Goal: Task Accomplishment & Management: Manage account settings

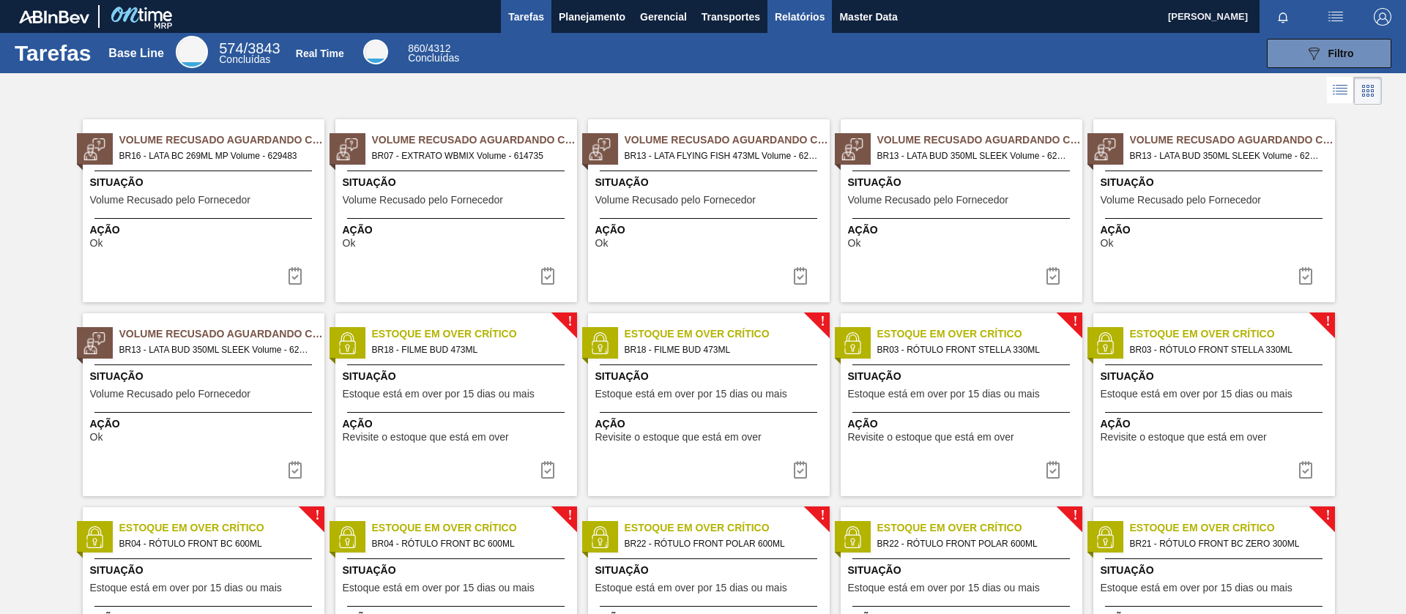
click at [803, 6] on button "Relatórios" at bounding box center [799, 16] width 64 height 33
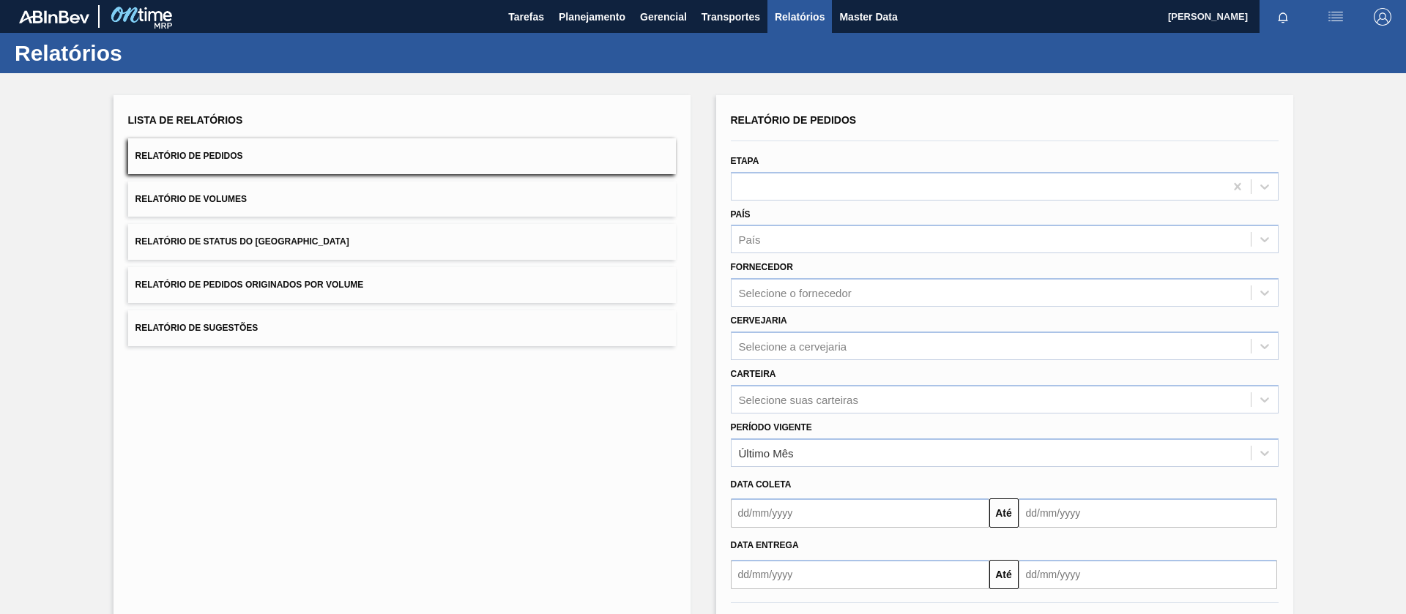
click at [292, 284] on span "Relatório de Pedidos Originados por Volume" at bounding box center [249, 285] width 228 height 10
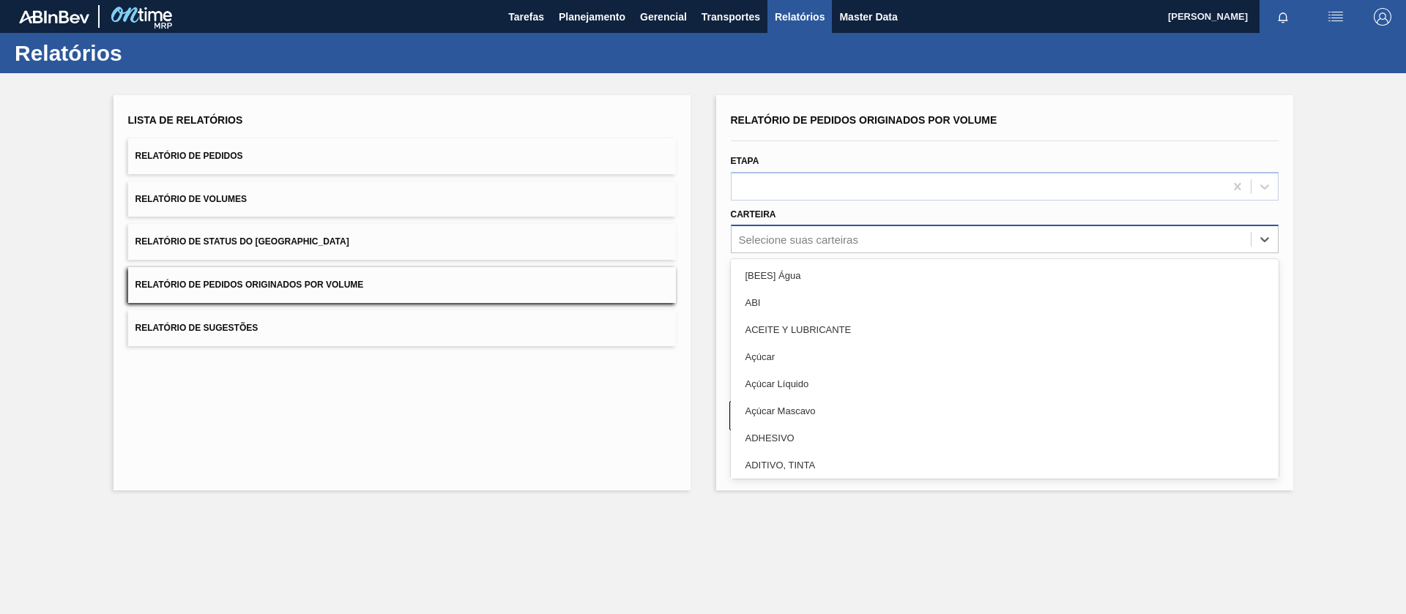
click at [773, 237] on div "Selecione suas carteiras" at bounding box center [798, 240] width 119 height 12
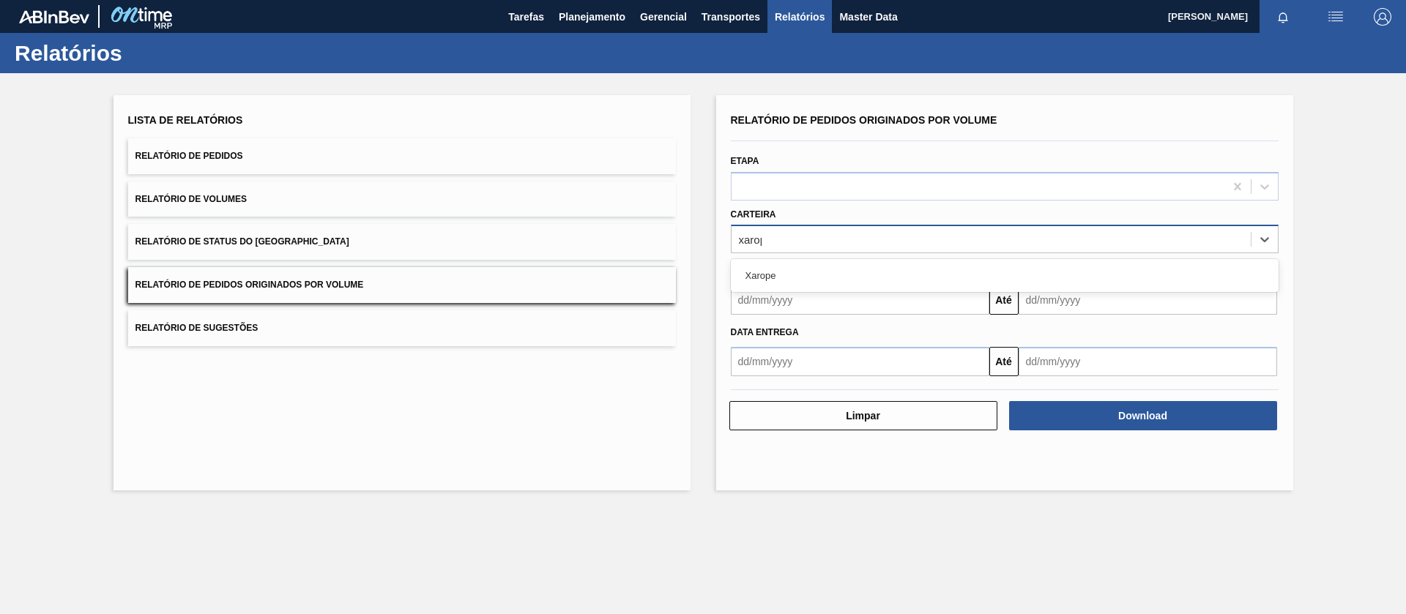
type input "xarope"
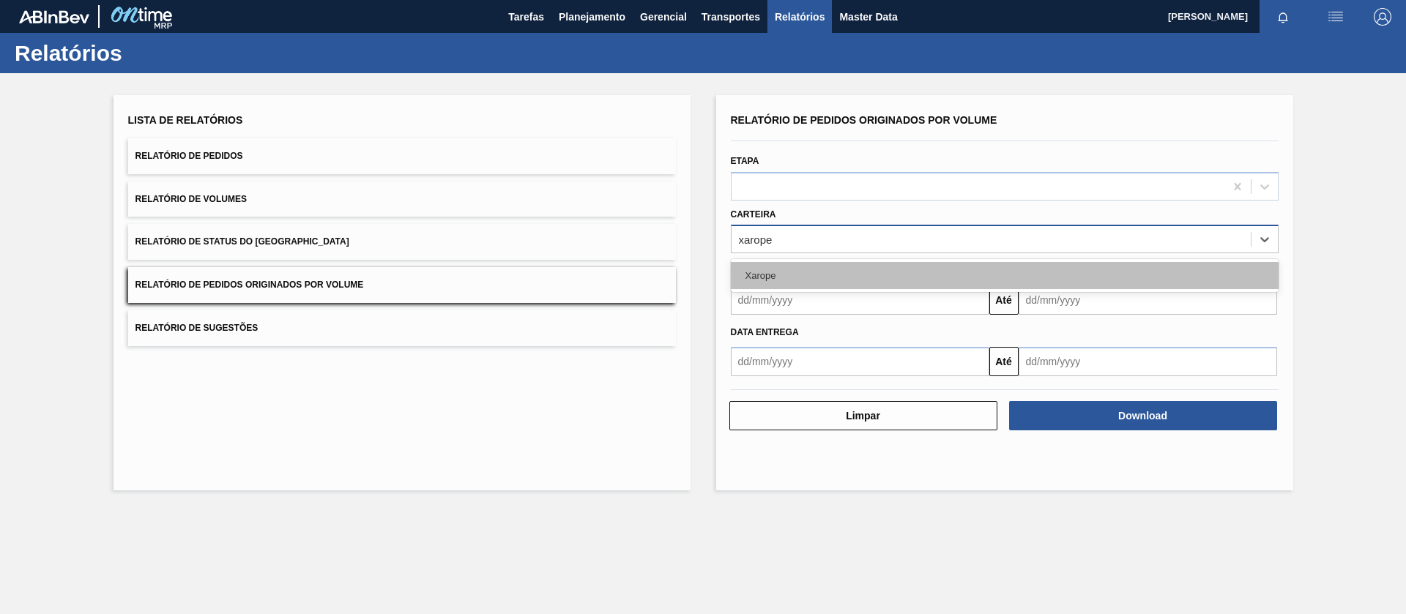
click at [777, 269] on div "Xarope" at bounding box center [1005, 275] width 548 height 27
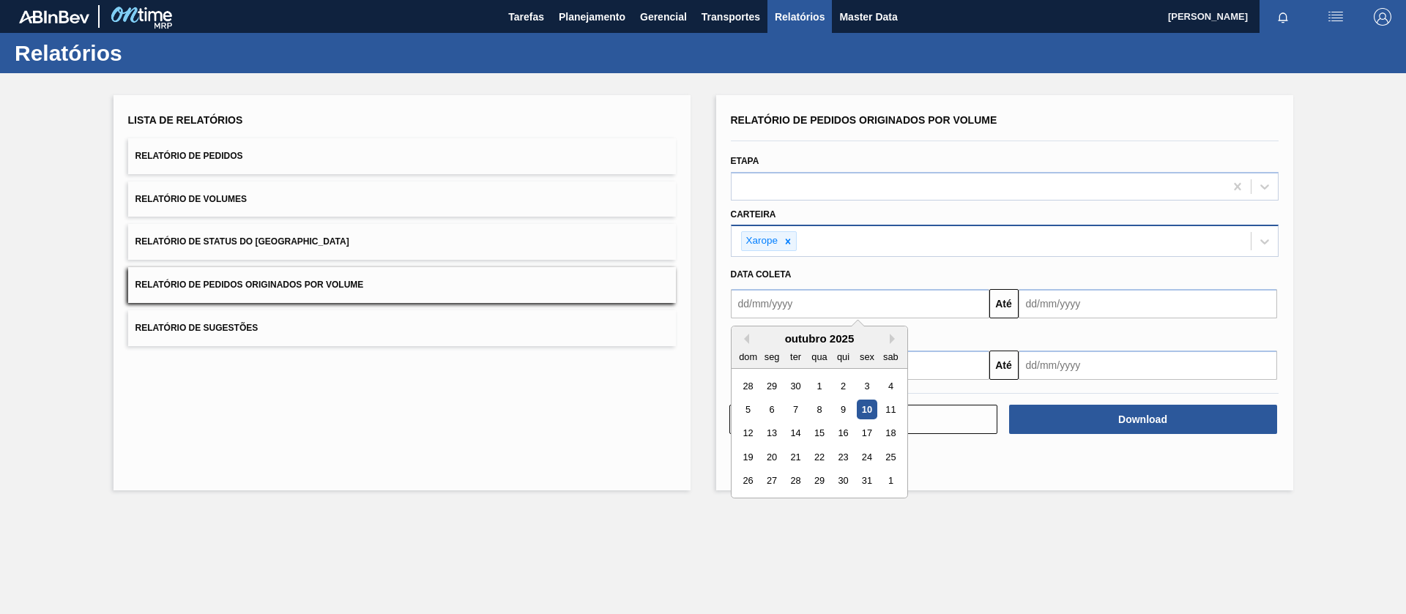
click at [772, 315] on input "text" at bounding box center [860, 303] width 258 height 29
click at [820, 381] on div "1" at bounding box center [819, 386] width 20 height 20
type input "[DATE]"
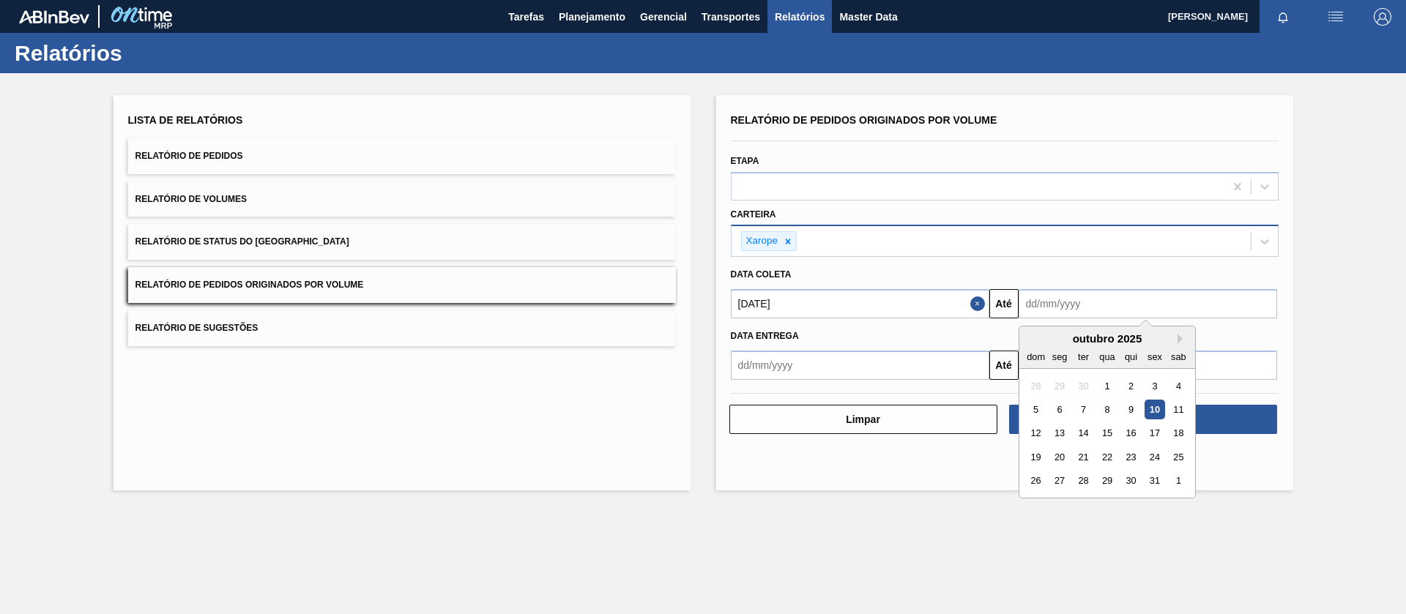
click at [1068, 311] on input "text" at bounding box center [1147, 303] width 258 height 29
click at [1153, 482] on div "31" at bounding box center [1154, 481] width 20 height 20
type input "[DATE]"
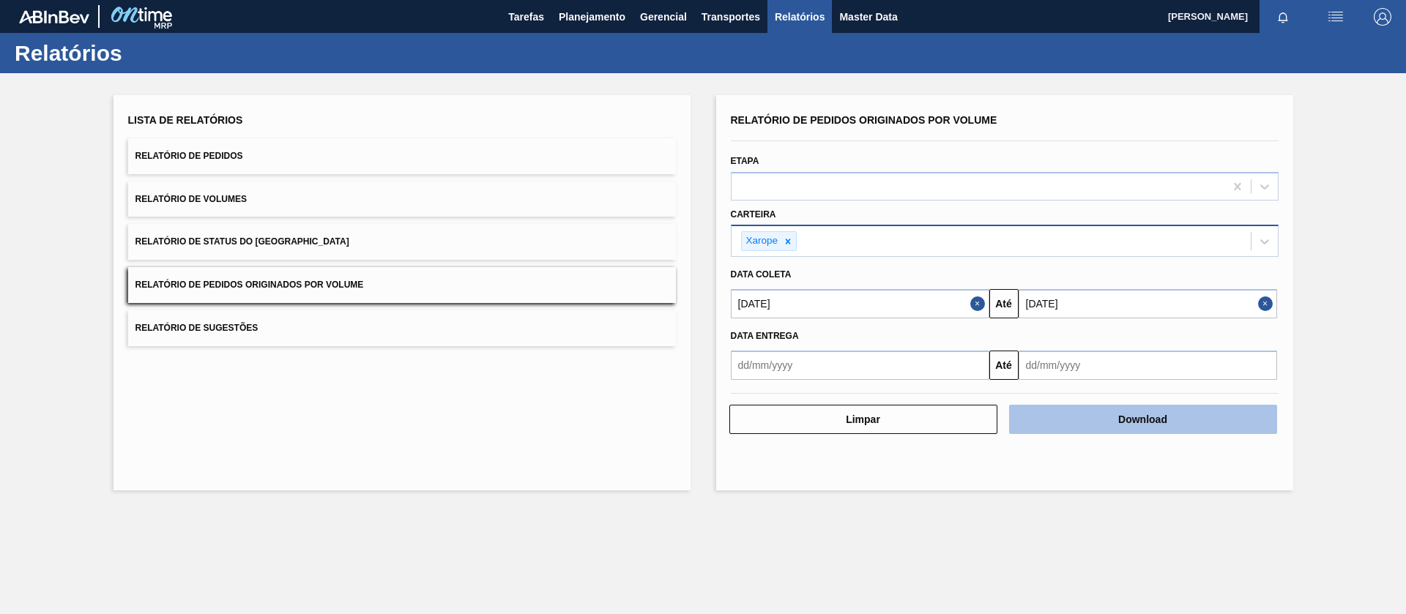
click at [1107, 419] on button "Download" at bounding box center [1143, 419] width 268 height 29
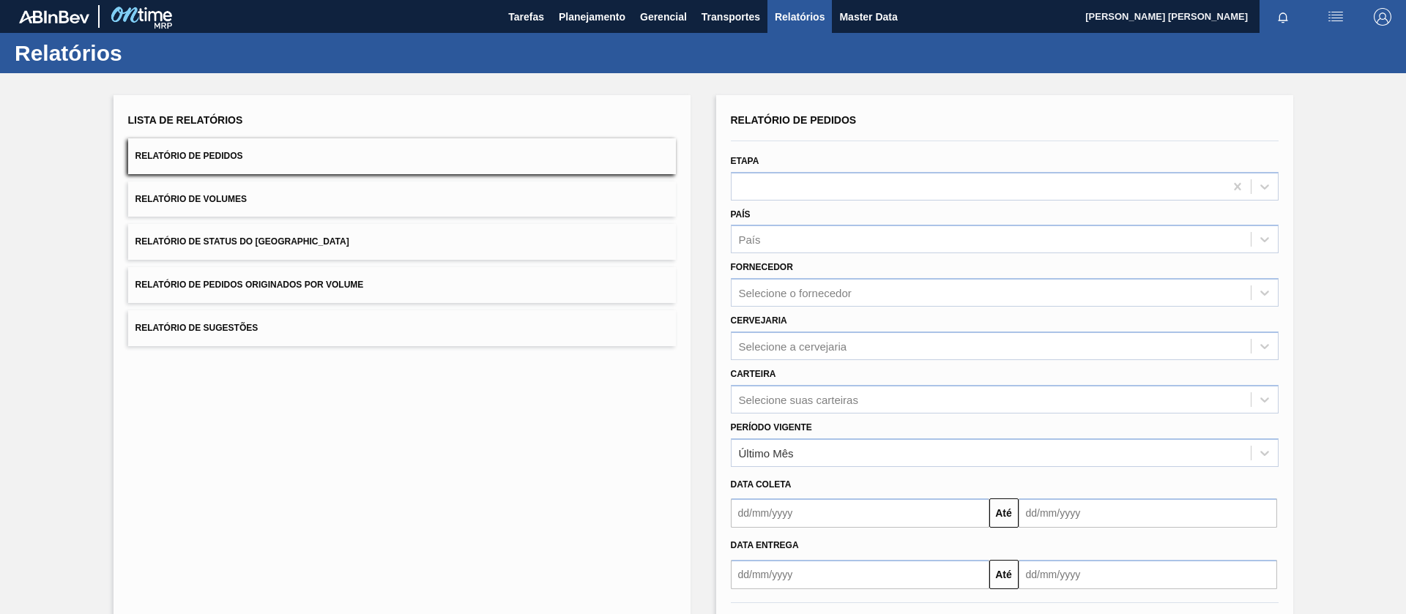
click at [313, 285] on span "Relatório de Pedidos Originados por Volume" at bounding box center [249, 285] width 228 height 10
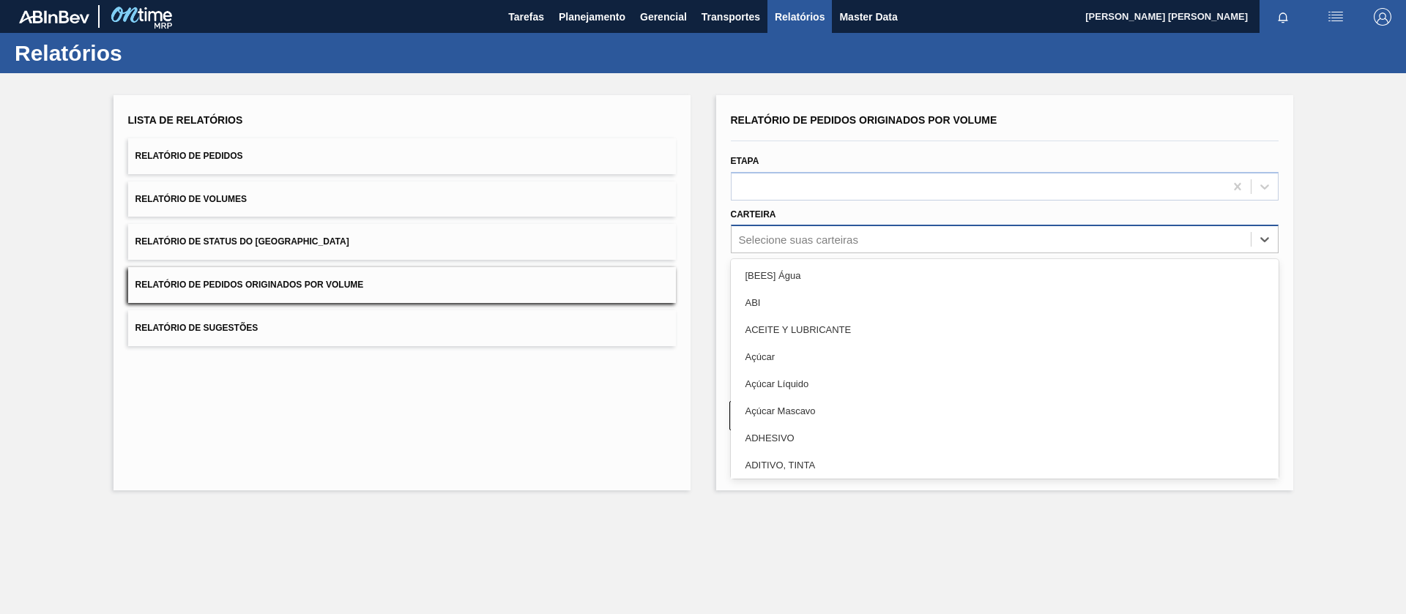
click at [811, 230] on div "Selecione suas carteiras" at bounding box center [990, 239] width 519 height 21
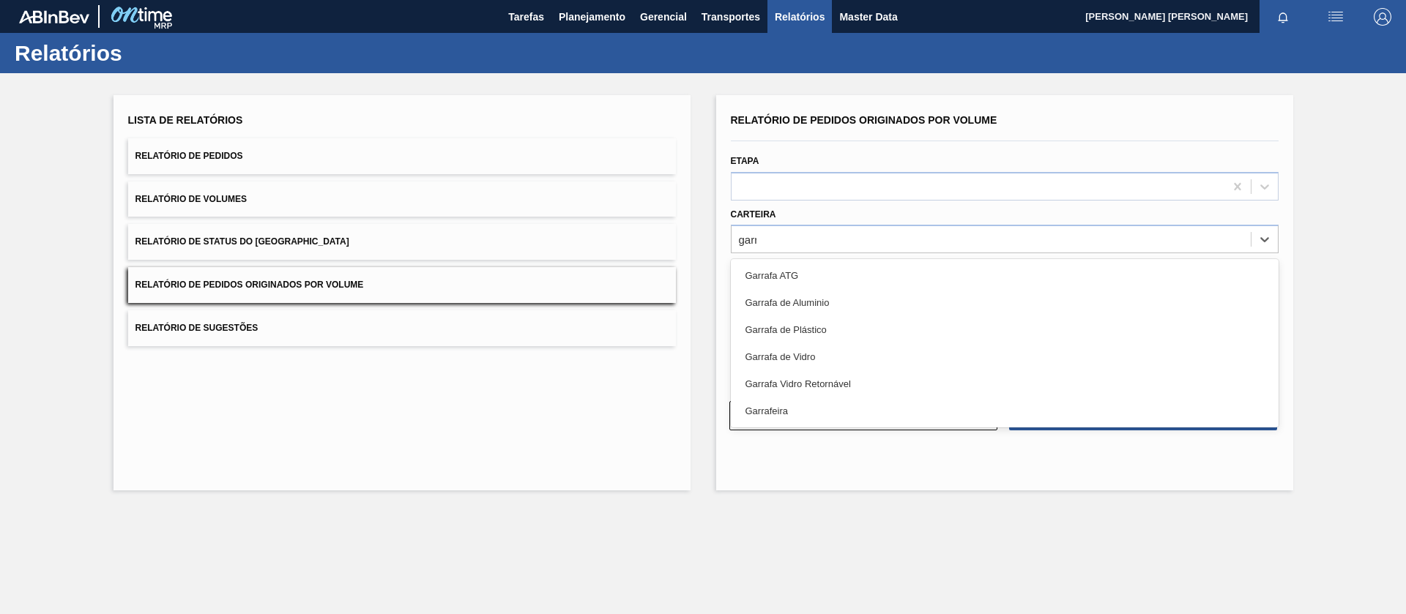
type input "garraf"
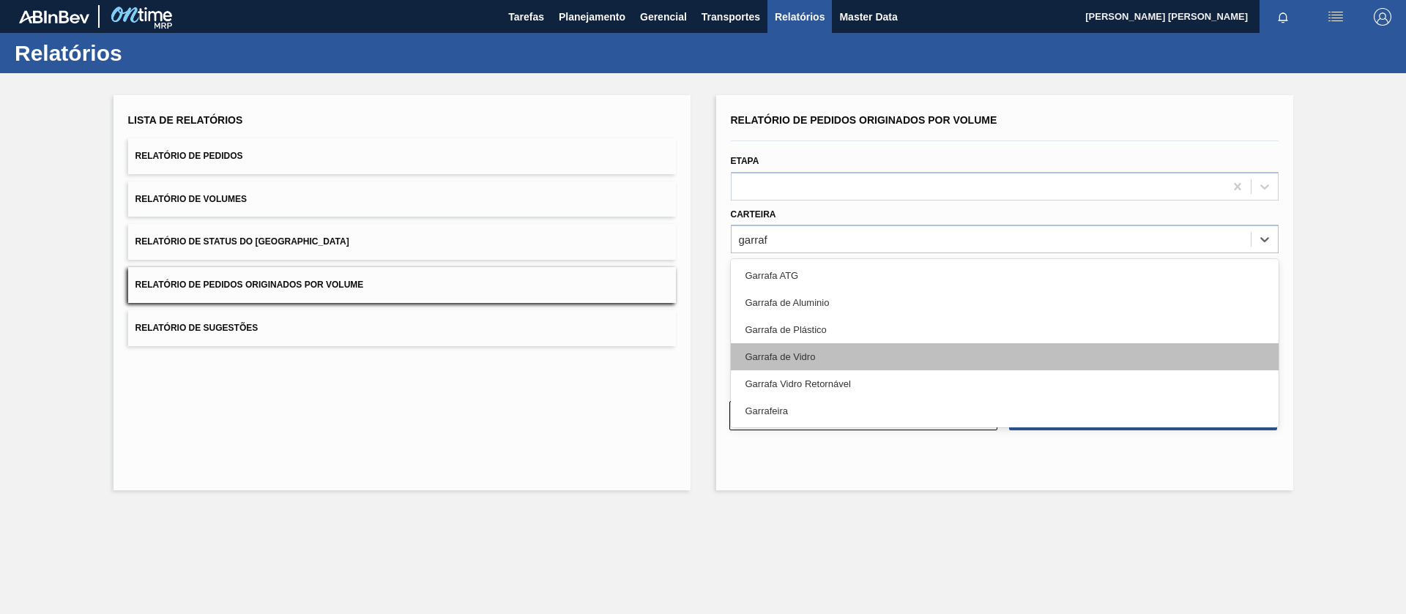
click at [777, 354] on div "Garrafa de Vidro" at bounding box center [1005, 356] width 548 height 27
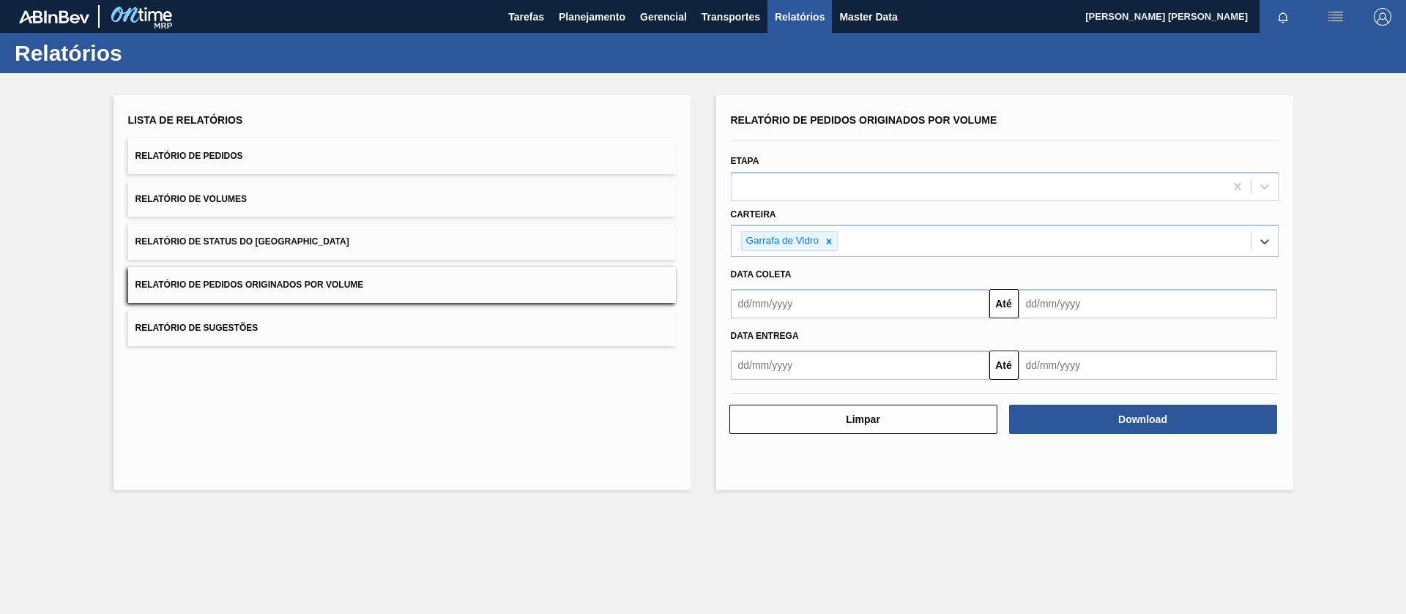
click at [859, 309] on input "text" at bounding box center [860, 303] width 258 height 29
click at [749, 341] on div "outubro 2025" at bounding box center [819, 338] width 176 height 12
click at [747, 340] on button "Previous Month" at bounding box center [744, 339] width 10 height 10
click at [776, 389] on div "1" at bounding box center [771, 386] width 20 height 20
type input "01/09/2025"
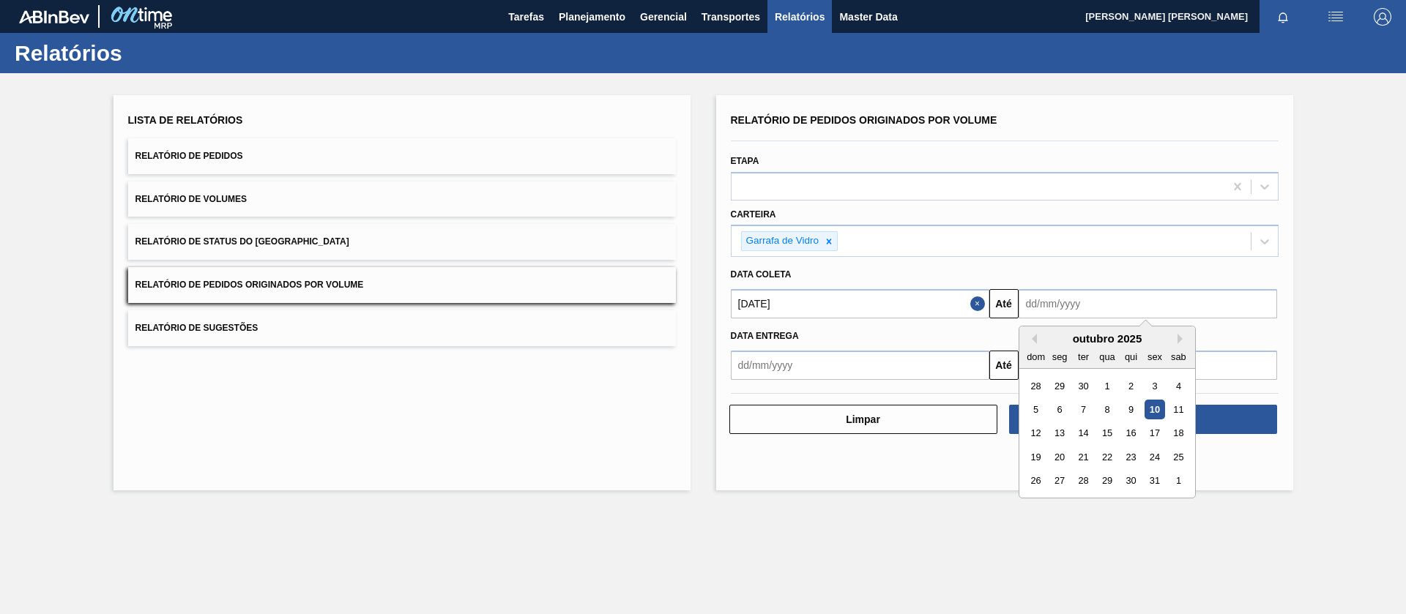
click at [1042, 308] on input "text" at bounding box center [1147, 303] width 258 height 29
click at [1158, 476] on div "31" at bounding box center [1154, 481] width 20 height 20
type input "[DATE]"
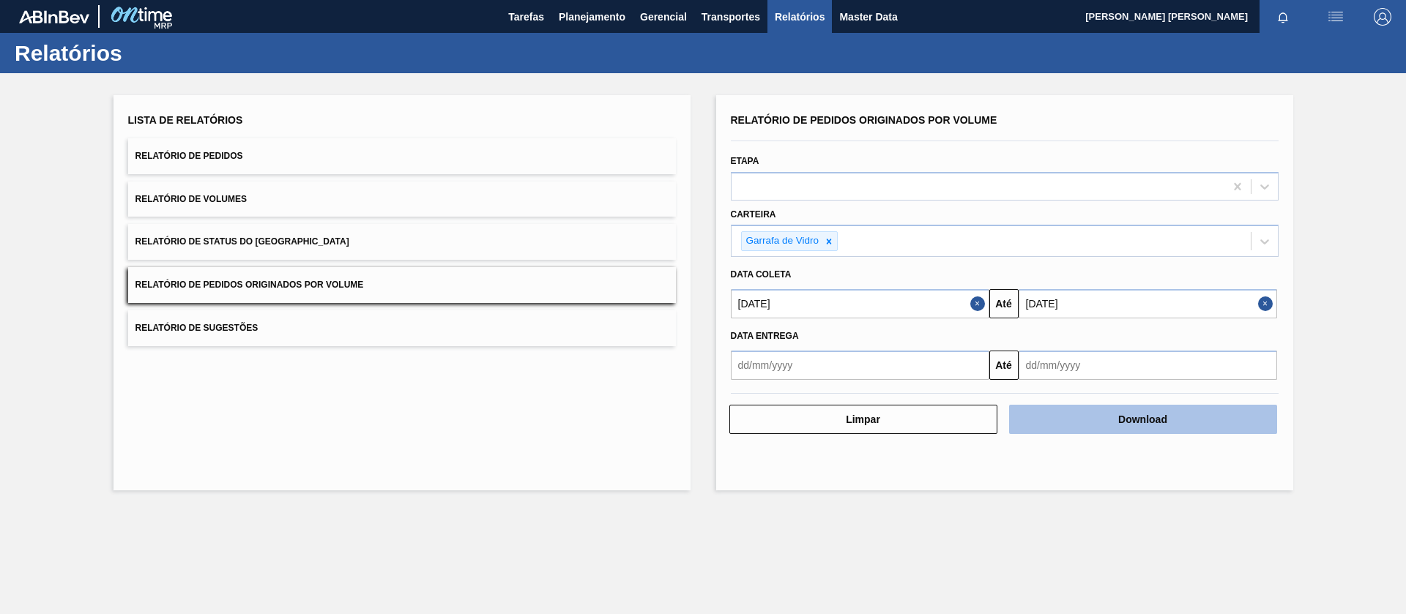
click at [1100, 423] on button "Download" at bounding box center [1143, 419] width 268 height 29
click at [1056, 430] on button "Download" at bounding box center [1143, 419] width 268 height 29
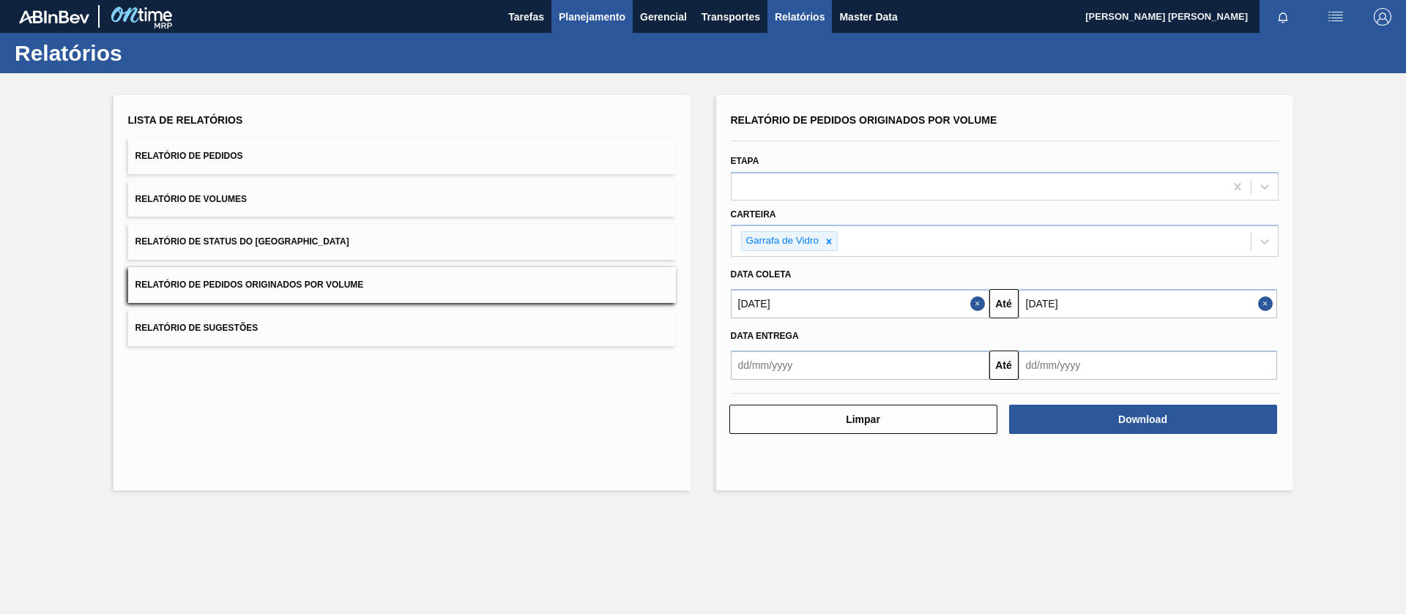
click at [577, 26] on button "Planejamento" at bounding box center [591, 16] width 81 height 33
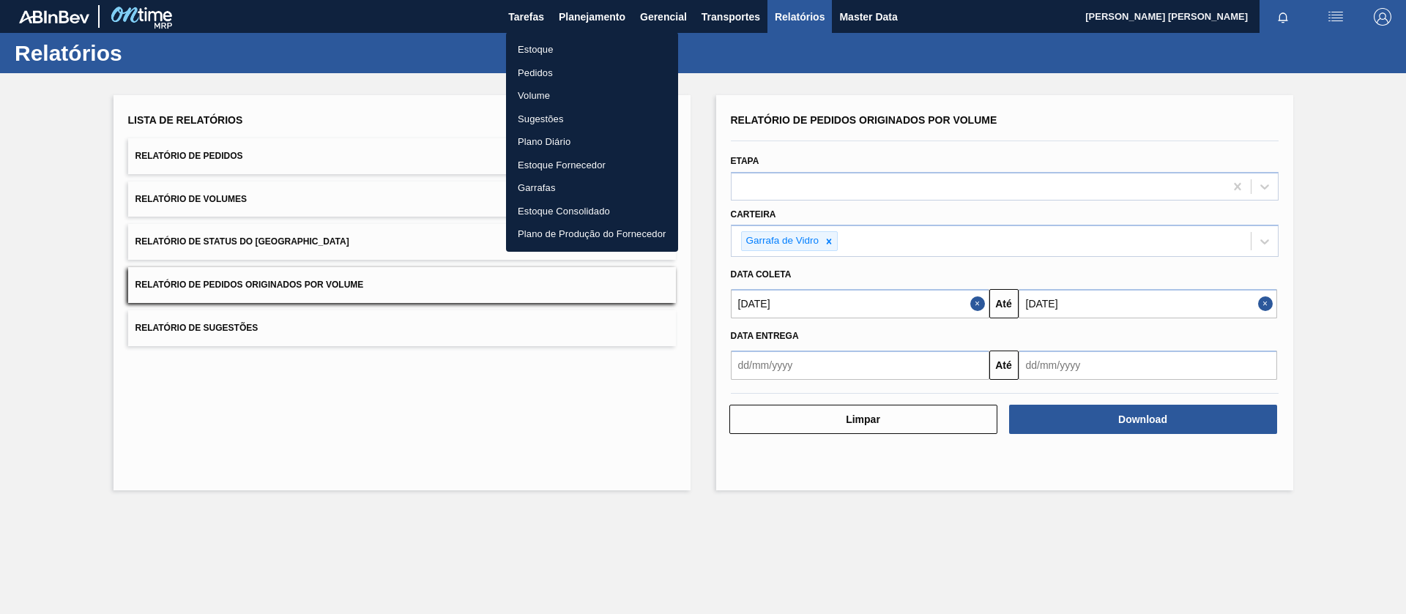
click at [539, 76] on li "Pedidos" at bounding box center [592, 72] width 172 height 23
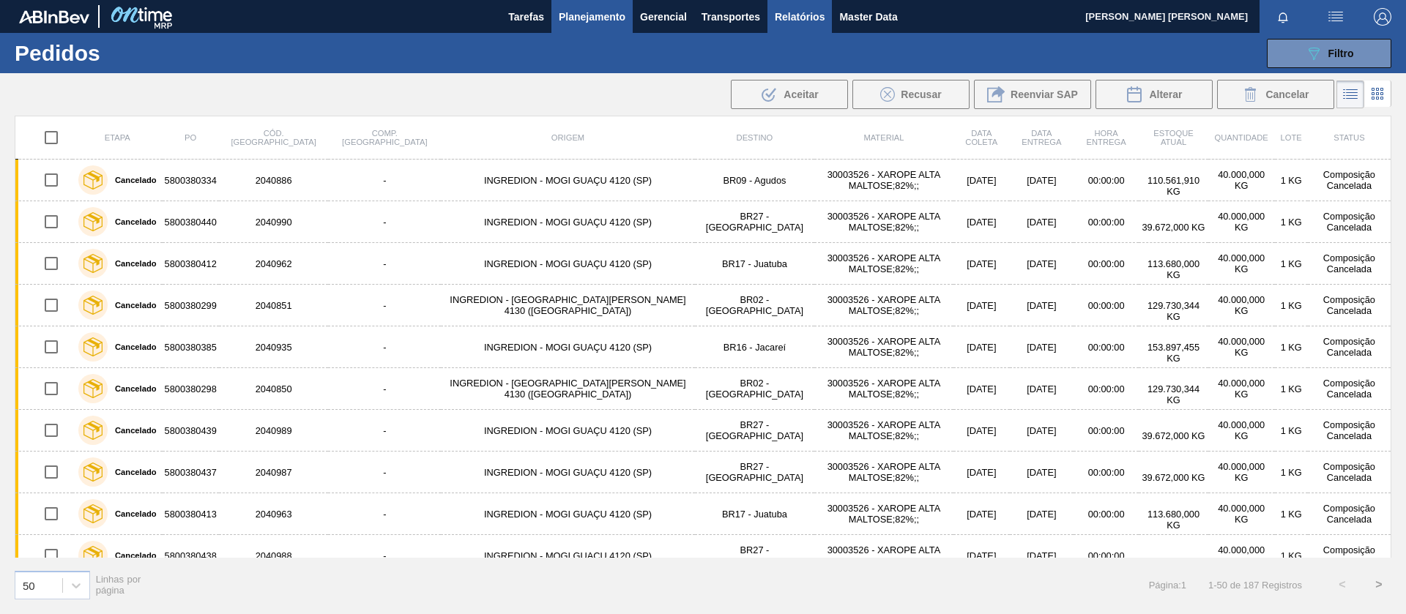
click at [796, 18] on span "Relatórios" at bounding box center [800, 17] width 50 height 18
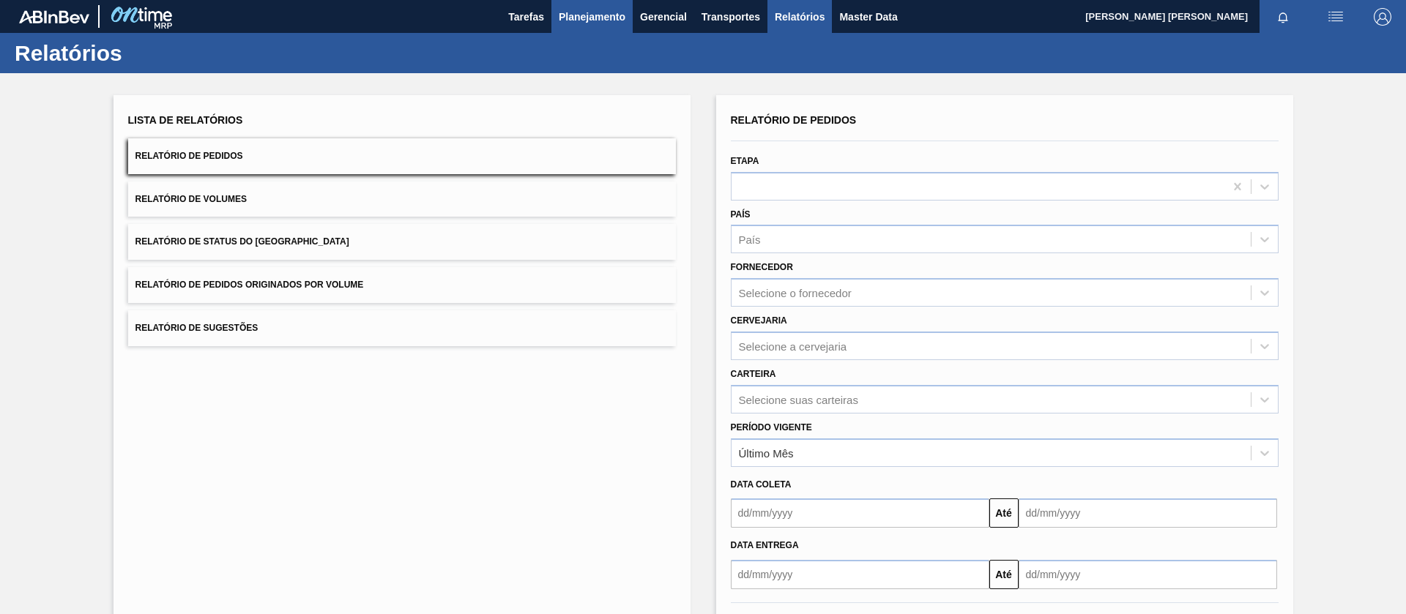
click at [586, 15] on span "Planejamento" at bounding box center [592, 17] width 67 height 18
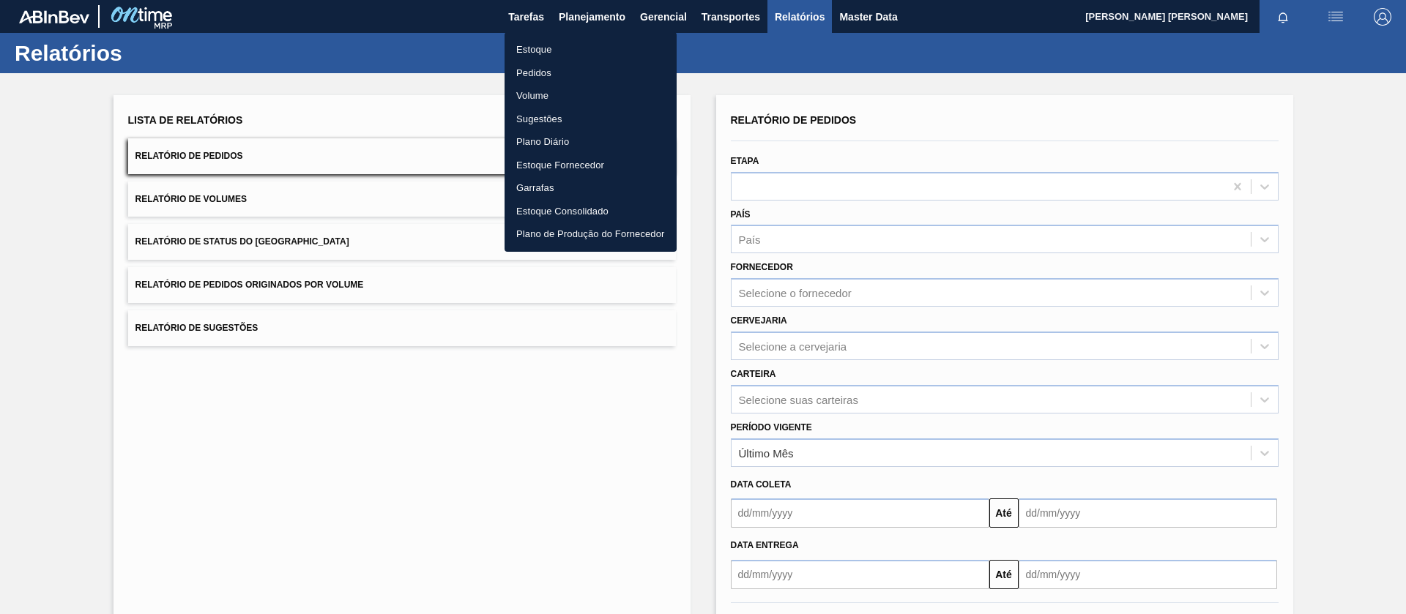
click at [545, 77] on li "Pedidos" at bounding box center [590, 72] width 172 height 23
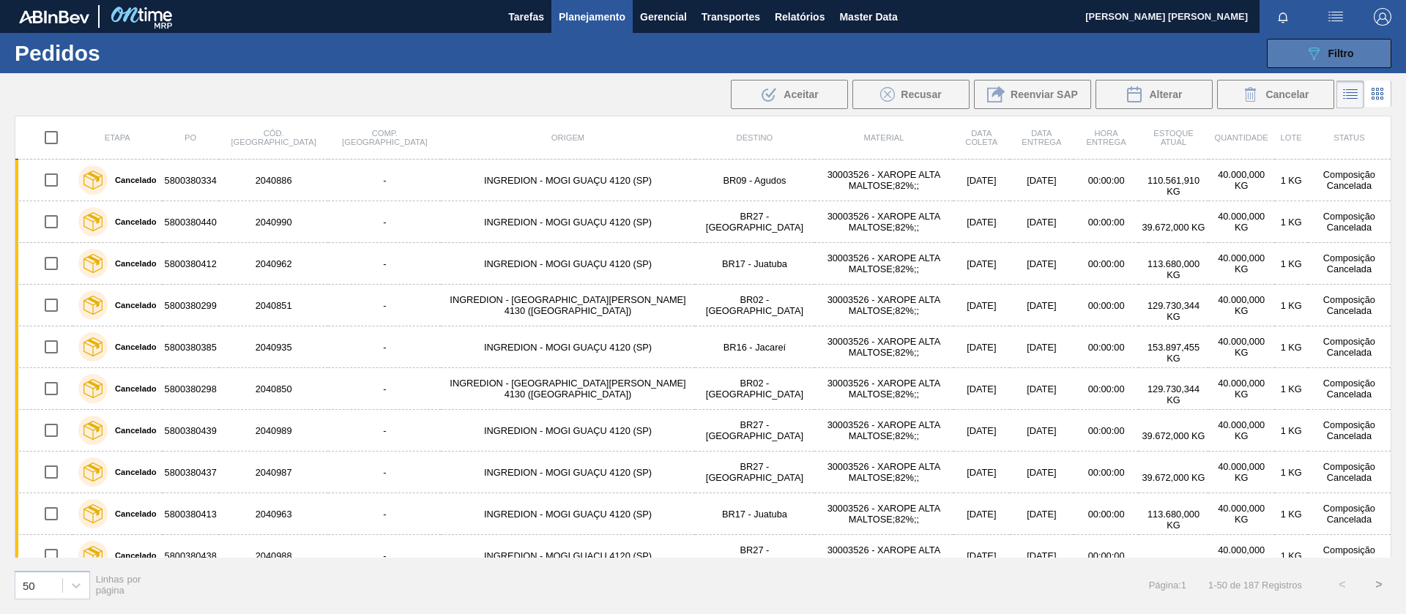
click at [1357, 48] on button "089F7B8B-B2A5-4AFE-B5C0-19BA573D28AC Filtro" at bounding box center [1329, 53] width 124 height 29
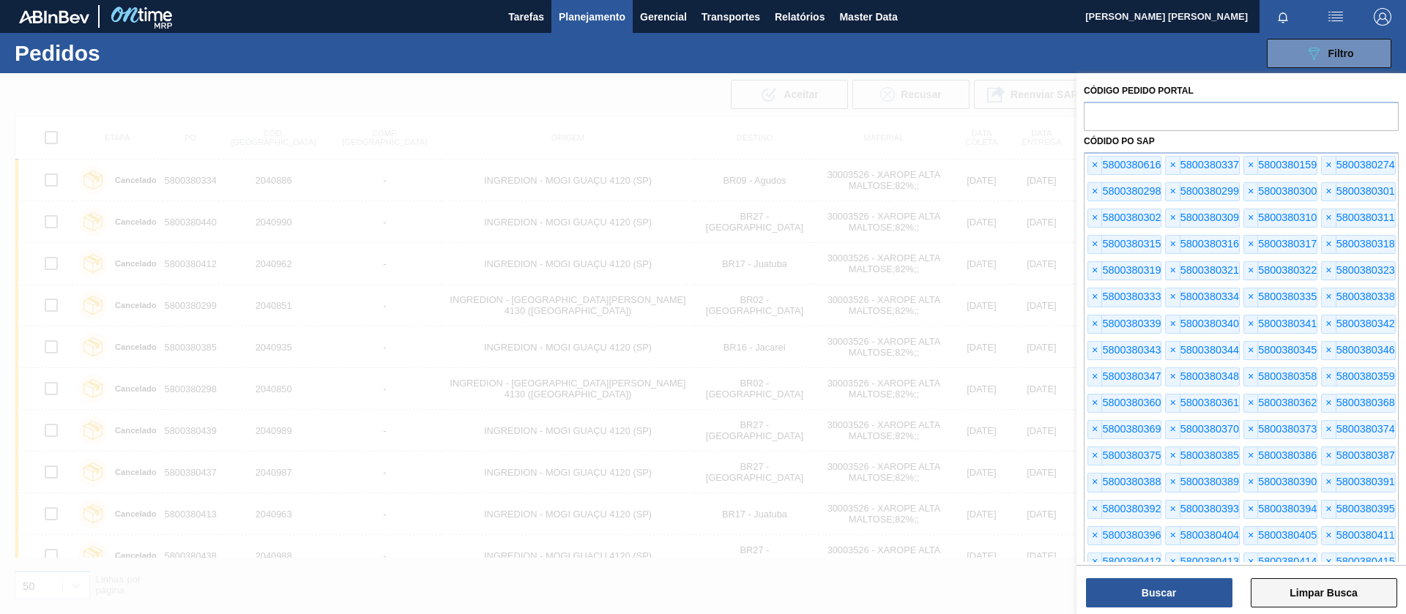
click at [1319, 589] on button "Limpar Busca" at bounding box center [1323, 592] width 146 height 29
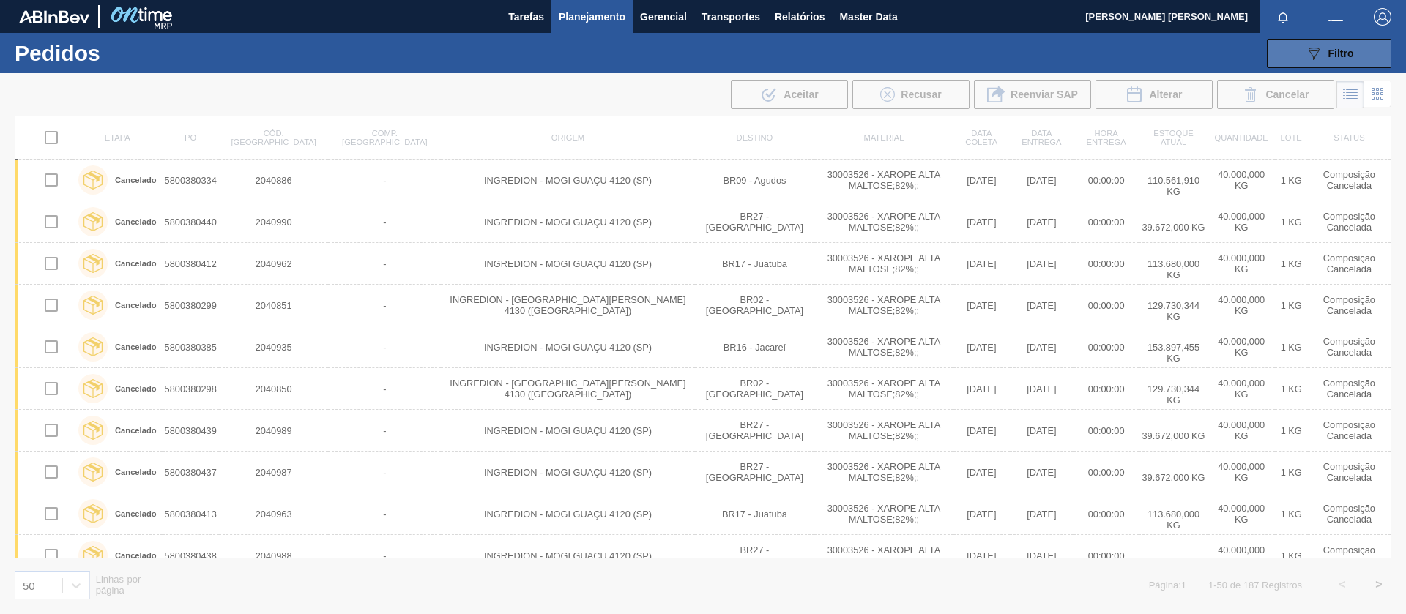
click at [1362, 53] on button "089F7B8B-B2A5-4AFE-B5C0-19BA573D28AC Filtro" at bounding box center [1329, 53] width 124 height 29
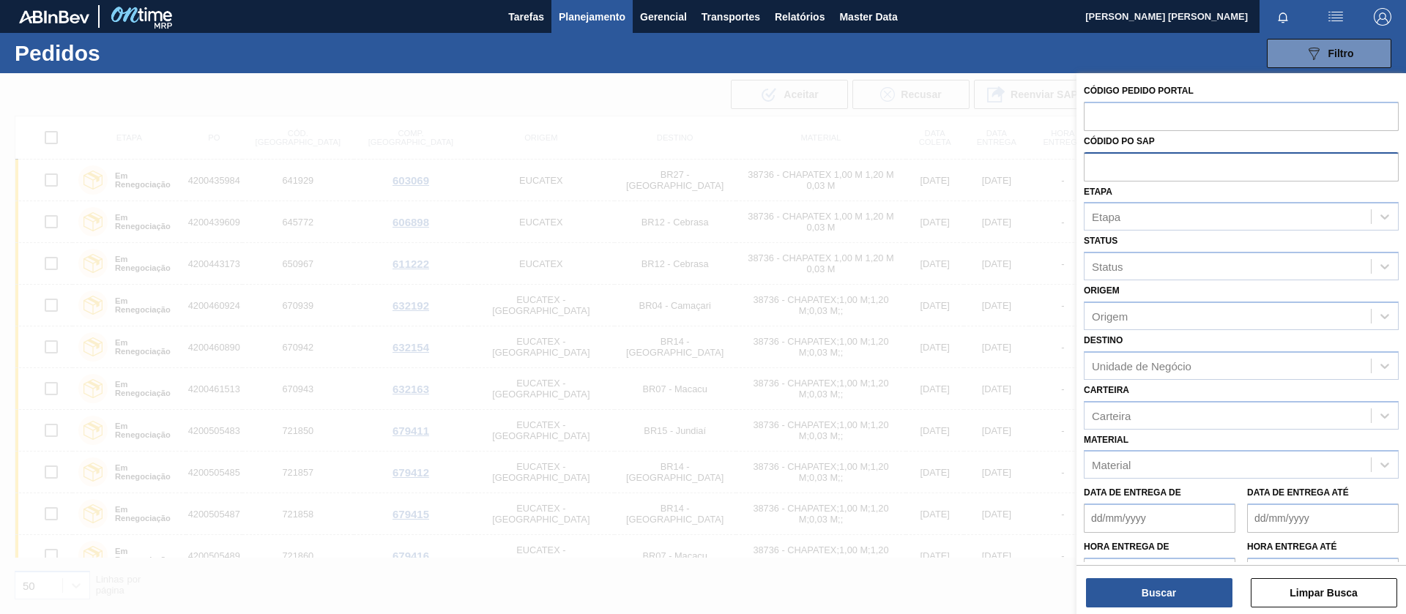
click at [1119, 163] on input "text" at bounding box center [1241, 166] width 315 height 28
paste input "text"
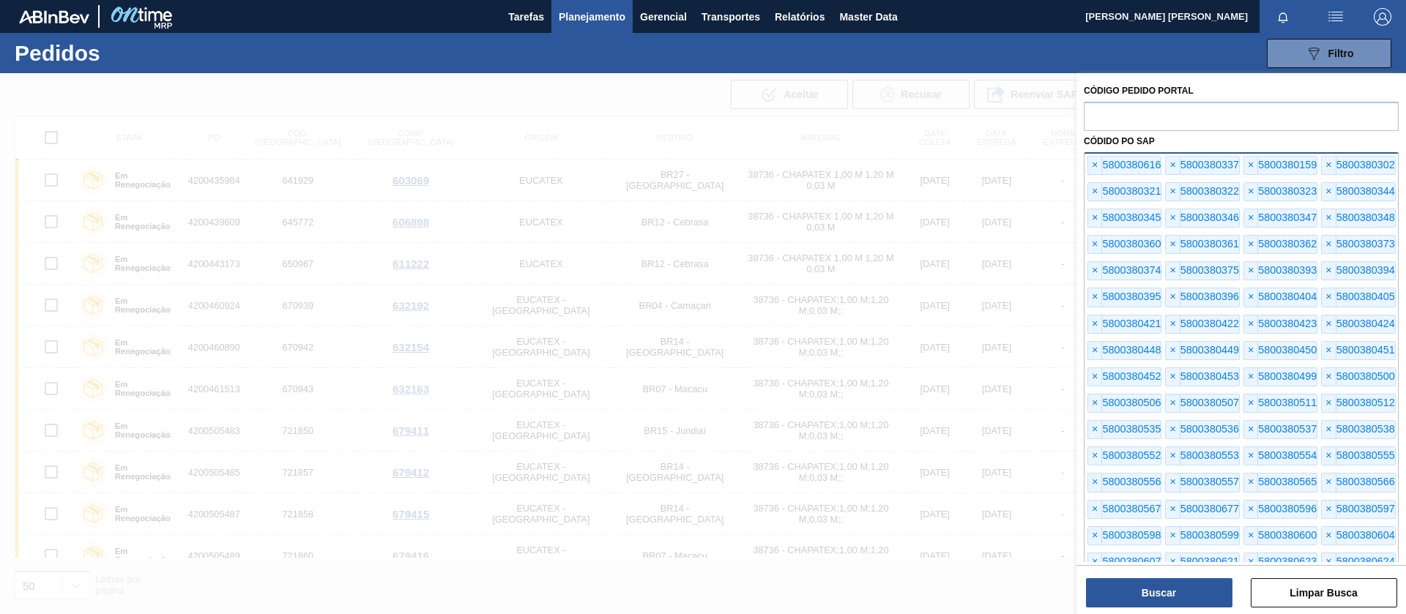
scroll to position [193, 0]
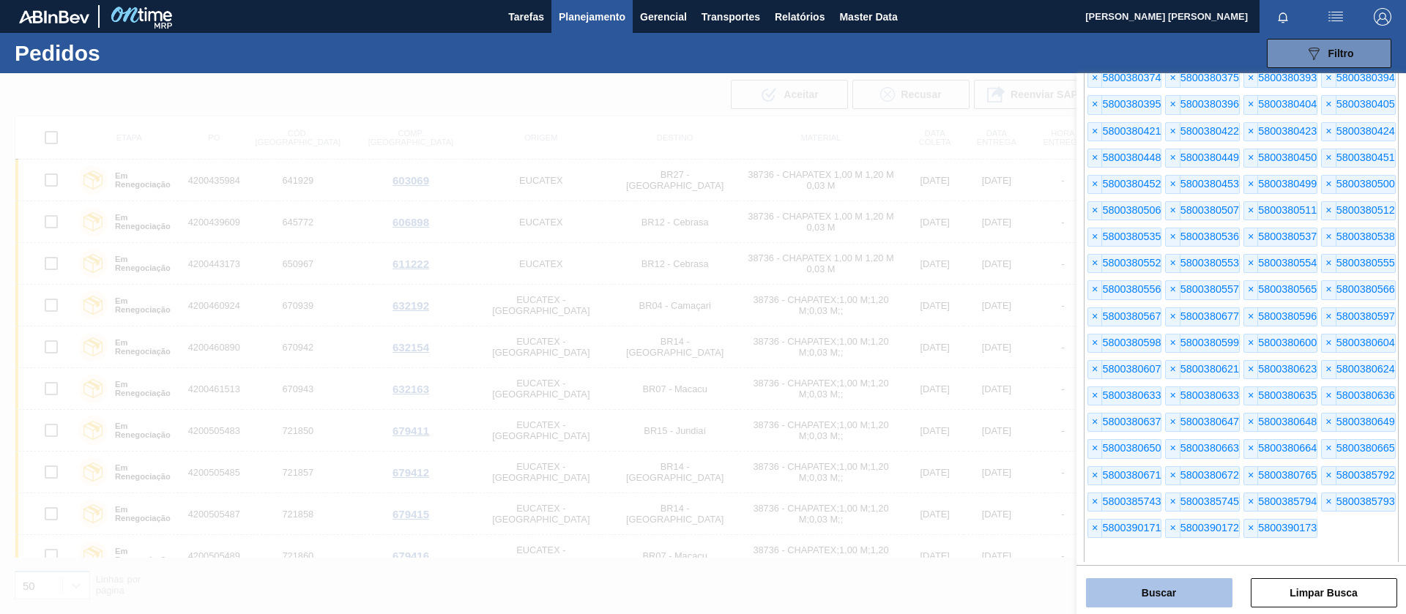
click at [1143, 583] on button "Buscar" at bounding box center [1159, 592] width 146 height 29
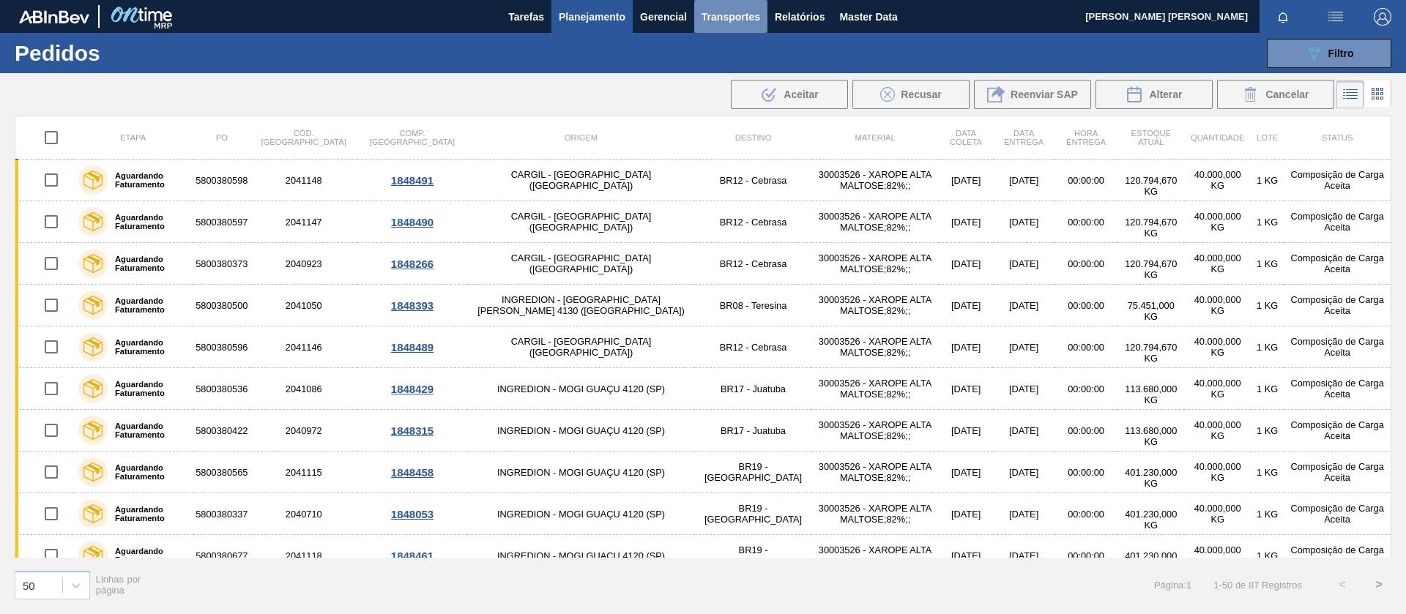
click at [739, 17] on span "Transportes" at bounding box center [730, 17] width 59 height 18
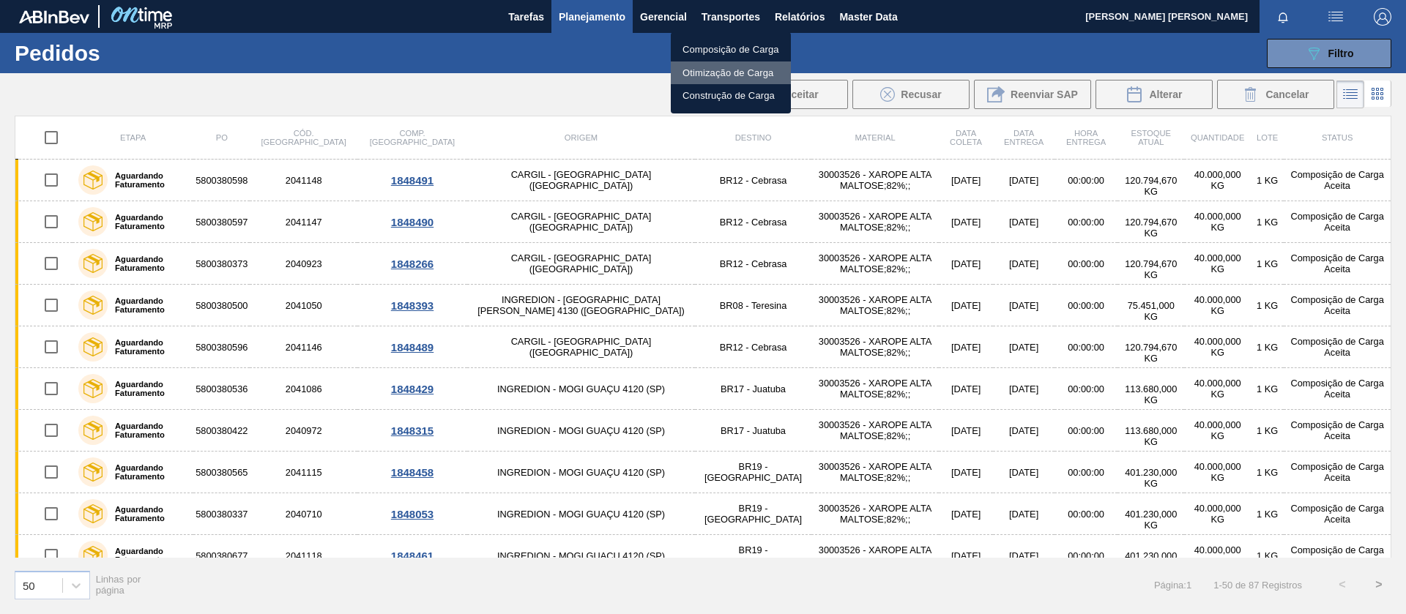
click at [704, 73] on li "Otimização de Carga" at bounding box center [731, 72] width 120 height 23
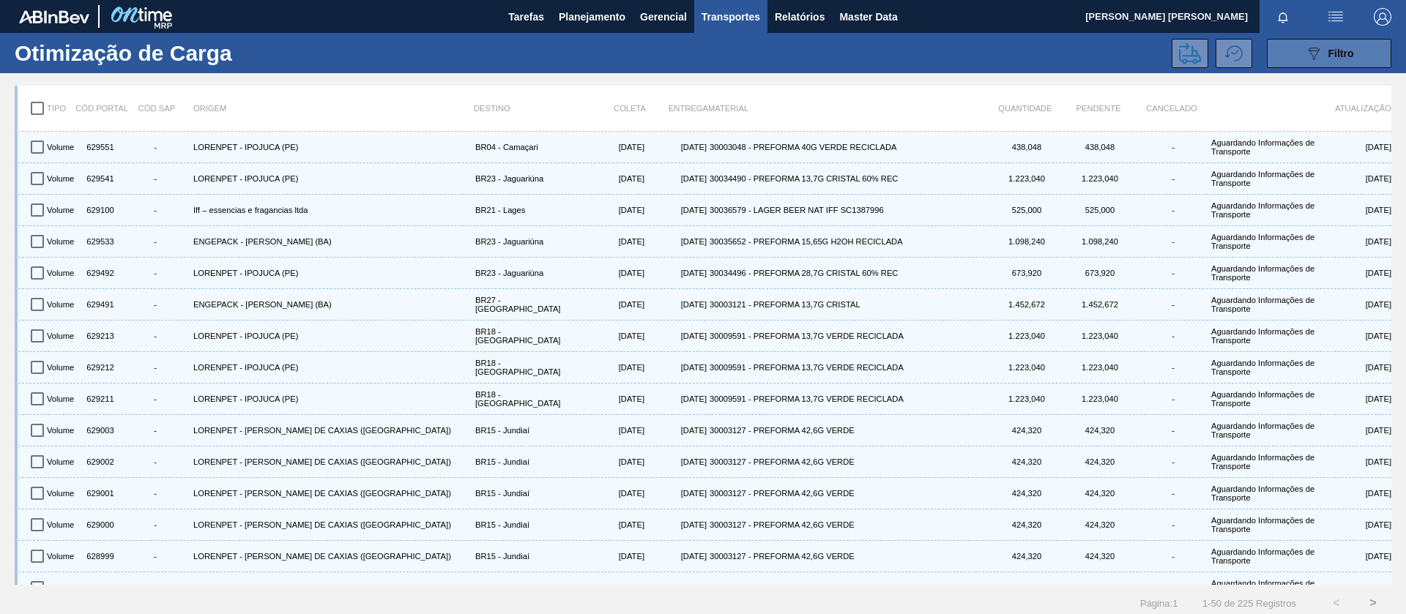
click at [1325, 61] on div "089F7B8B-B2A5-4AFE-B5C0-19BA573D28AC Filtro" at bounding box center [1329, 54] width 49 height 18
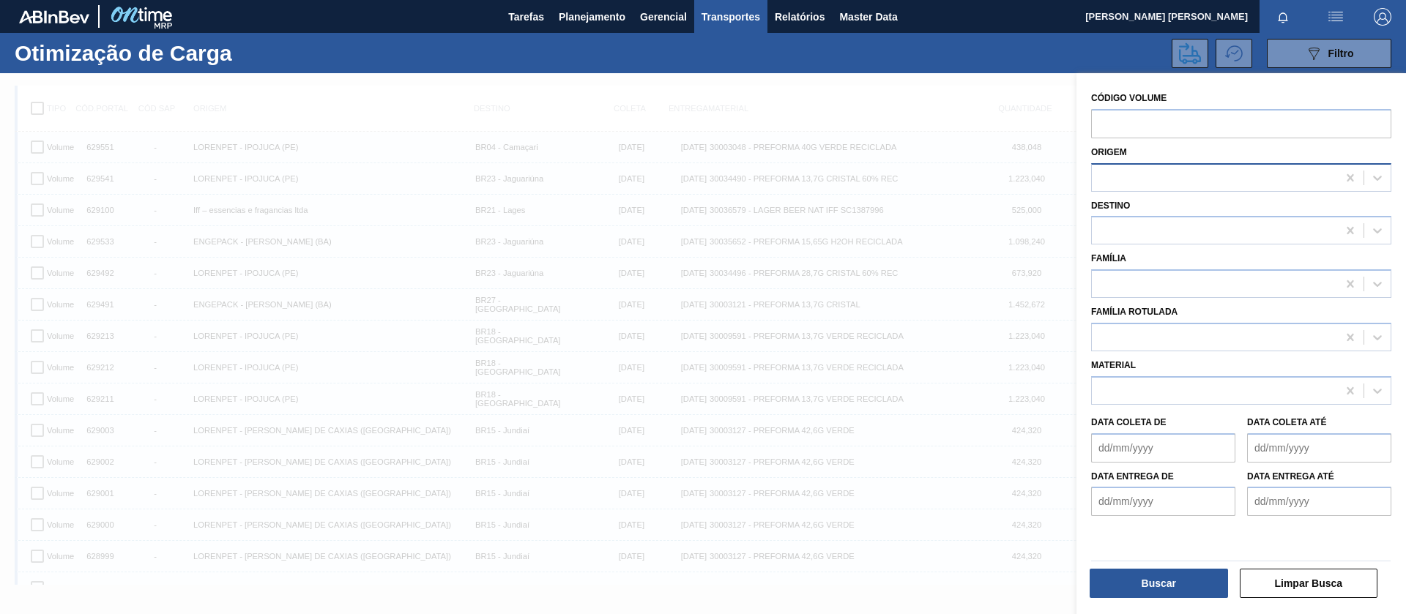
click at [1129, 179] on div at bounding box center [1214, 177] width 245 height 21
type input "ball"
drag, startPoint x: 1149, startPoint y: 169, endPoint x: 1048, endPoint y: 170, distance: 101.0
click at [1076, 170] on div "089F7B8B-B2A5-4AFE-B5C0-19BA573D28AC Created with sketchtool. Código Volume Ori…" at bounding box center [1240, 380] width 329 height 614
click at [1198, 234] on div at bounding box center [1214, 230] width 245 height 21
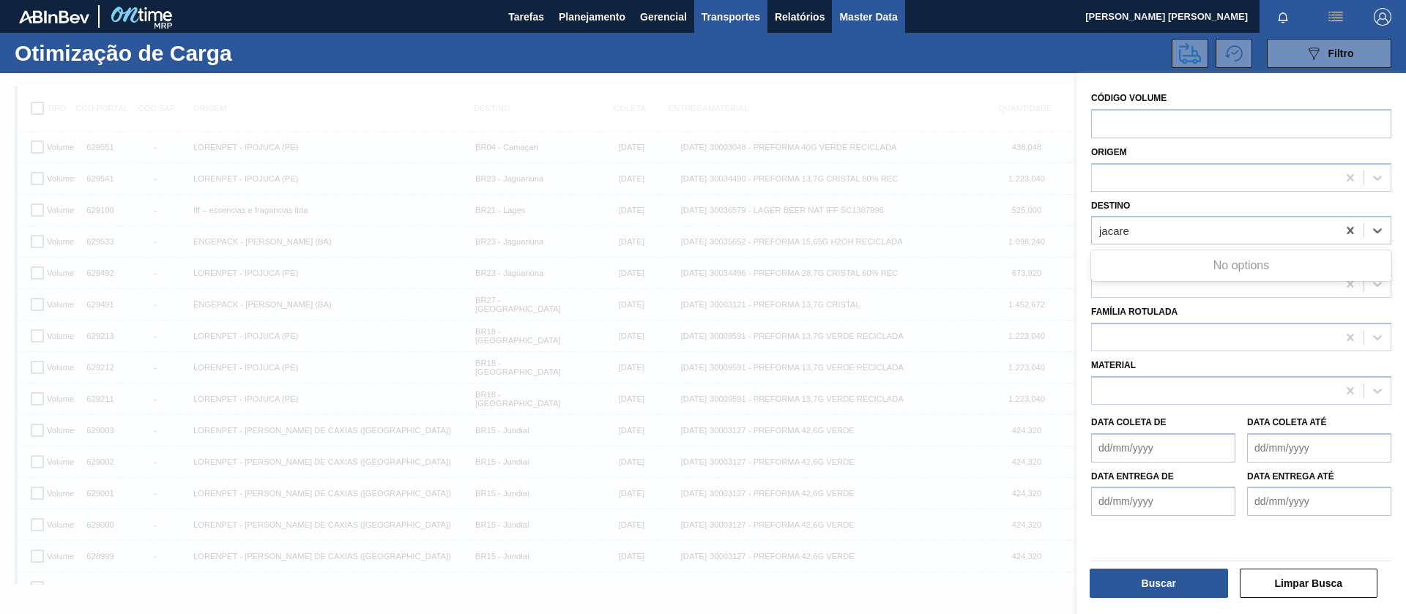
type input "jacare"
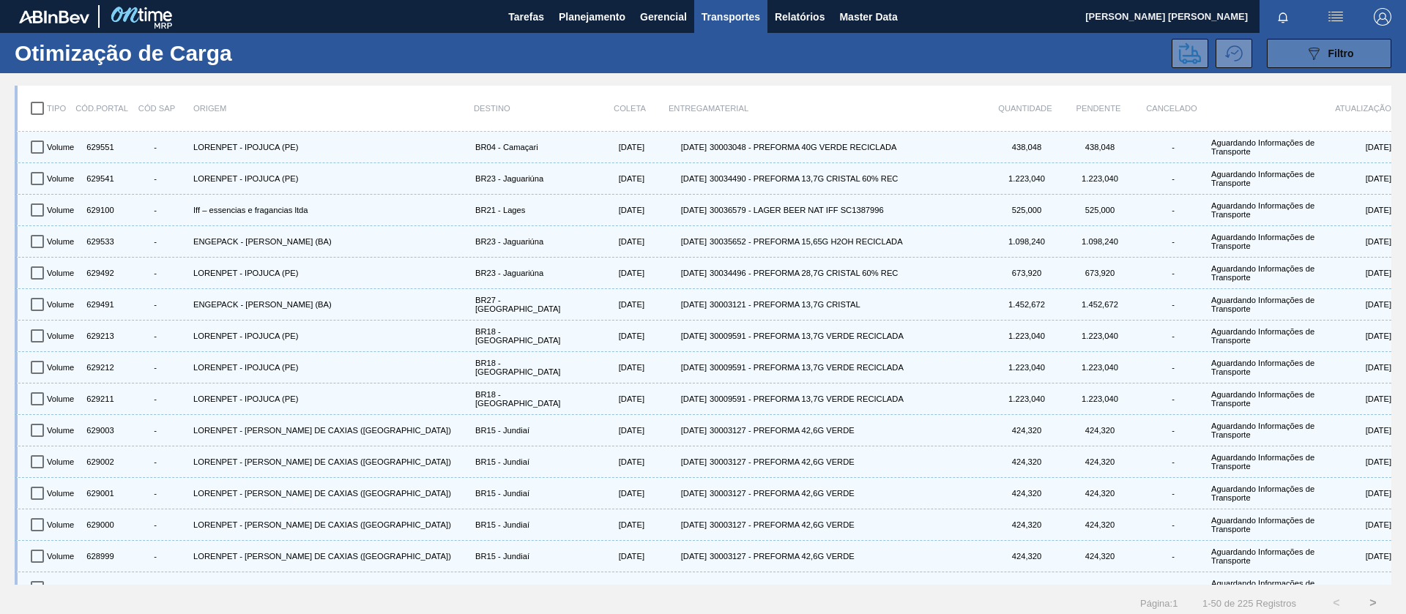
click at [1337, 45] on div "089F7B8B-B2A5-4AFE-B5C0-19BA573D28AC Filtro" at bounding box center [1329, 54] width 49 height 18
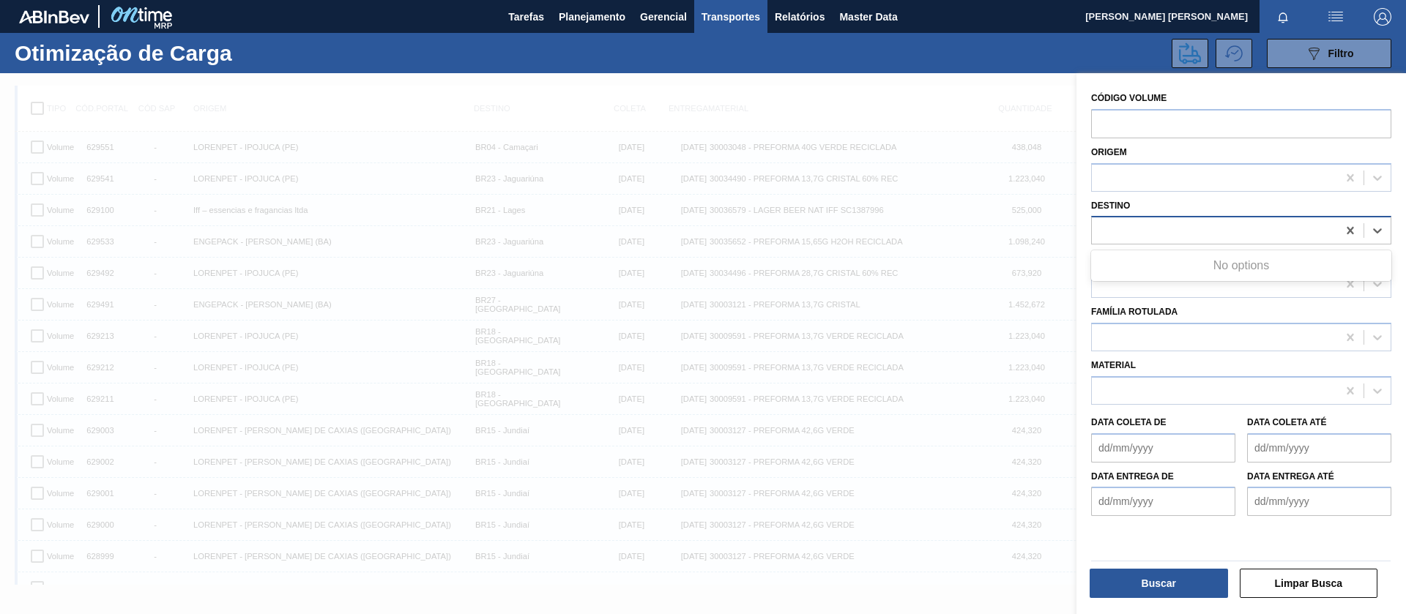
click at [1127, 229] on div at bounding box center [1214, 230] width 245 height 21
type input "jacar"
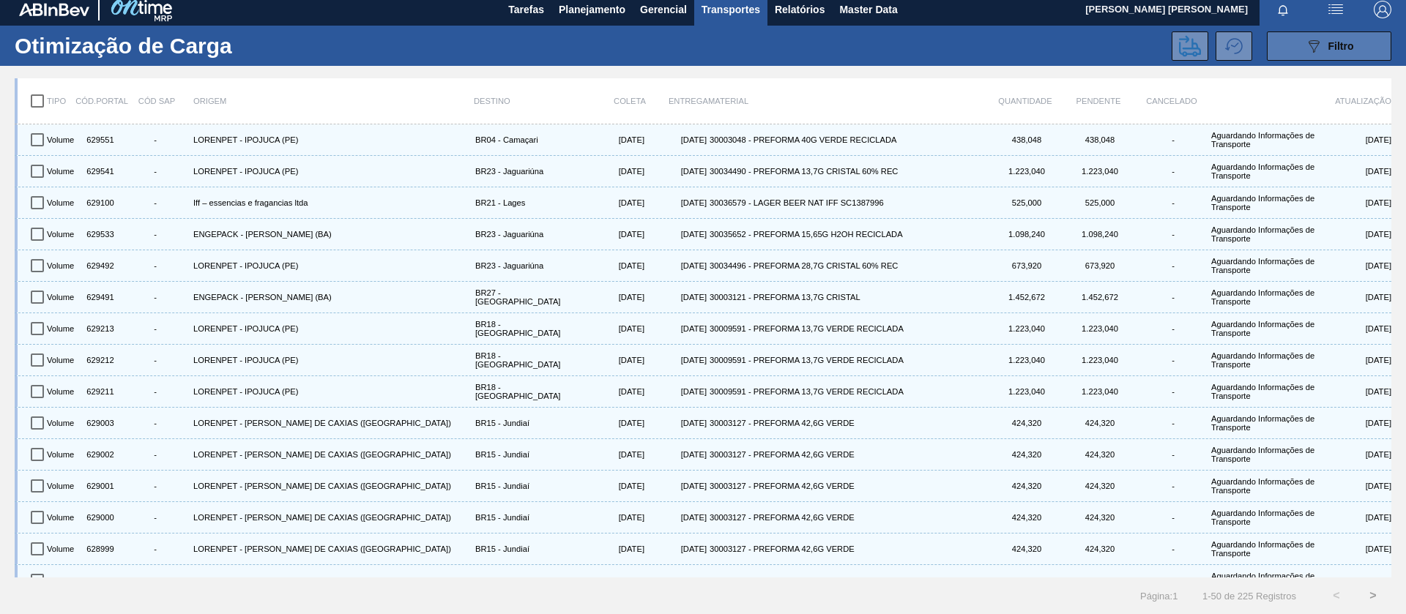
click at [1305, 40] on icon "089F7B8B-B2A5-4AFE-B5C0-19BA573D28AC" at bounding box center [1314, 46] width 18 height 18
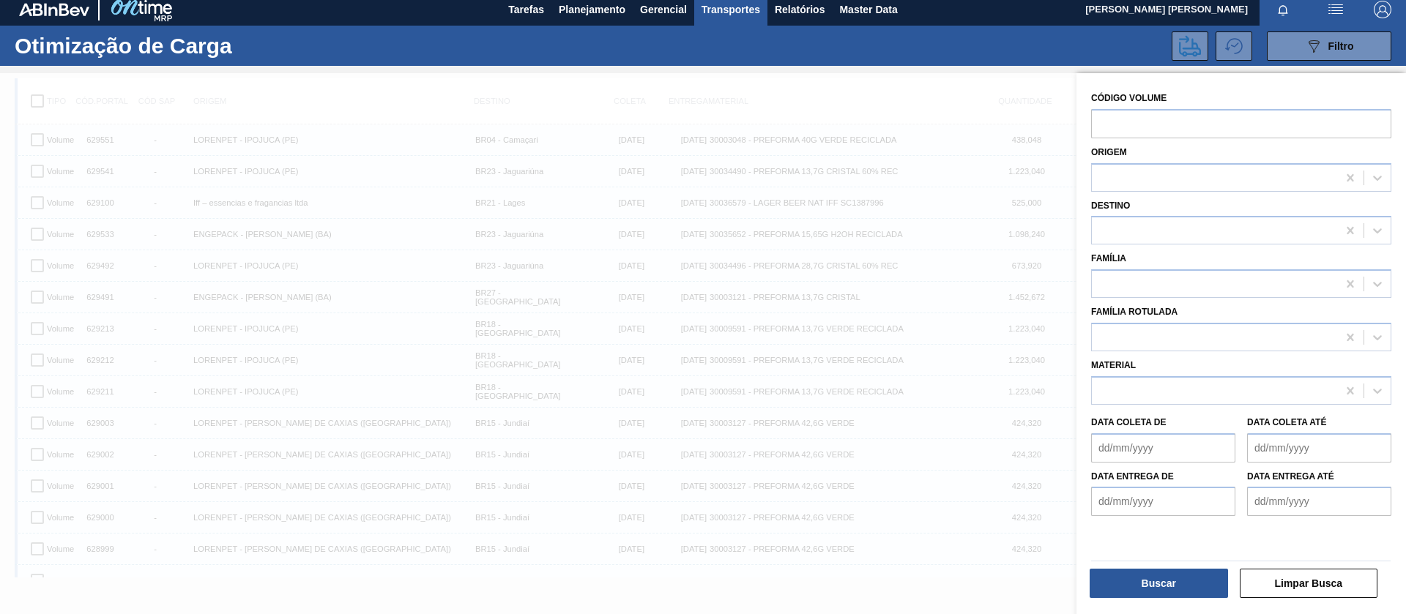
click at [1142, 267] on div "Família" at bounding box center [1241, 273] width 300 height 50
click at [1152, 280] on div at bounding box center [1214, 284] width 245 height 21
type input "la"
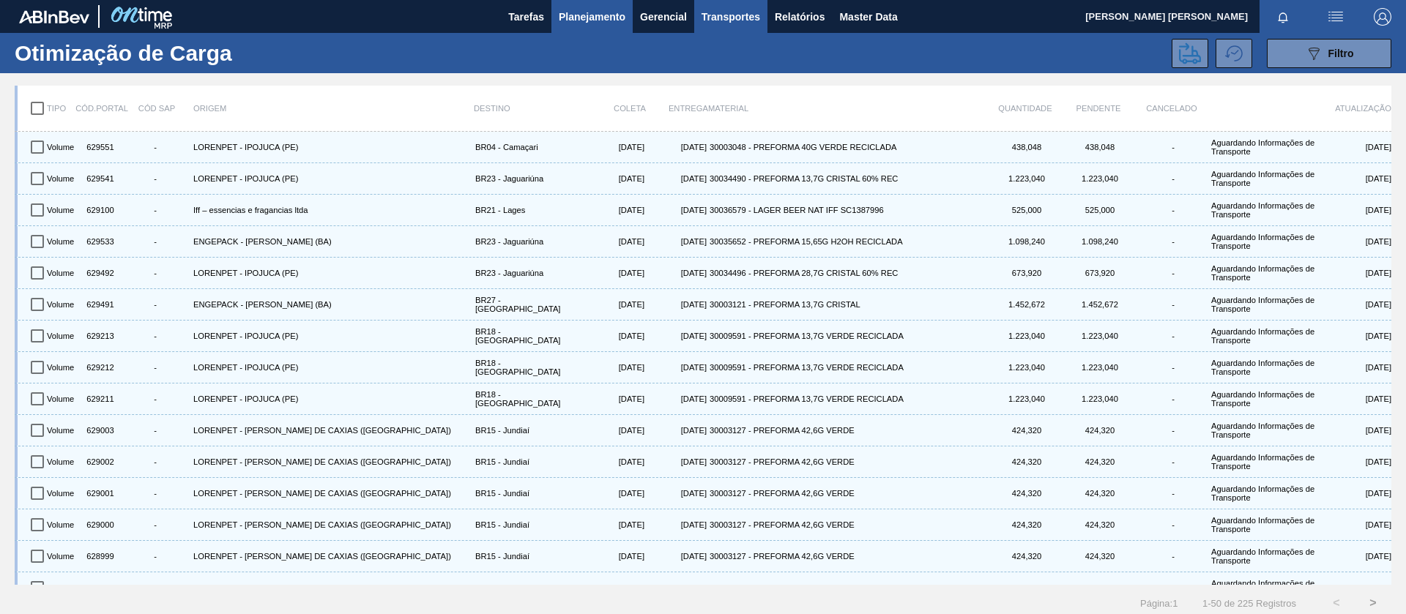
click at [591, 4] on button "Planejamento" at bounding box center [591, 16] width 81 height 33
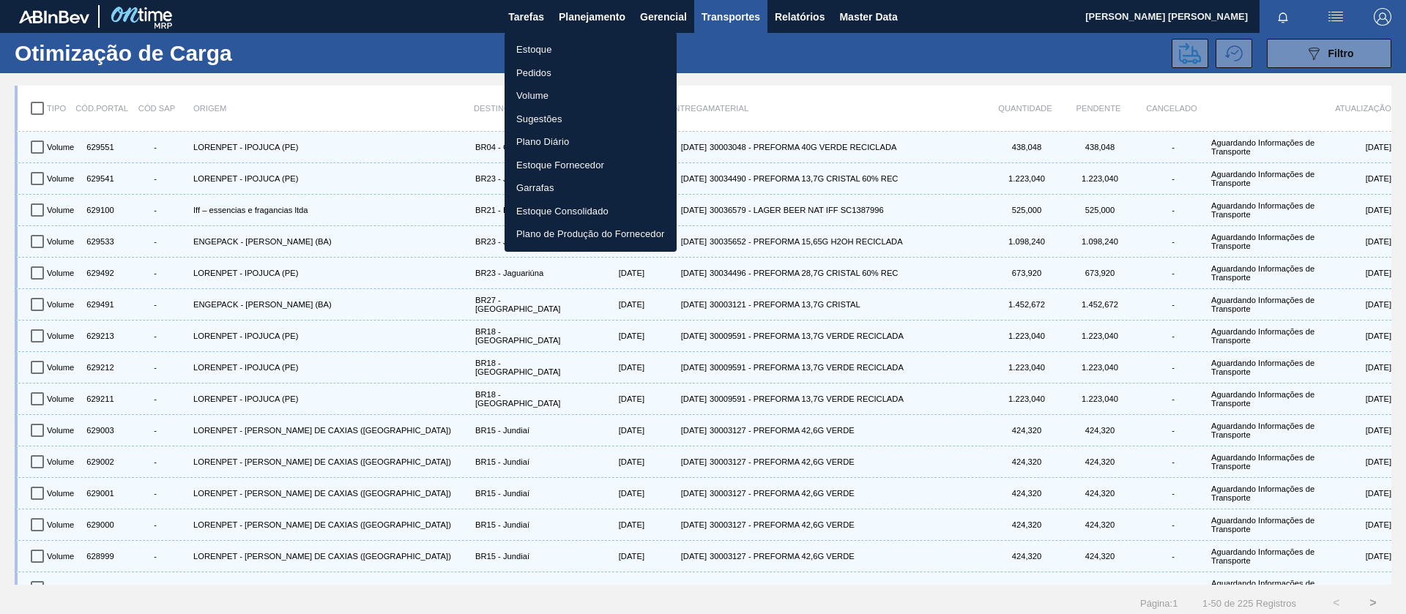
click at [553, 93] on li "Volume" at bounding box center [590, 95] width 172 height 23
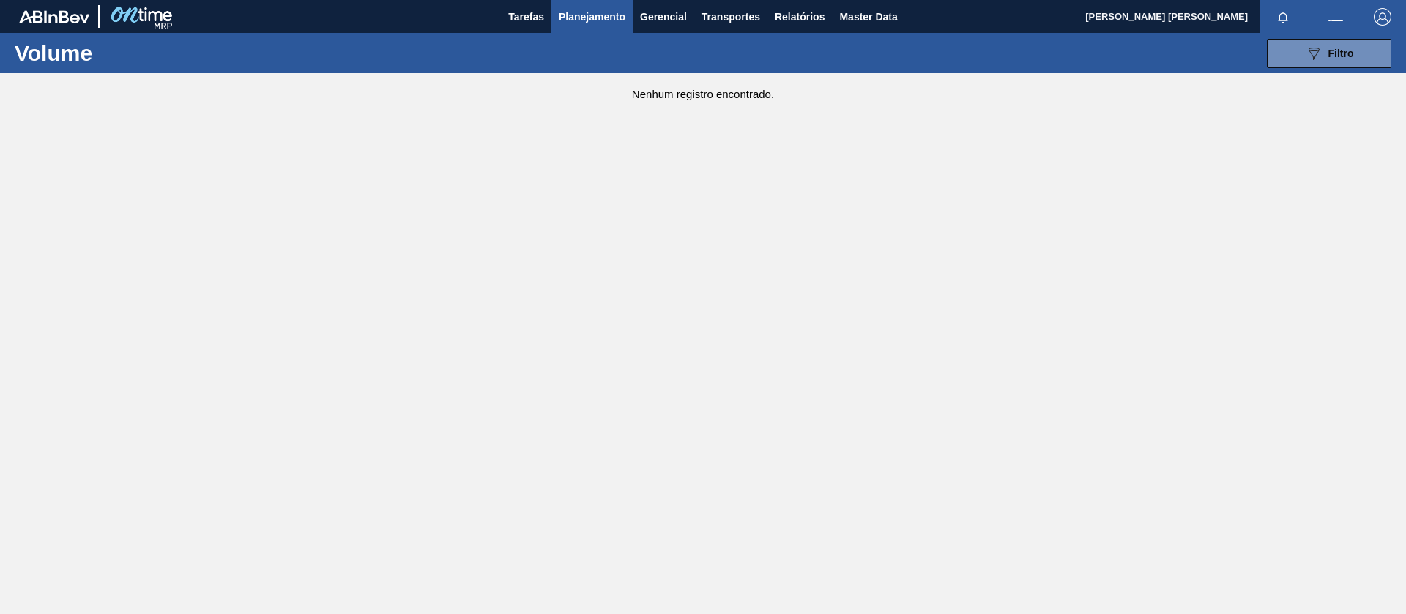
click at [608, 18] on span "Planejamento" at bounding box center [592, 17] width 67 height 18
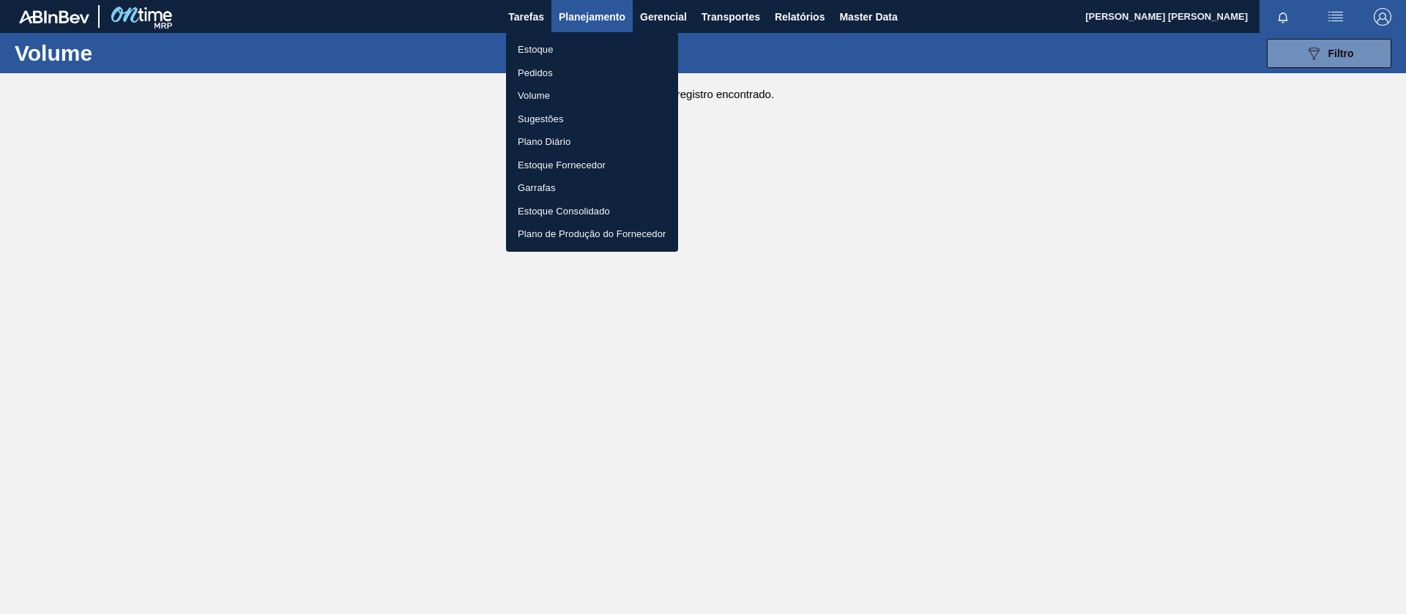
click at [571, 70] on li "Pedidos" at bounding box center [592, 72] width 172 height 23
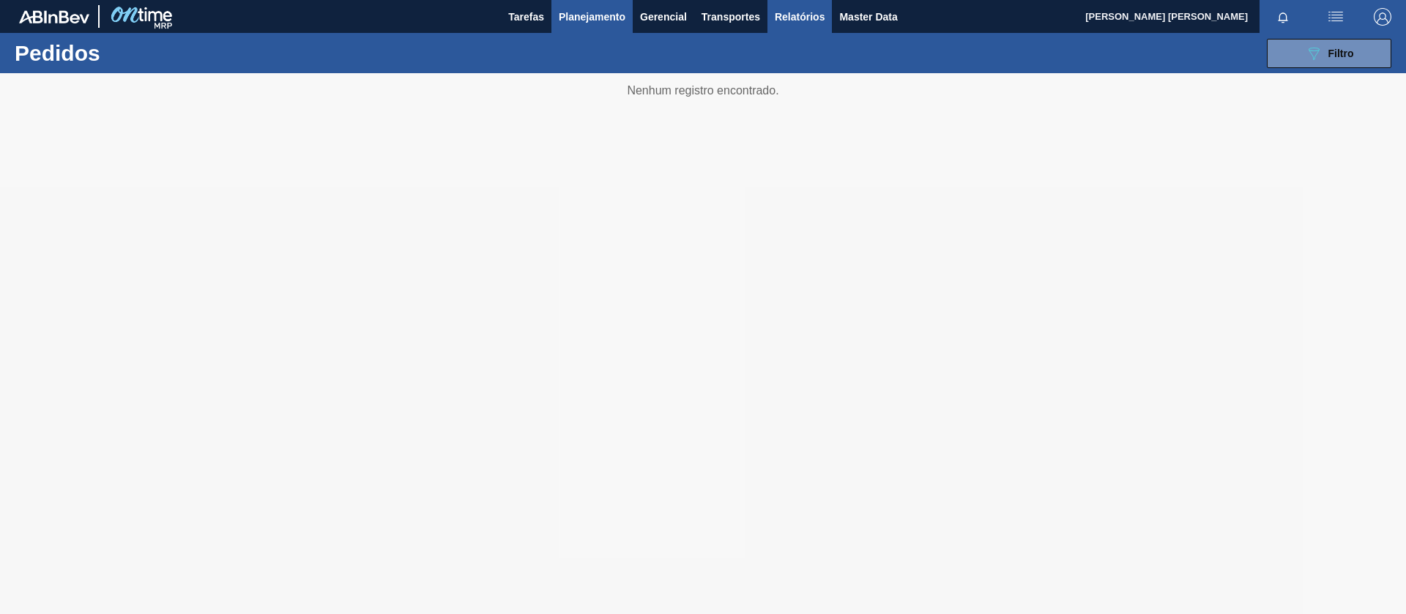
click at [787, 20] on span "Relatórios" at bounding box center [800, 17] width 50 height 18
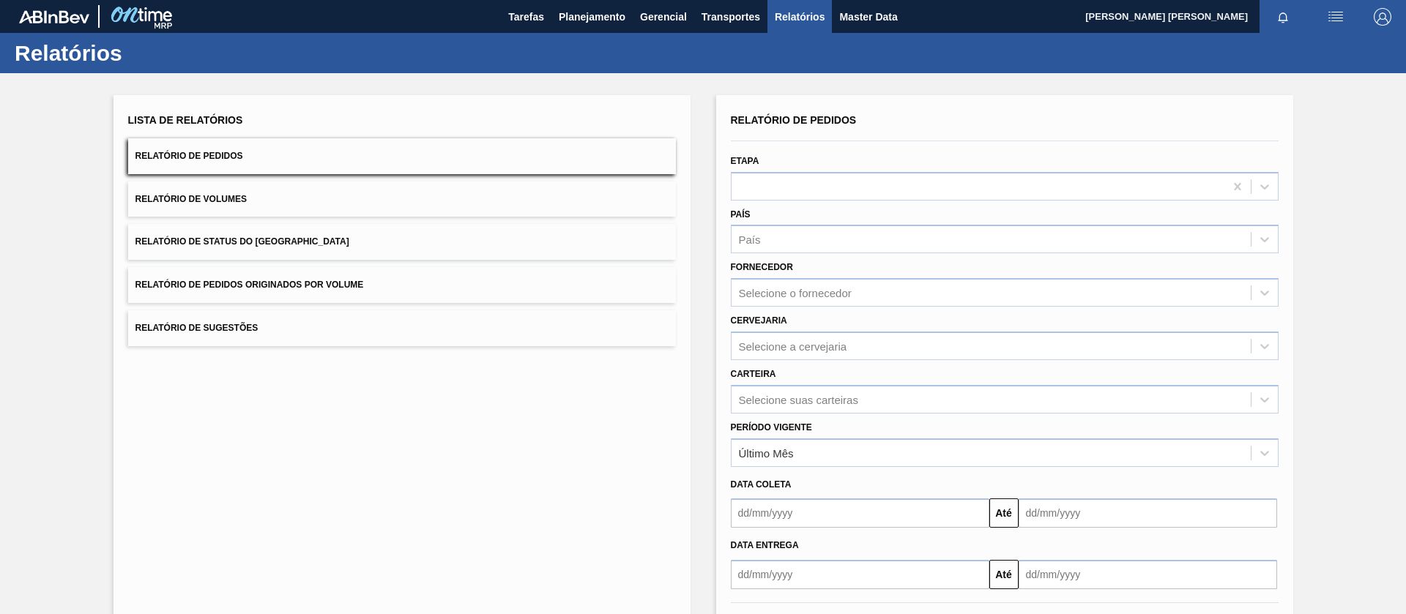
drag, startPoint x: 718, startPoint y: 23, endPoint x: 704, endPoint y: 42, distance: 24.6
click at [719, 23] on span "Transportes" at bounding box center [730, 17] width 59 height 18
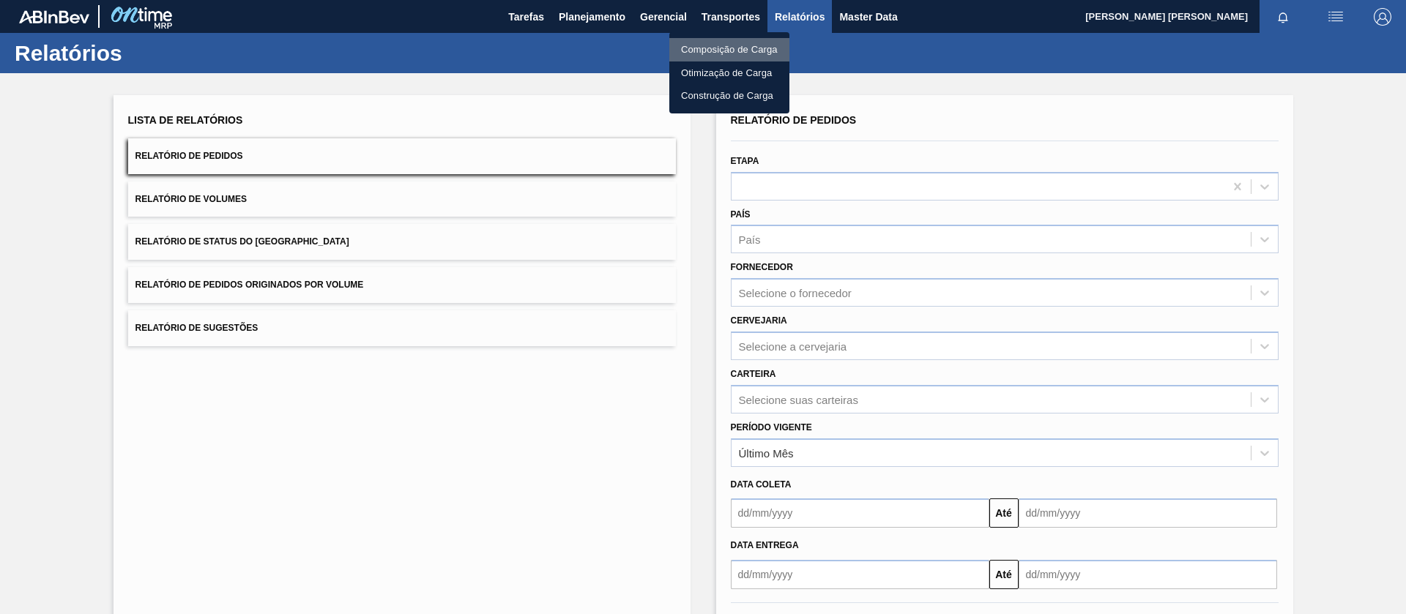
click at [712, 49] on li "Composição de Carga" at bounding box center [729, 49] width 120 height 23
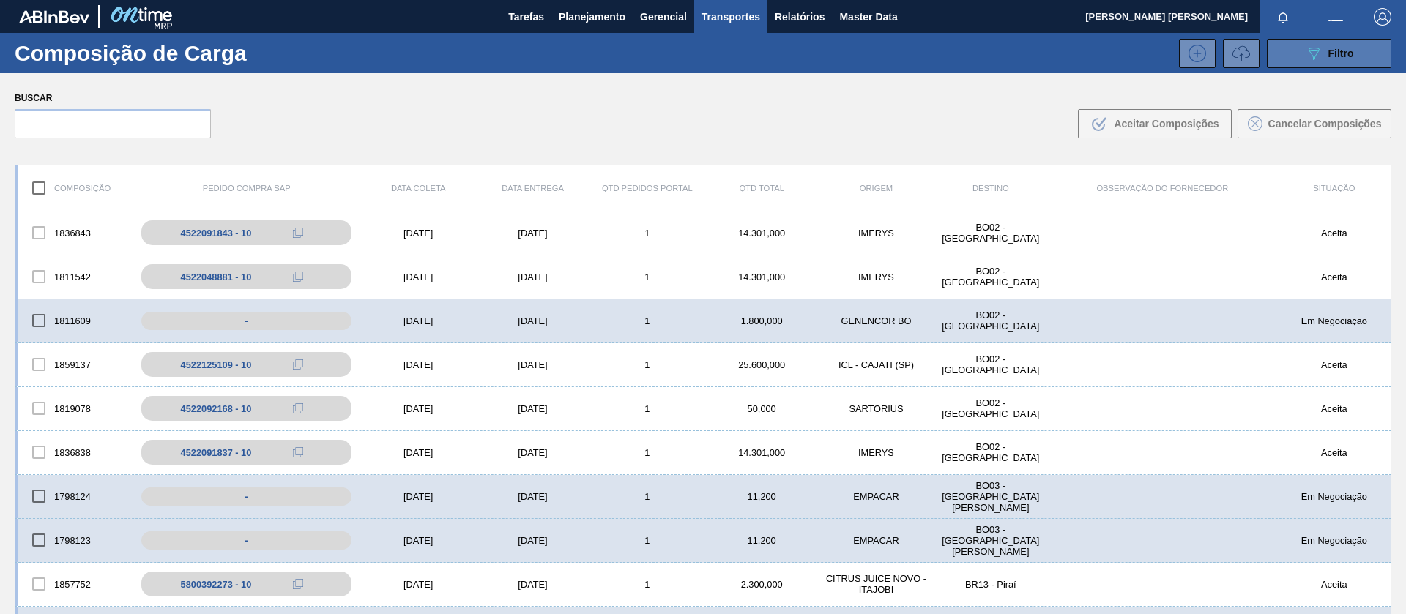
click at [1324, 54] on div "089F7B8B-B2A5-4AFE-B5C0-19BA573D28AC Filtro" at bounding box center [1329, 54] width 49 height 18
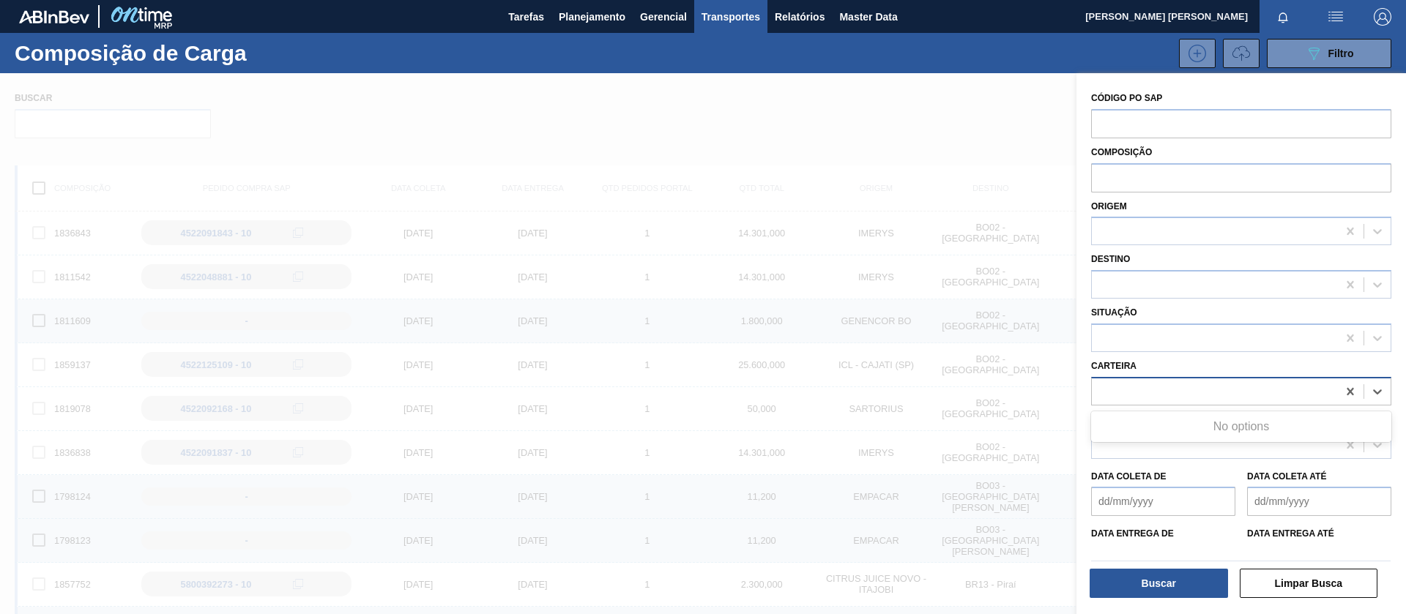
click at [1135, 378] on div at bounding box center [1241, 391] width 300 height 29
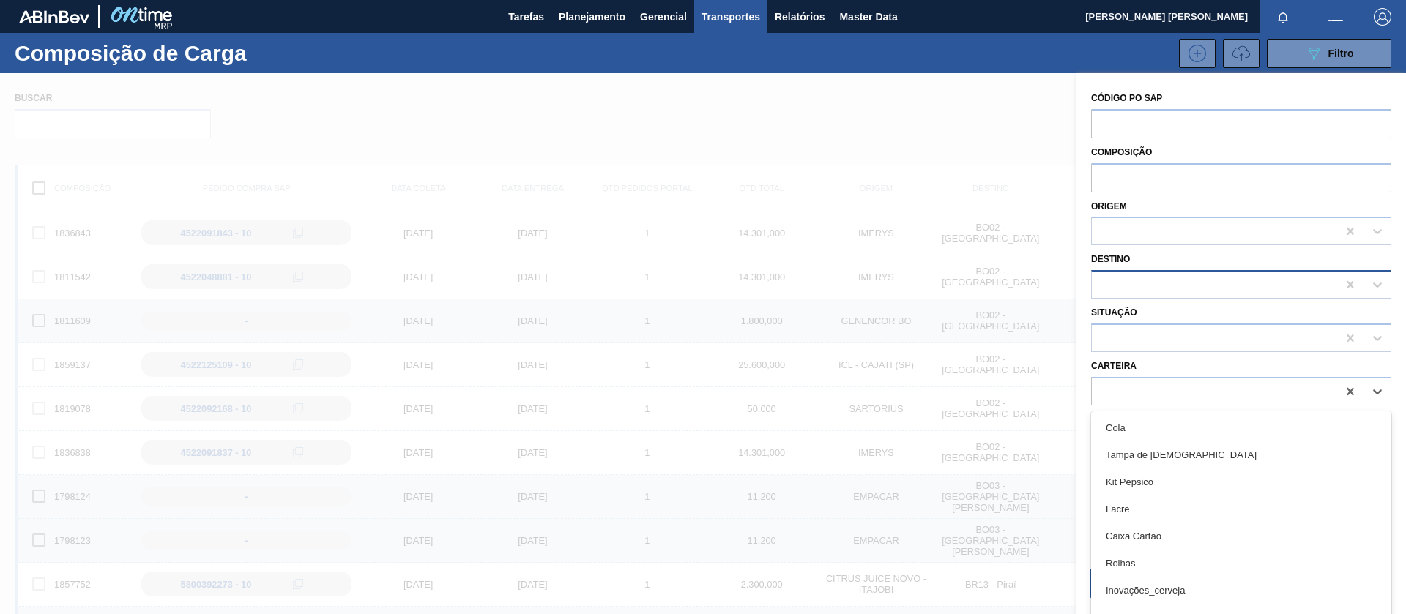
click at [1146, 281] on div at bounding box center [1214, 285] width 245 height 21
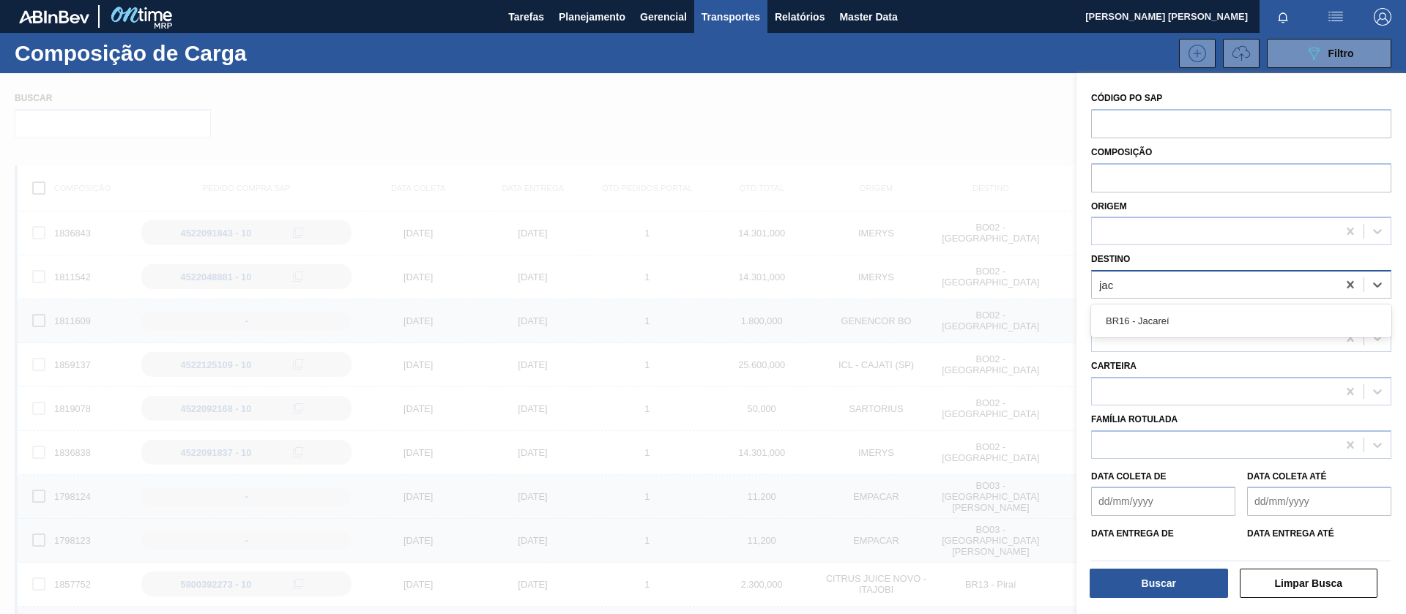
type input "jaca"
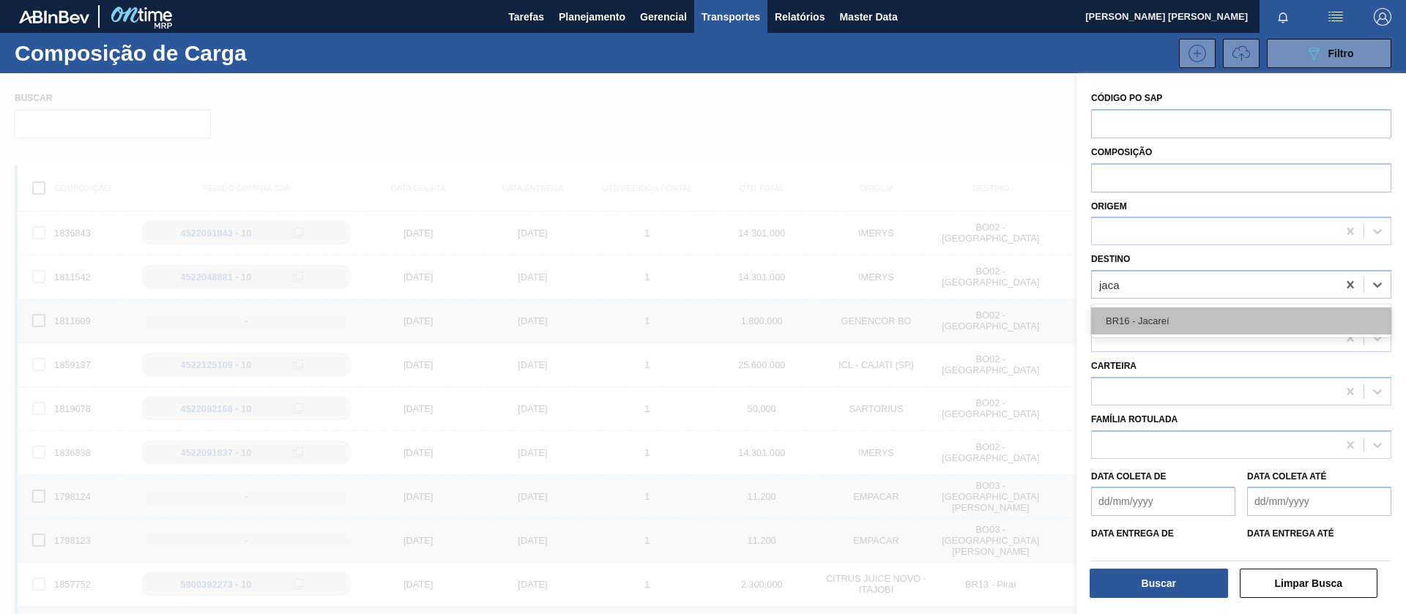
click at [1142, 316] on div "BR16 - Jacareí" at bounding box center [1241, 320] width 300 height 27
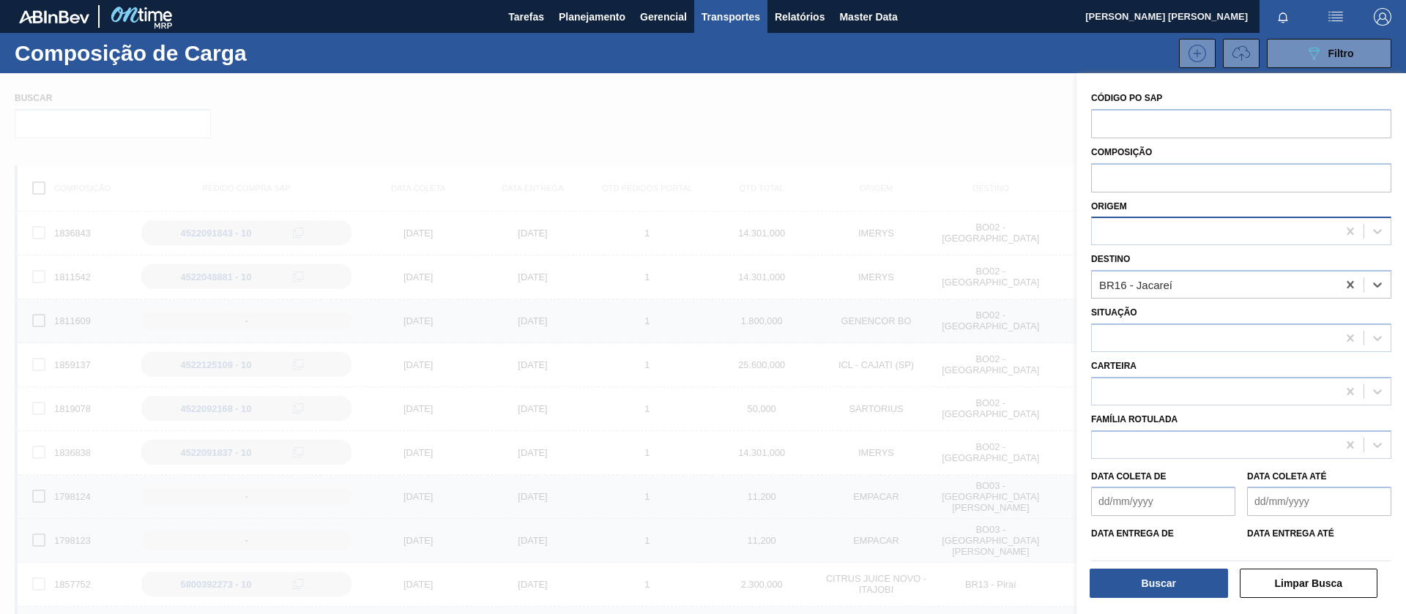
click at [1146, 232] on div at bounding box center [1214, 231] width 245 height 21
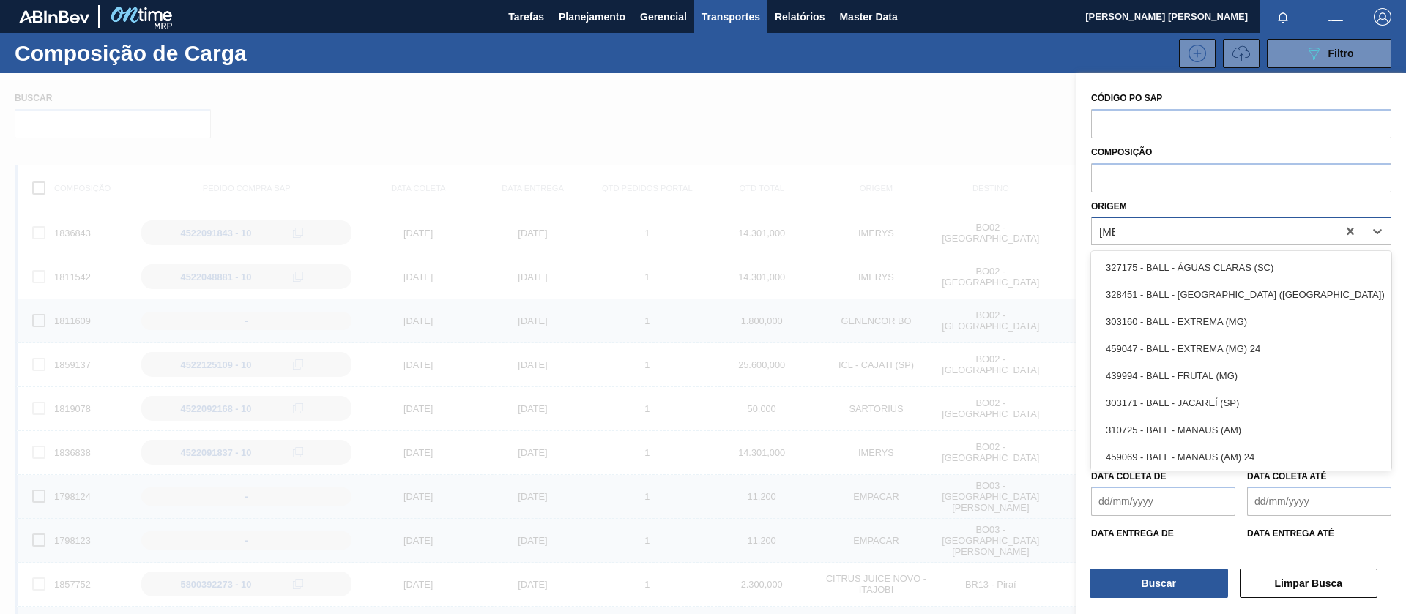
type input "ball"
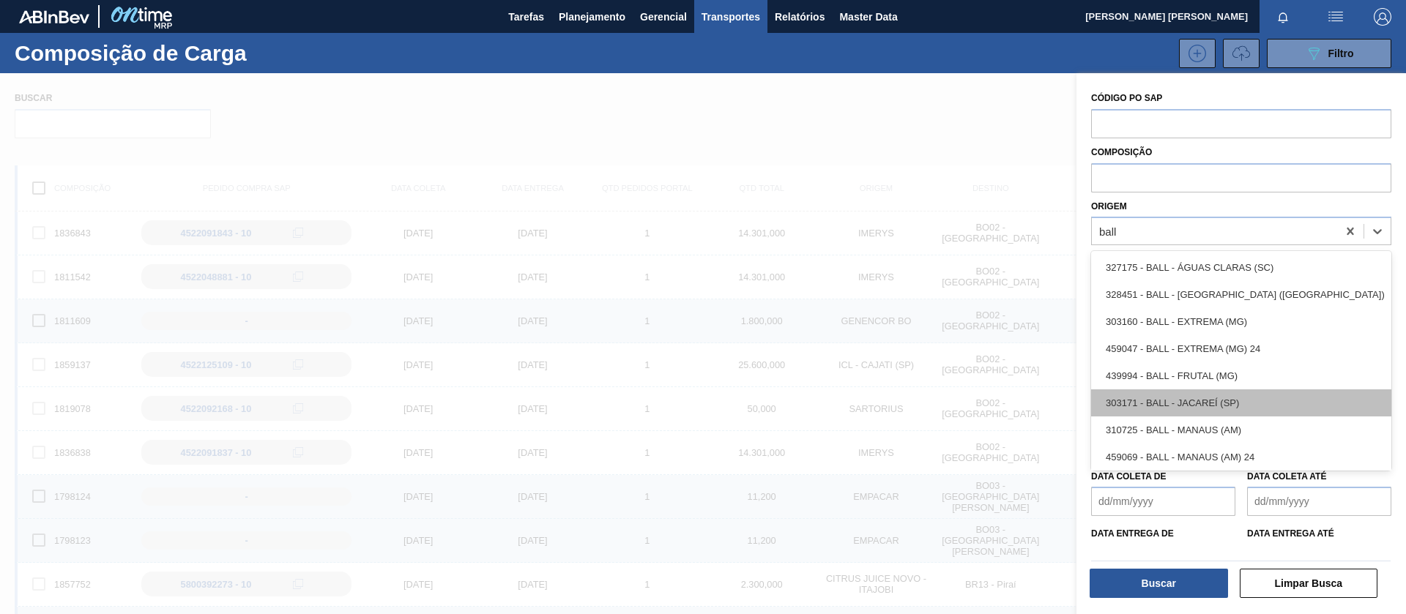
click at [1246, 401] on div "303171 - BALL - JACAREÍ (SP)" at bounding box center [1241, 402] width 300 height 27
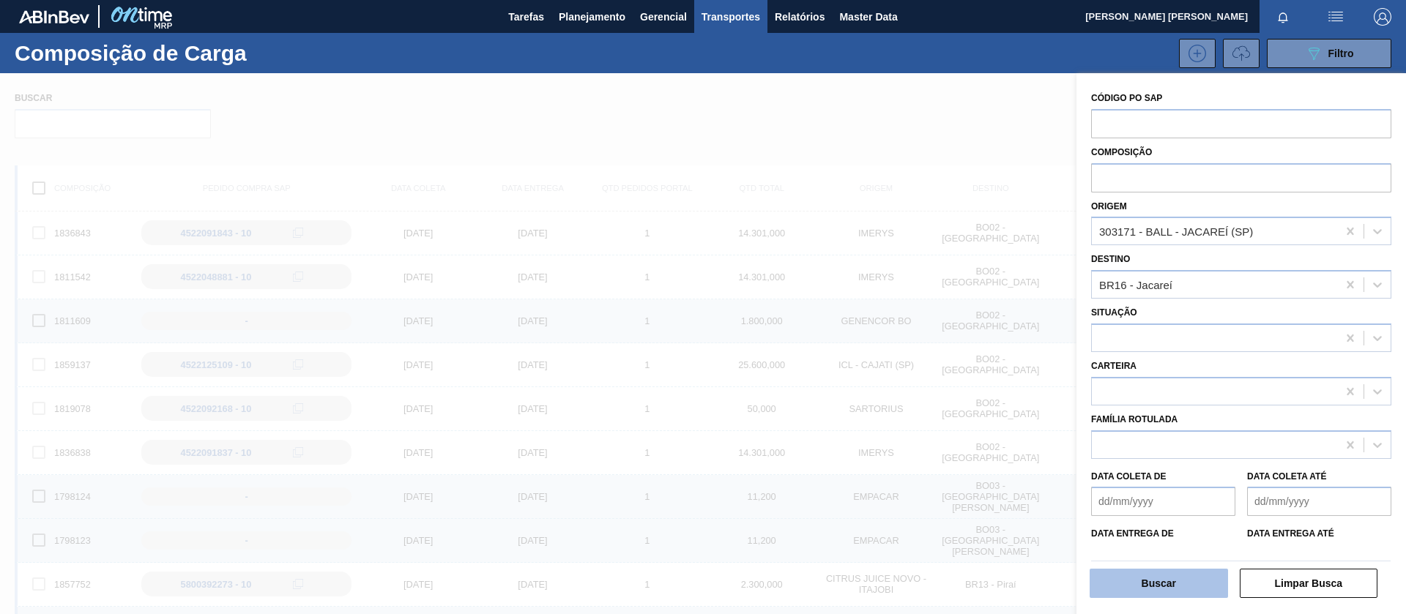
click at [1150, 584] on button "Buscar" at bounding box center [1158, 583] width 138 height 29
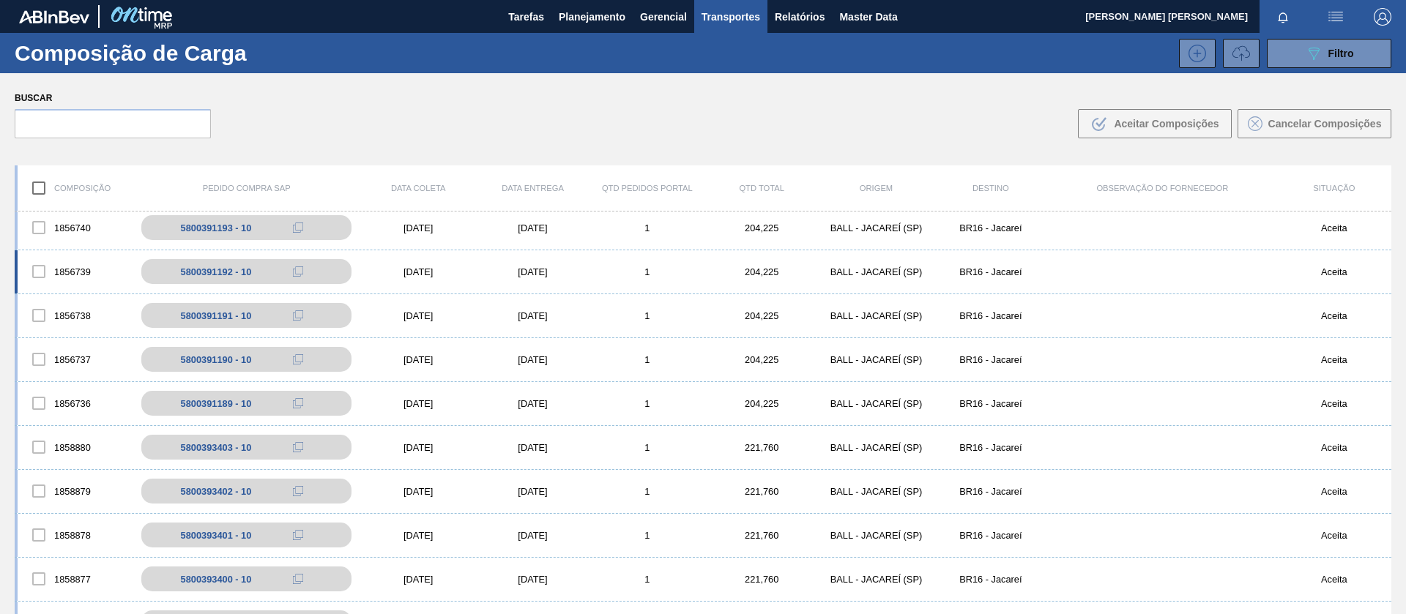
scroll to position [1725, 0]
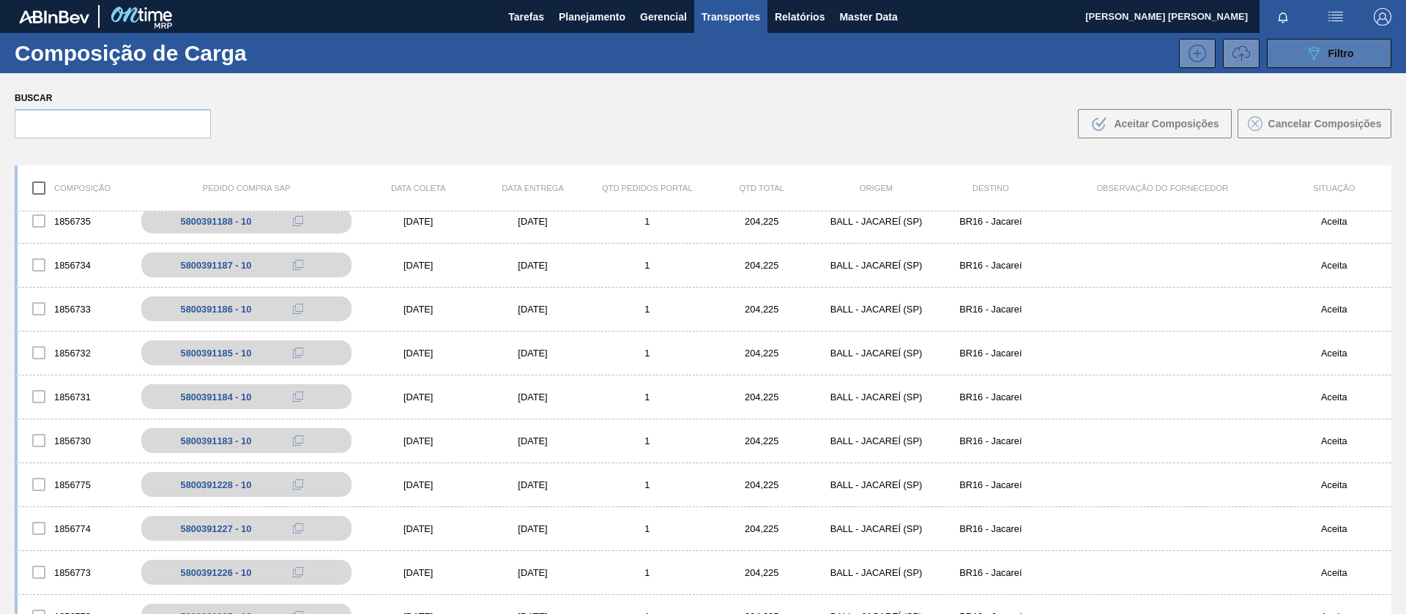
click at [1314, 41] on button "089F7B8B-B2A5-4AFE-B5C0-19BA573D28AC Filtro" at bounding box center [1329, 53] width 124 height 29
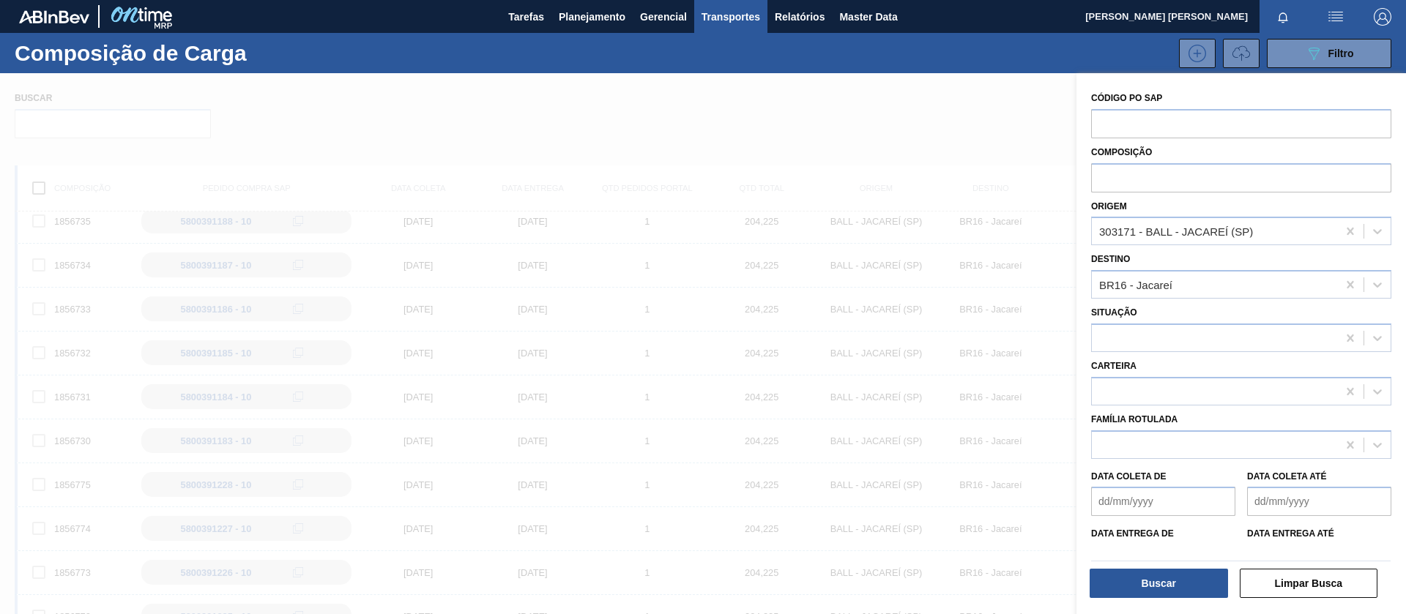
click at [739, 16] on span "Transportes" at bounding box center [730, 17] width 59 height 18
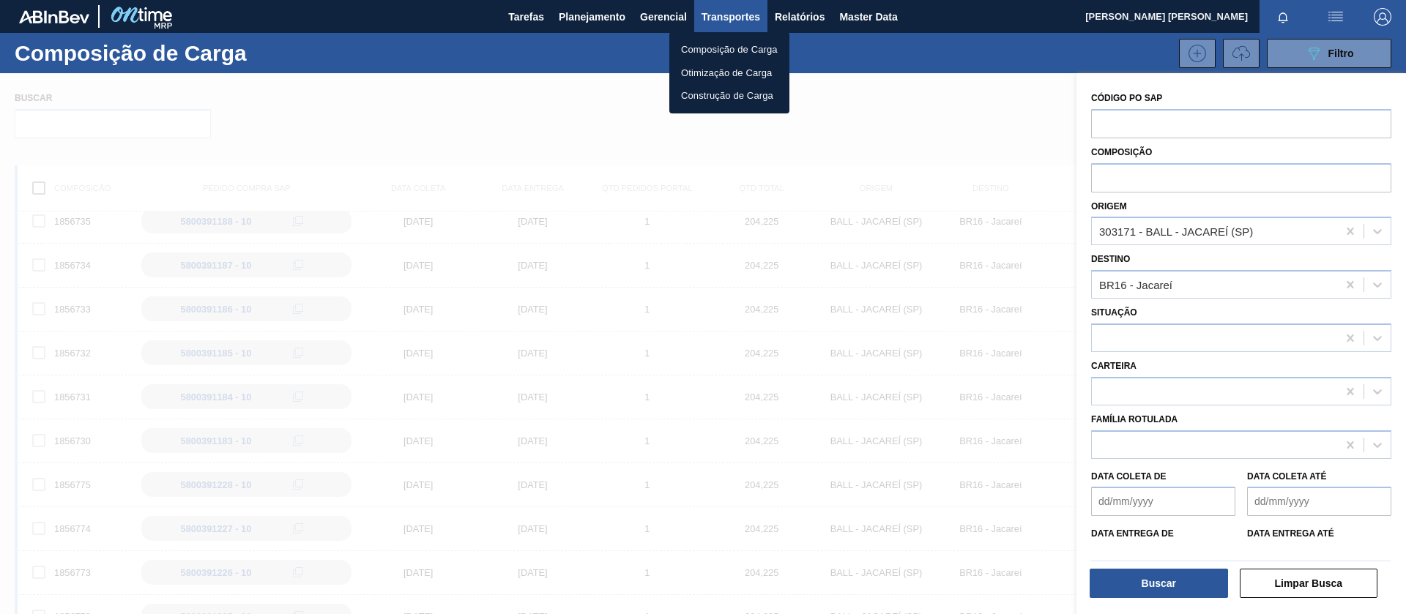
click at [720, 74] on li "Otimização de Carga" at bounding box center [729, 72] width 120 height 23
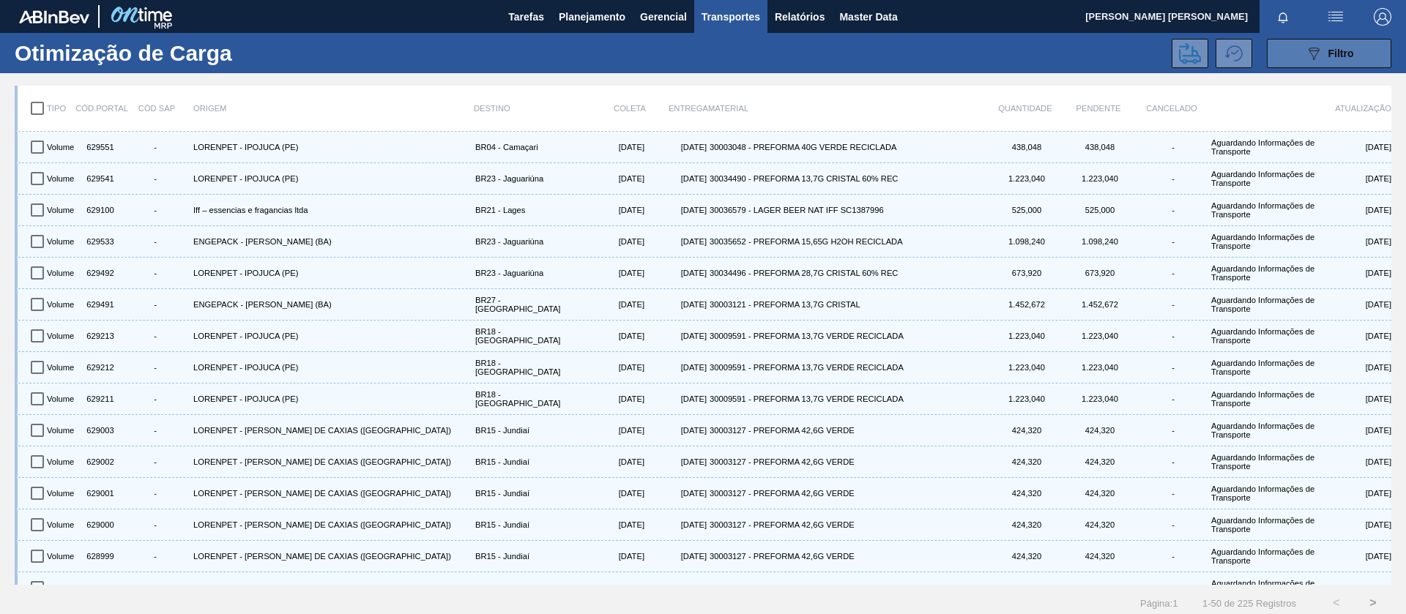
click at [1328, 53] on span "Filtro" at bounding box center [1341, 54] width 26 height 12
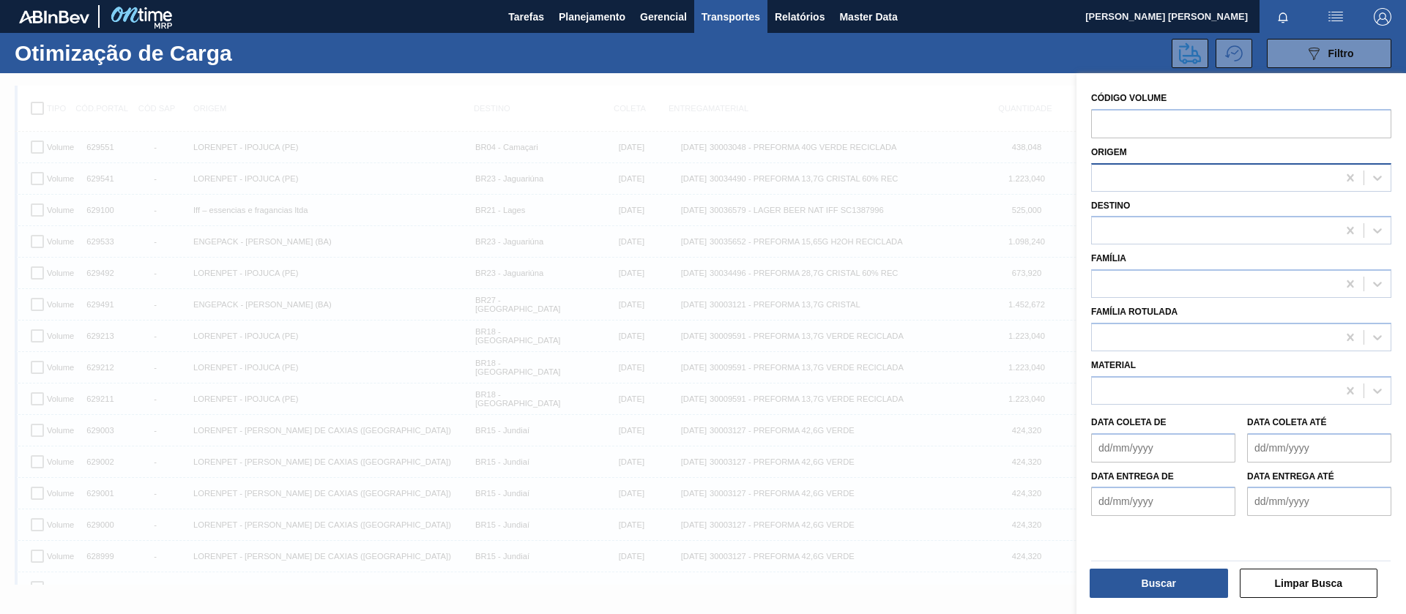
click at [1160, 176] on div at bounding box center [1214, 177] width 245 height 21
type input "ball"
click at [1347, 177] on icon at bounding box center [1349, 177] width 7 height 7
click at [1224, 241] on div at bounding box center [1214, 230] width 245 height 21
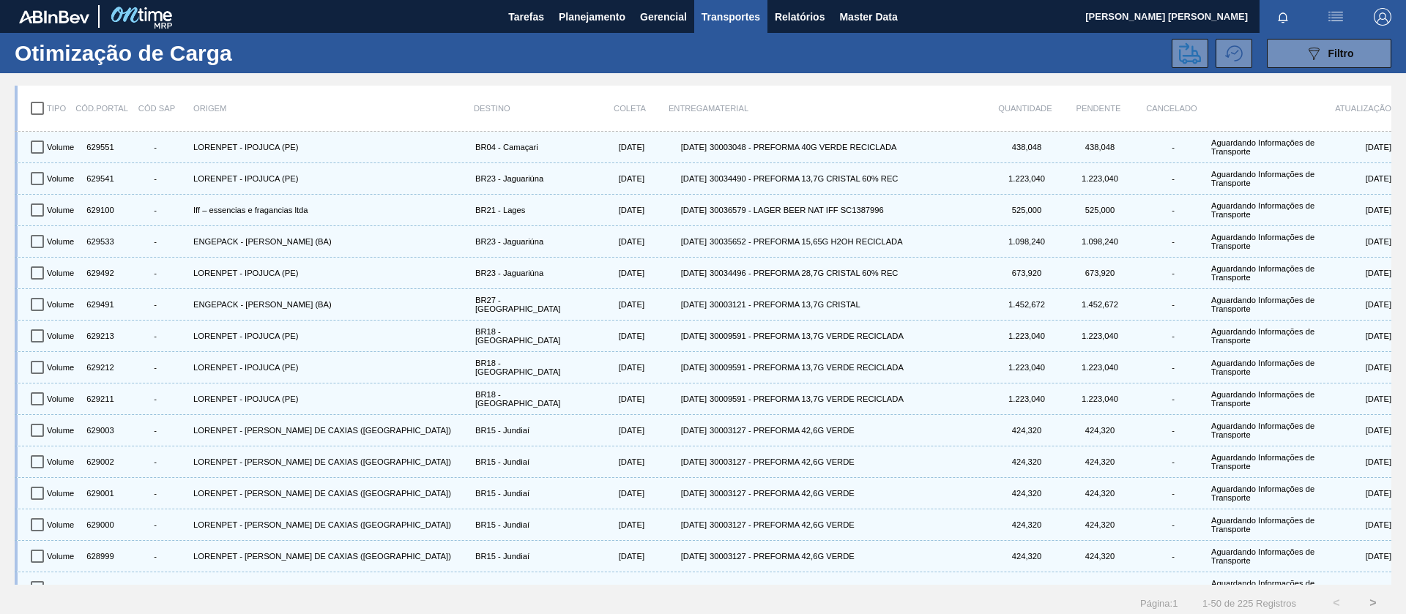
click at [740, 29] on button "Transportes" at bounding box center [730, 16] width 73 height 33
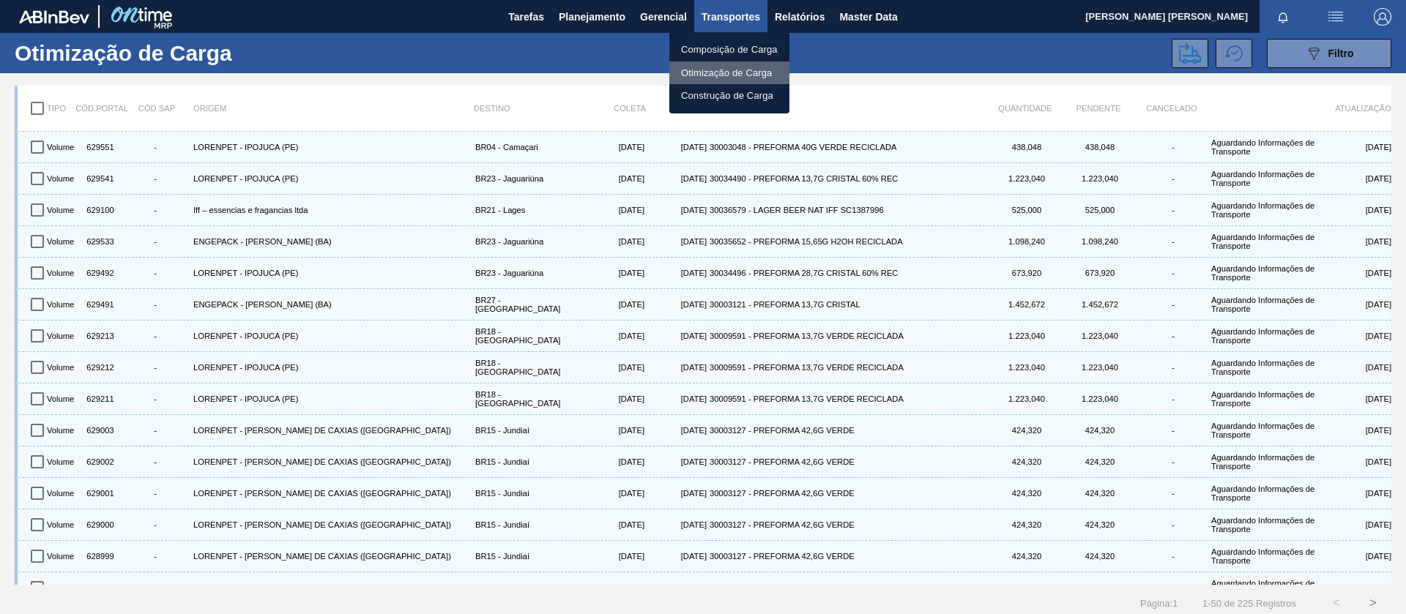
drag, startPoint x: 720, startPoint y: 66, endPoint x: 722, endPoint y: 75, distance: 9.8
click at [720, 67] on li "Otimização de Carga" at bounding box center [729, 72] width 120 height 23
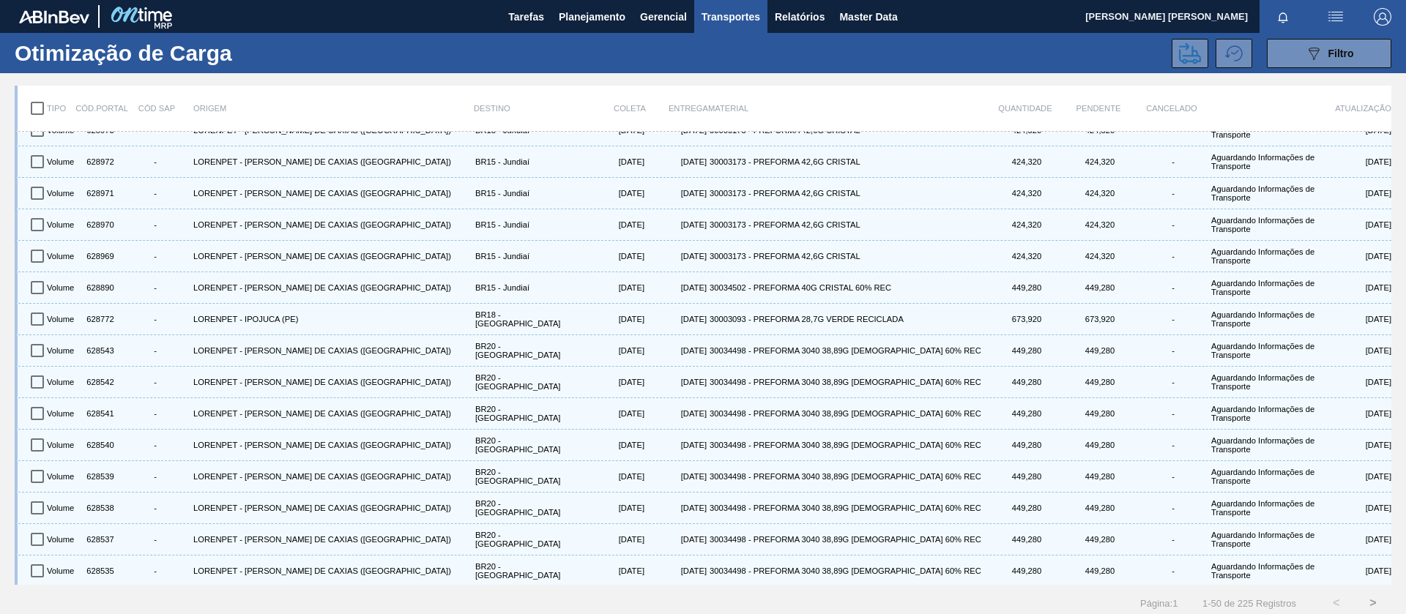
scroll to position [1120, 0]
click at [144, 14] on img at bounding box center [140, 16] width 71 height 33
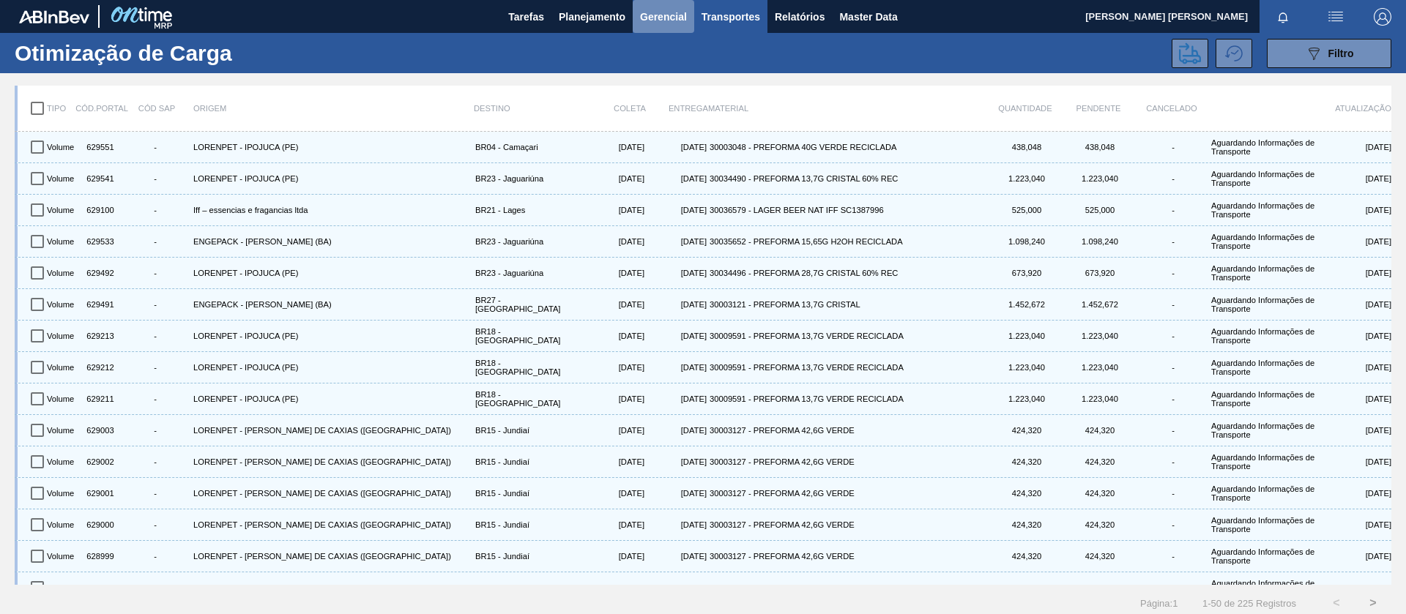
click at [654, 15] on span "Gerencial" at bounding box center [663, 17] width 47 height 18
click at [590, 17] on div at bounding box center [703, 307] width 1406 height 614
click at [585, 15] on span "Planejamento" at bounding box center [592, 17] width 67 height 18
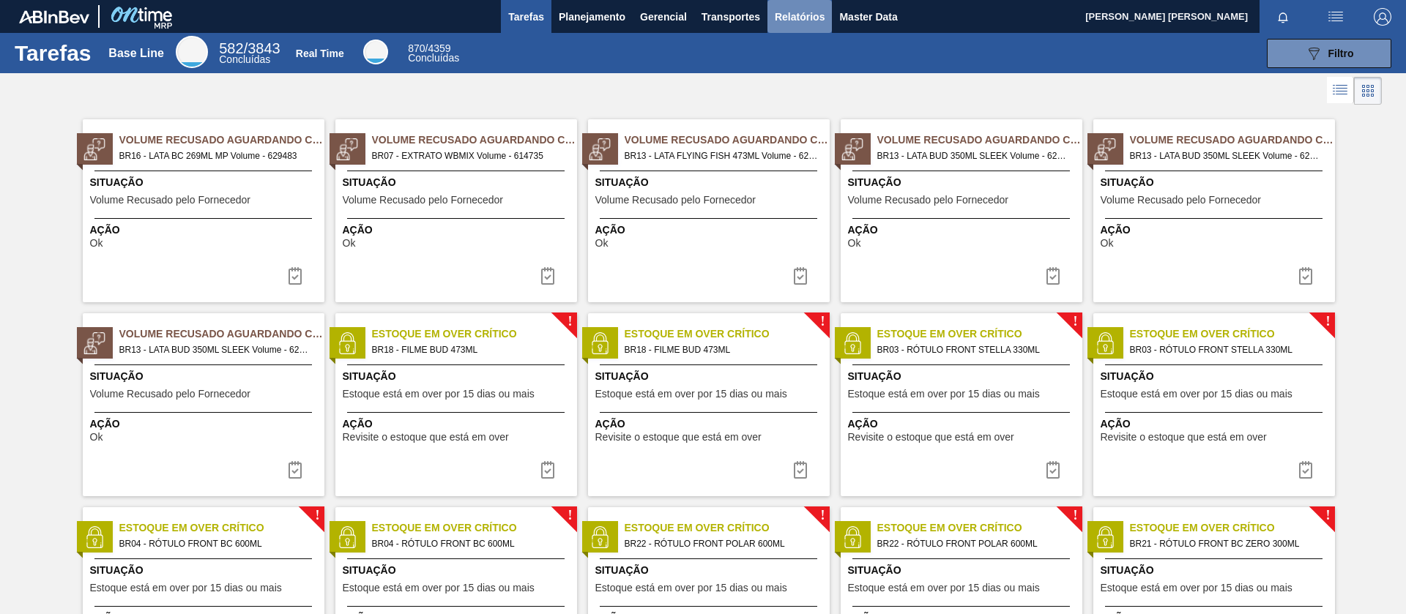
click at [829, 11] on button "Relatórios" at bounding box center [799, 16] width 64 height 33
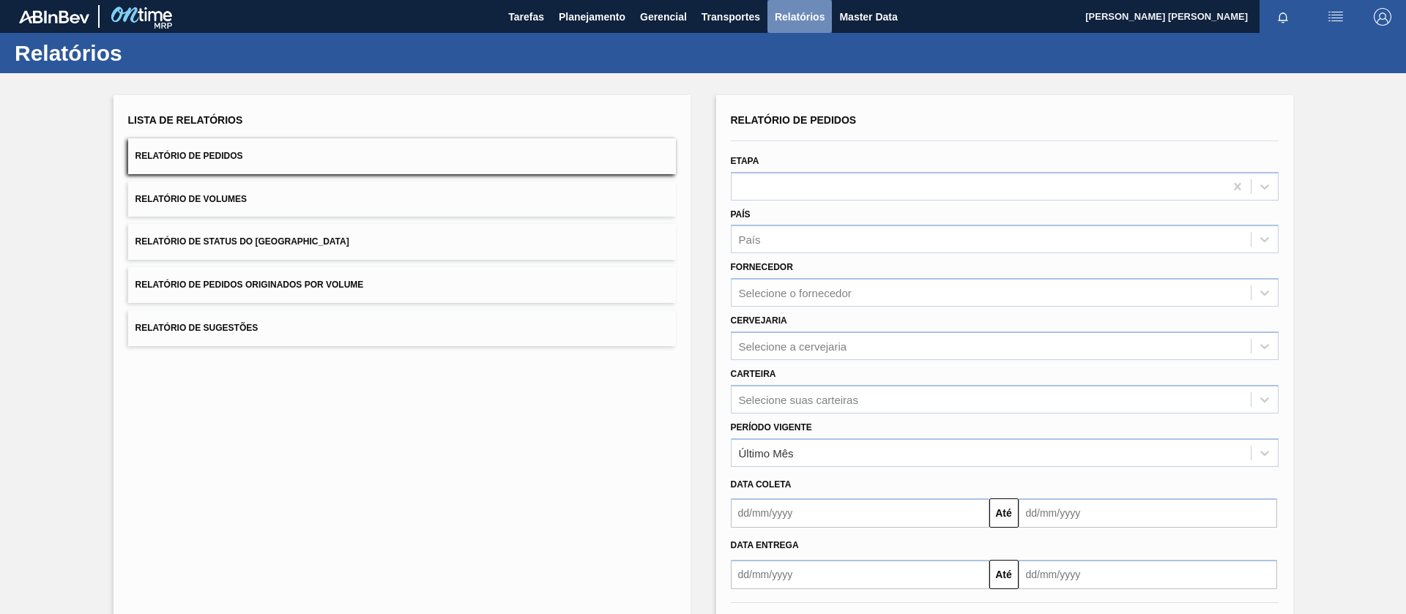
click at [780, 14] on span "Relatórios" at bounding box center [800, 17] width 50 height 18
click at [715, 10] on span "Transportes" at bounding box center [730, 17] width 59 height 18
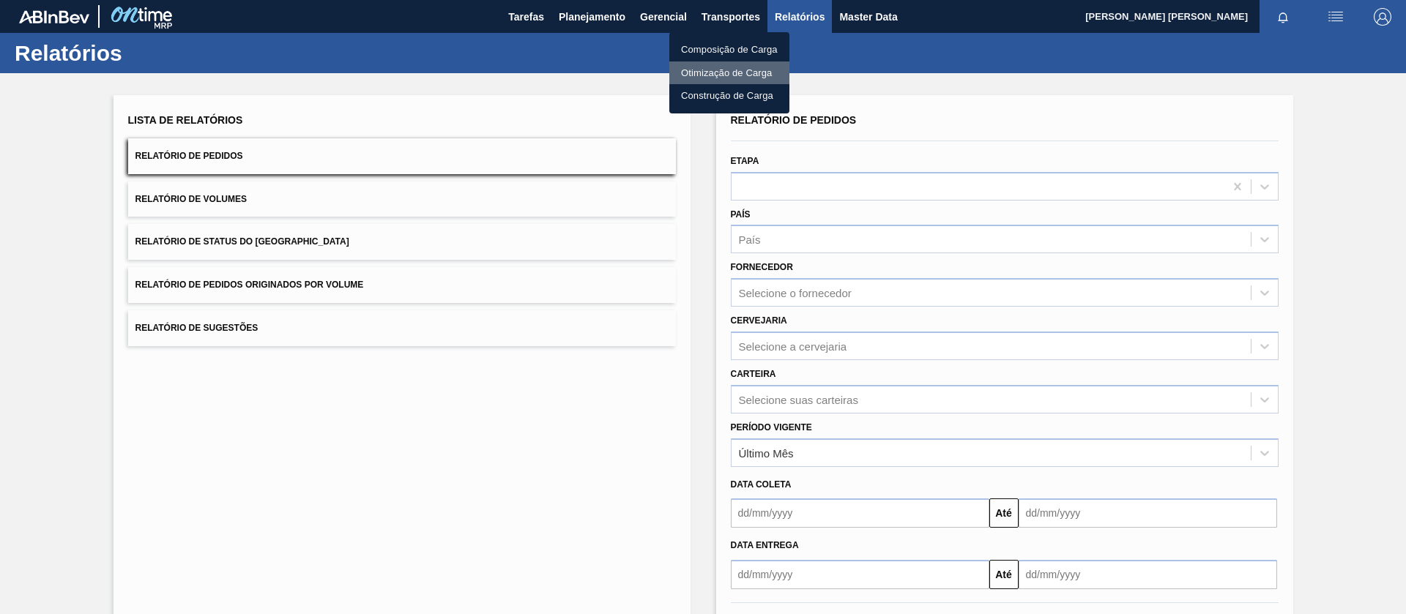
click at [699, 67] on li "Otimização de Carga" at bounding box center [729, 72] width 120 height 23
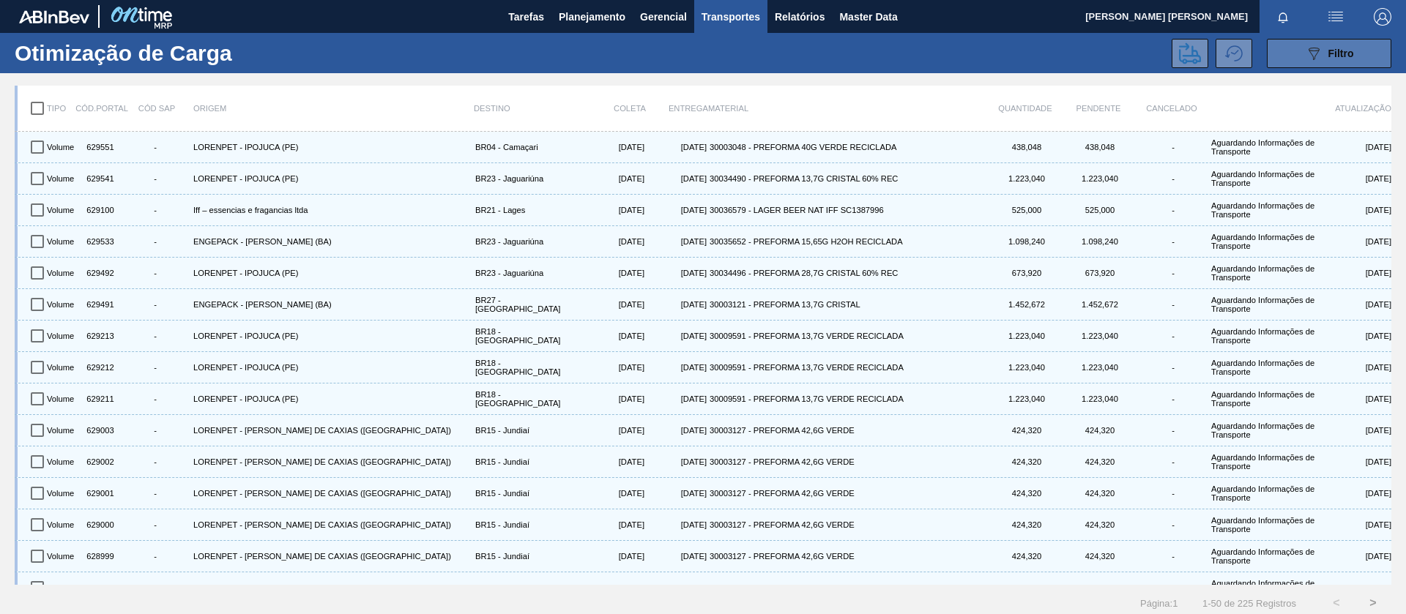
click at [1295, 47] on button "089F7B8B-B2A5-4AFE-B5C0-19BA573D28AC Filtro" at bounding box center [1329, 53] width 124 height 29
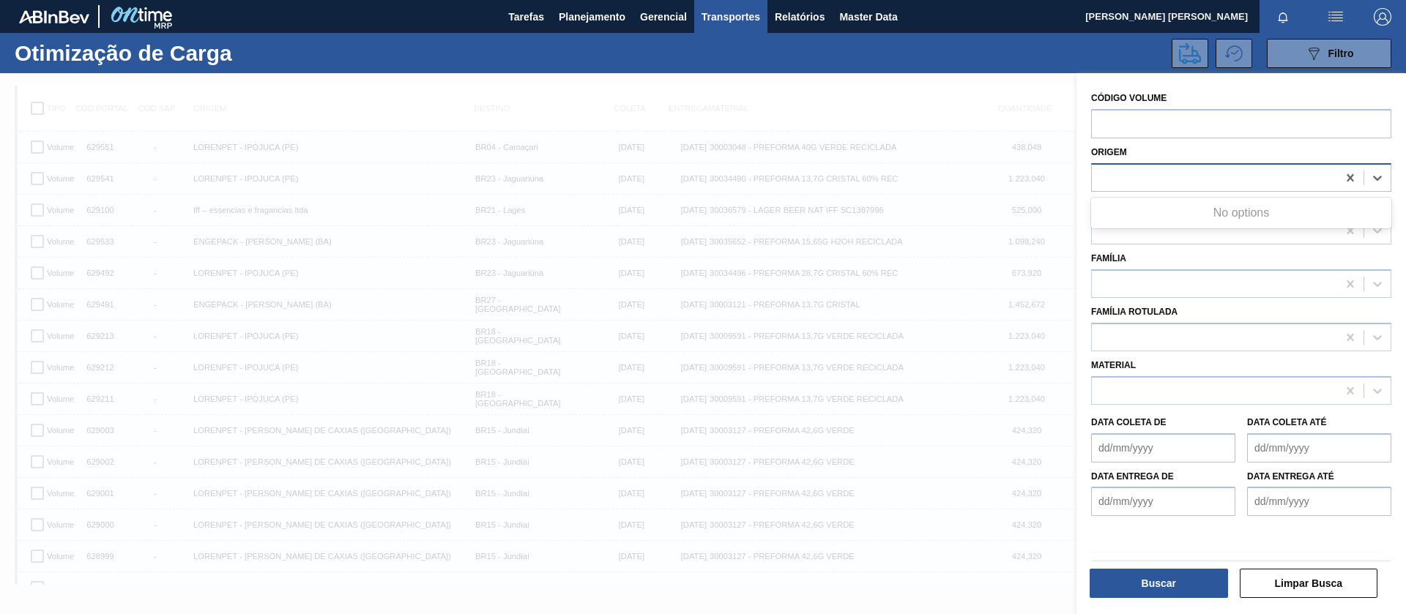
click at [1162, 171] on div at bounding box center [1214, 177] width 245 height 21
type input "ball"
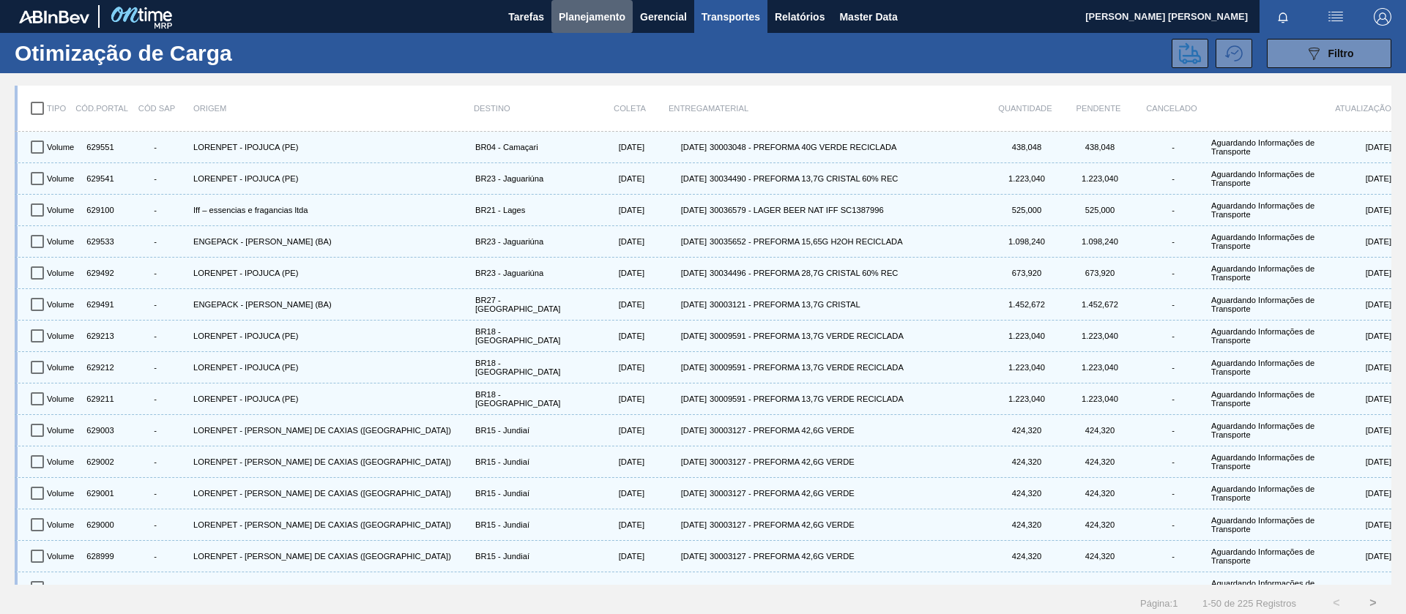
drag, startPoint x: 565, startPoint y: 12, endPoint x: 562, endPoint y: 35, distance: 23.7
click at [564, 12] on span "Planejamento" at bounding box center [592, 17] width 67 height 18
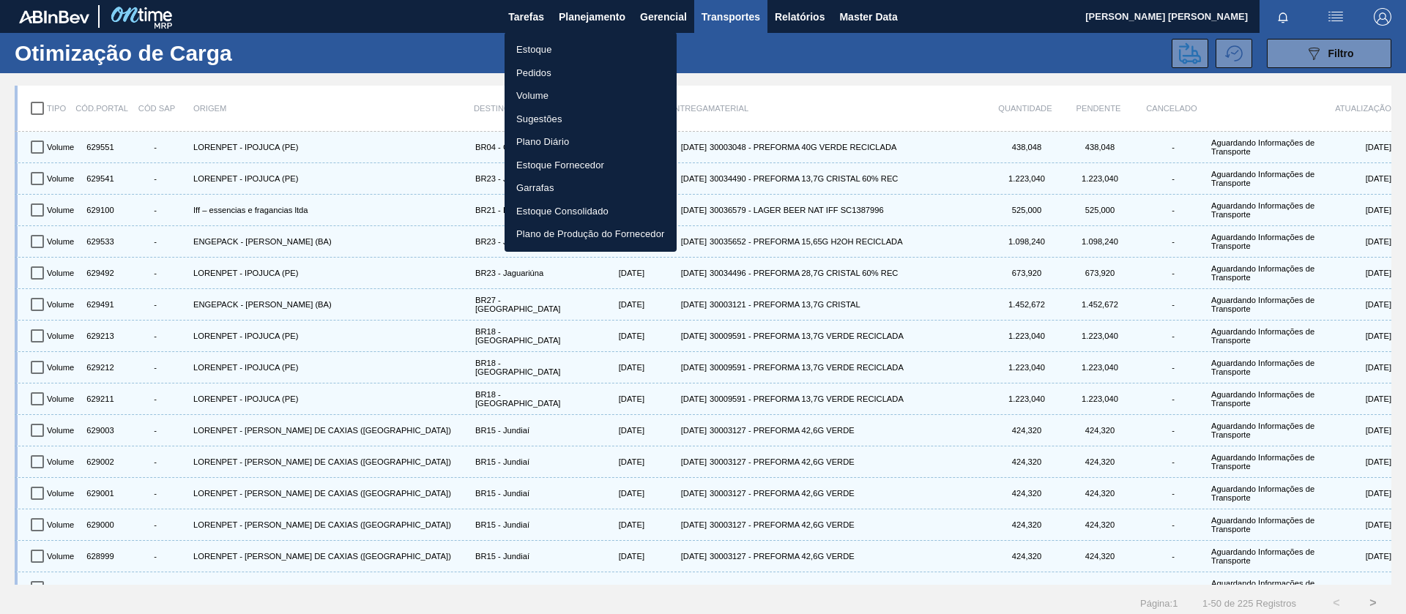
click at [549, 70] on li "Pedidos" at bounding box center [590, 72] width 172 height 23
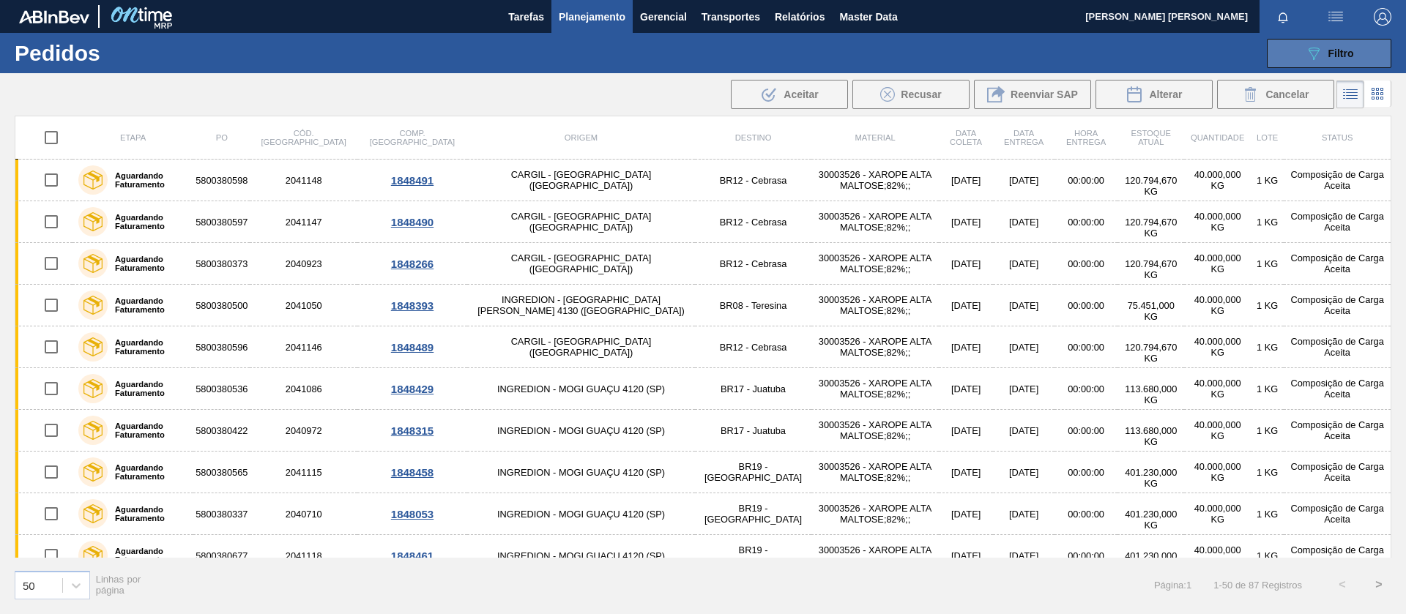
click at [1316, 60] on icon "089F7B8B-B2A5-4AFE-B5C0-19BA573D28AC" at bounding box center [1314, 54] width 18 height 18
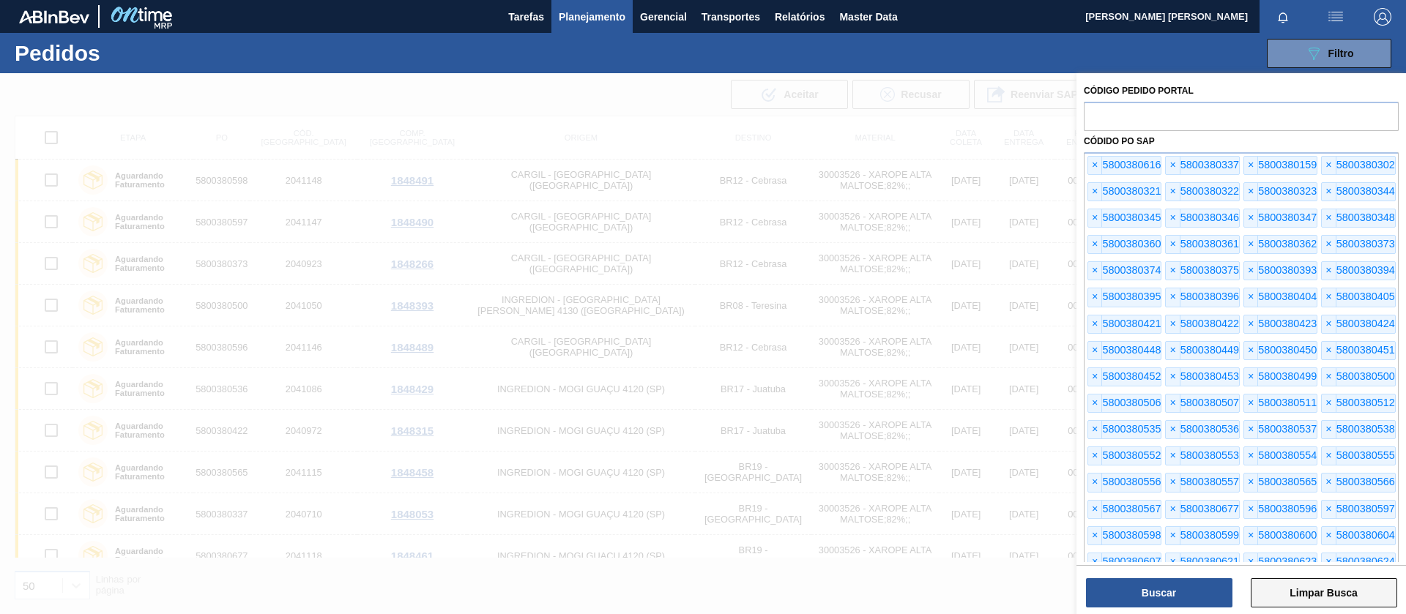
click at [1314, 594] on button "Limpar Busca" at bounding box center [1323, 592] width 146 height 29
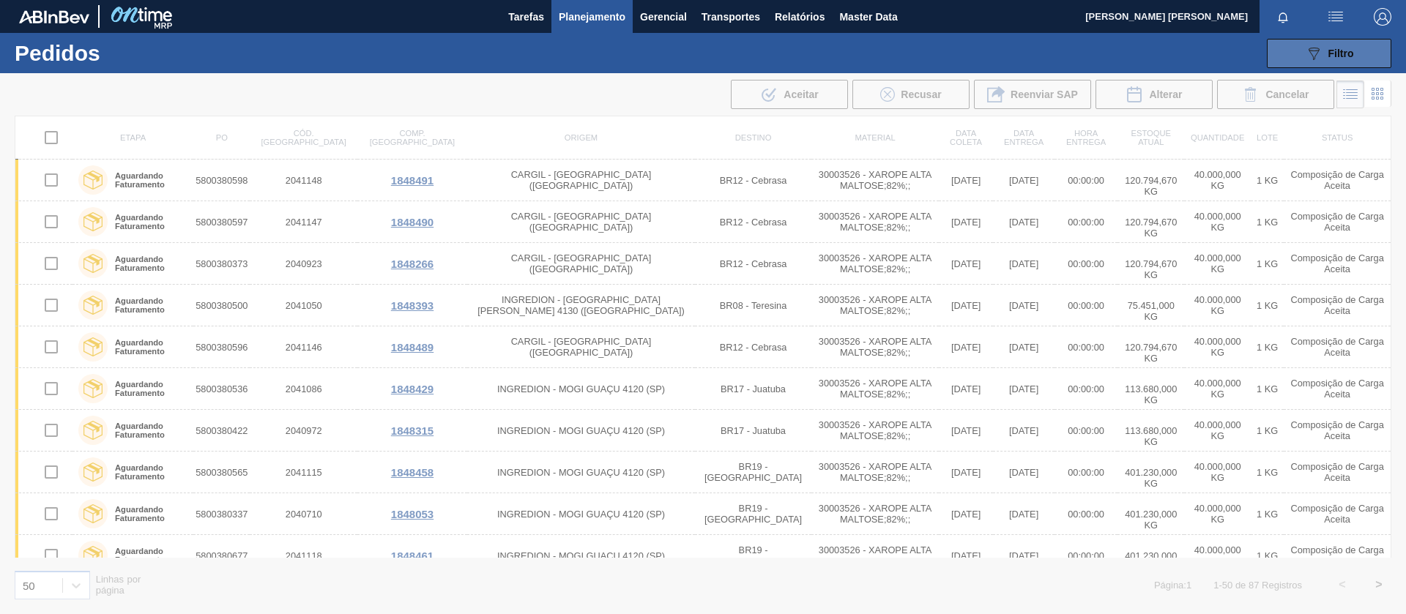
click at [1326, 53] on div "089F7B8B-B2A5-4AFE-B5C0-19BA573D28AC Filtro" at bounding box center [1329, 54] width 49 height 18
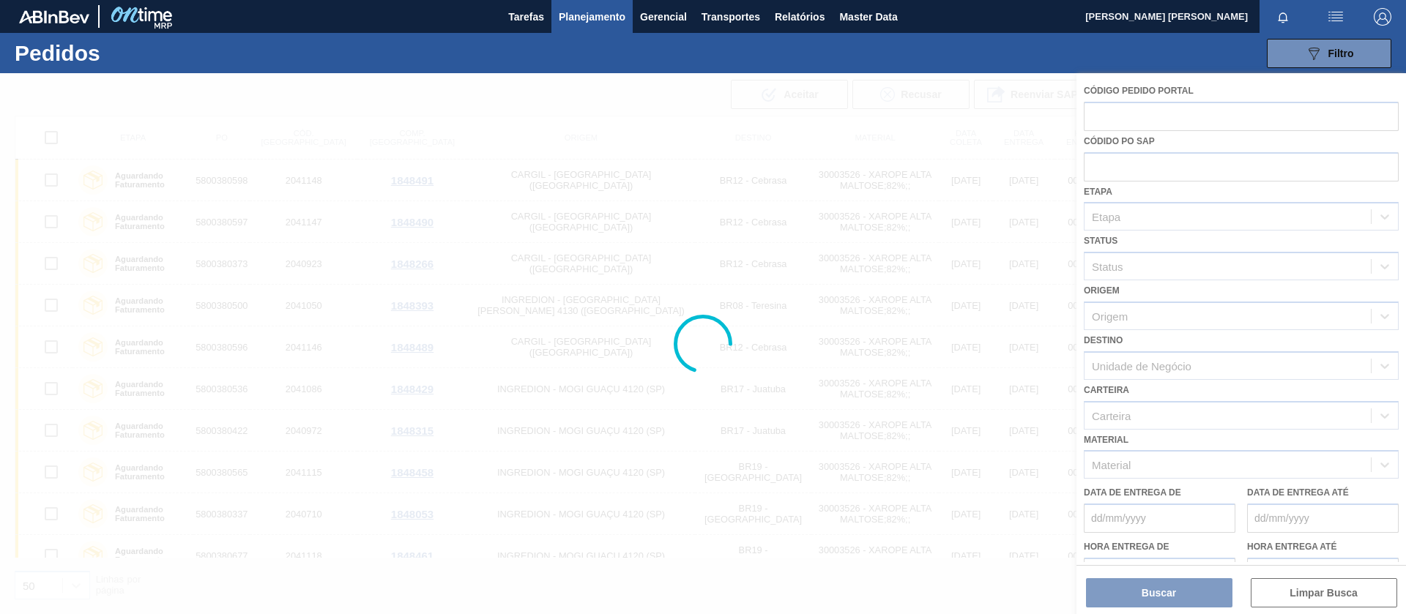
click at [1134, 141] on div at bounding box center [703, 343] width 1406 height 541
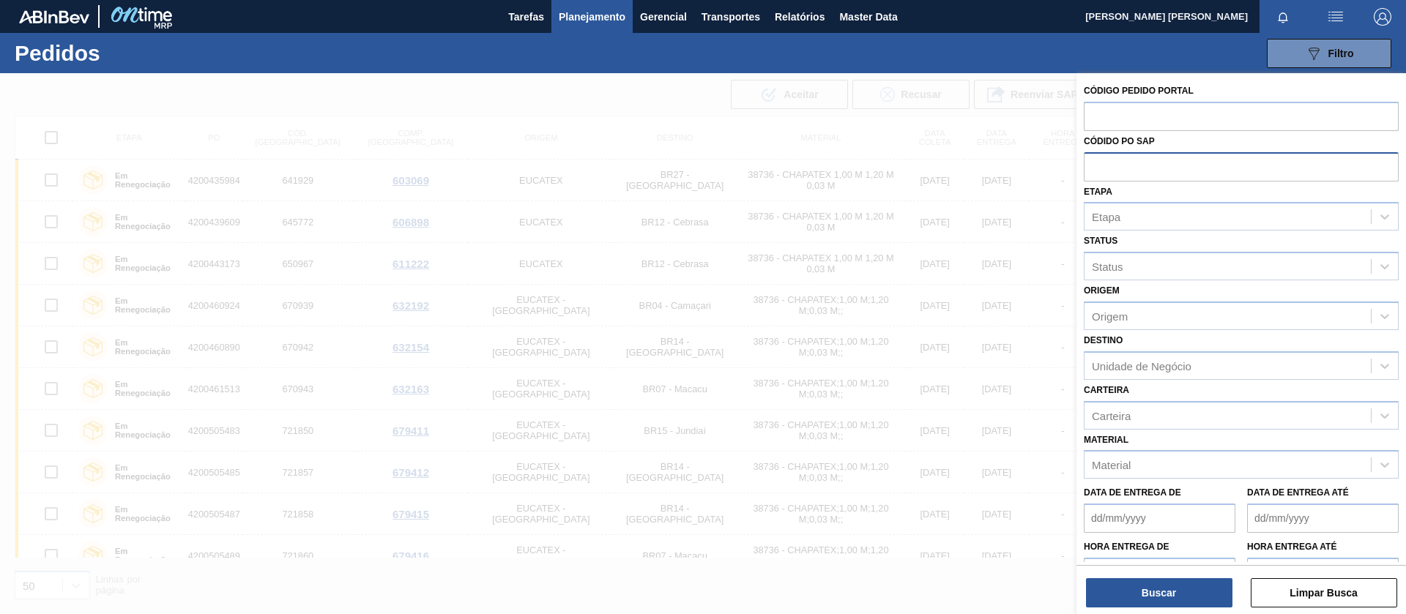
click at [1125, 168] on input "text" at bounding box center [1241, 166] width 315 height 28
paste input "text"
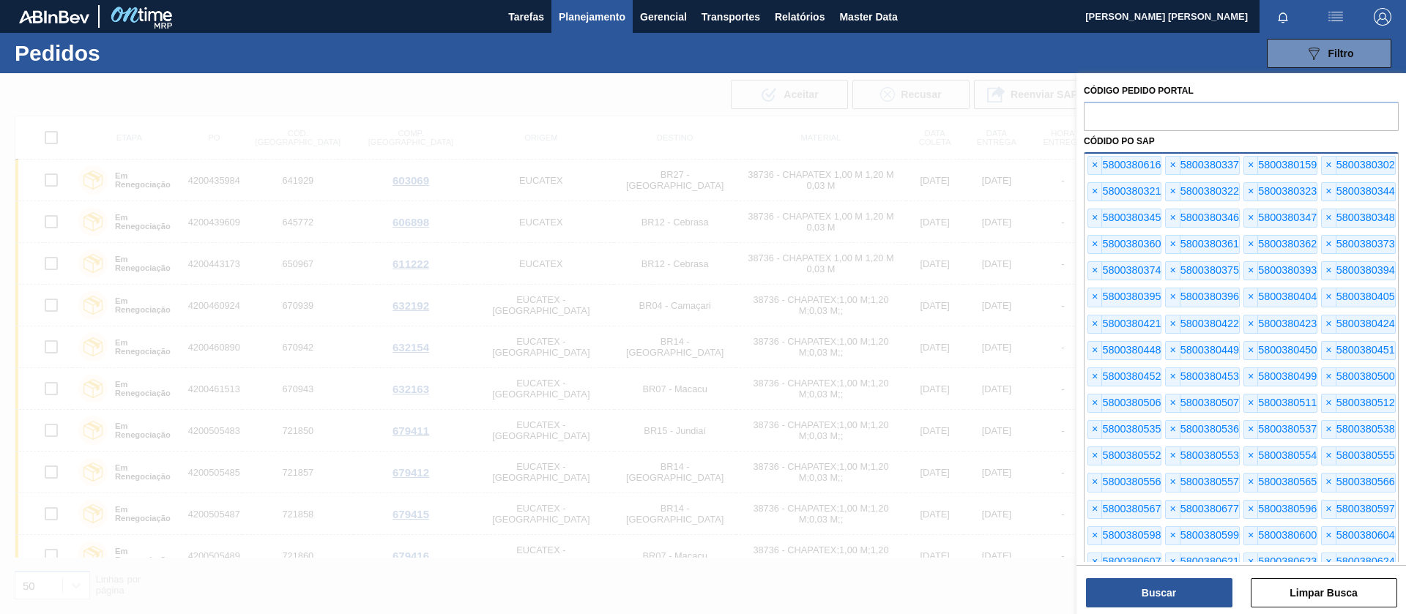
scroll to position [193, 0]
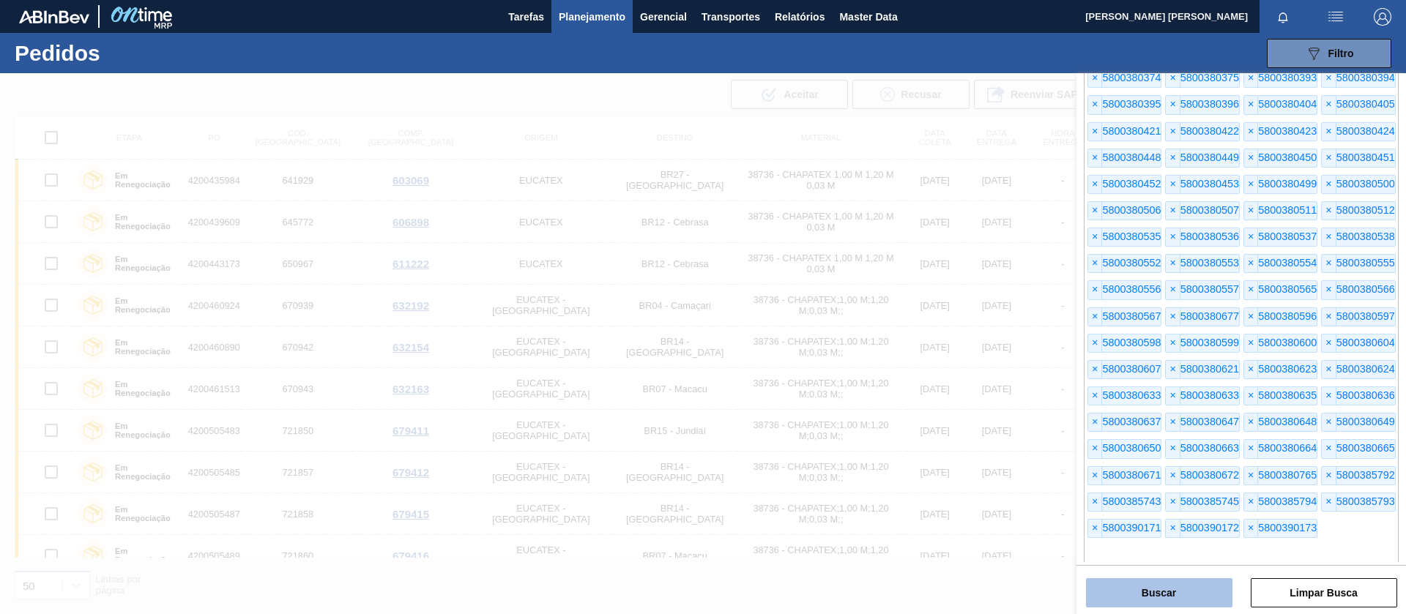
click at [1160, 599] on button "Buscar" at bounding box center [1159, 592] width 146 height 29
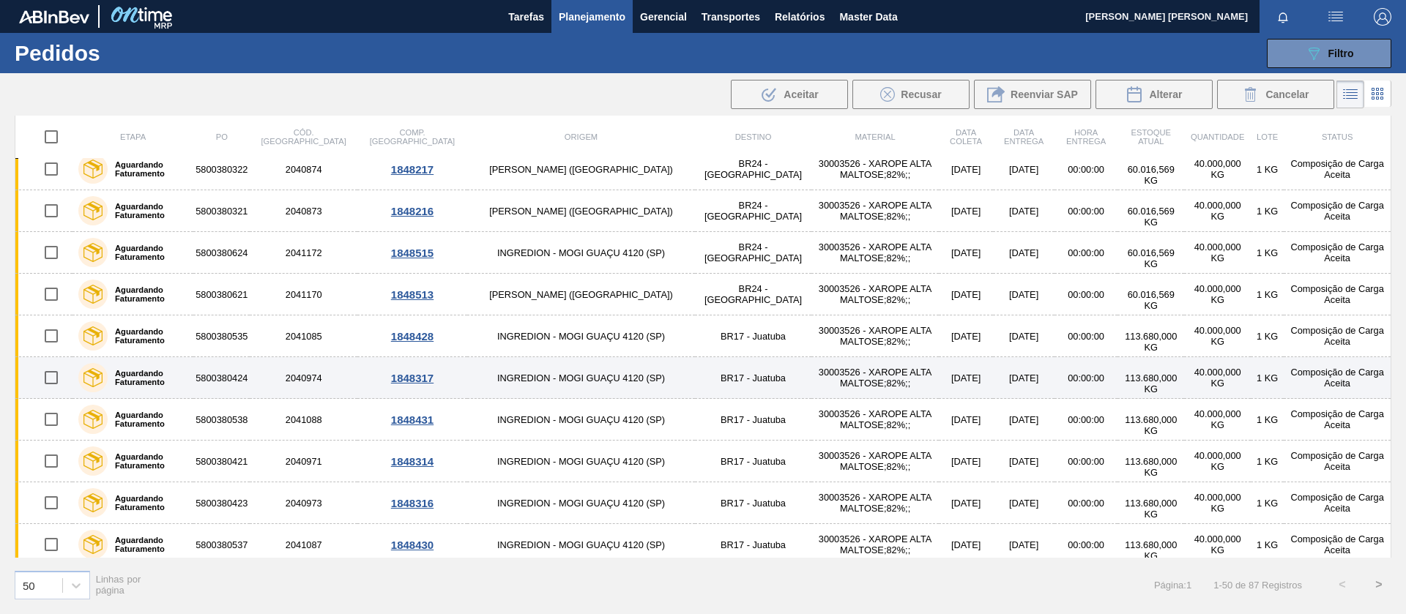
scroll to position [1688, 0]
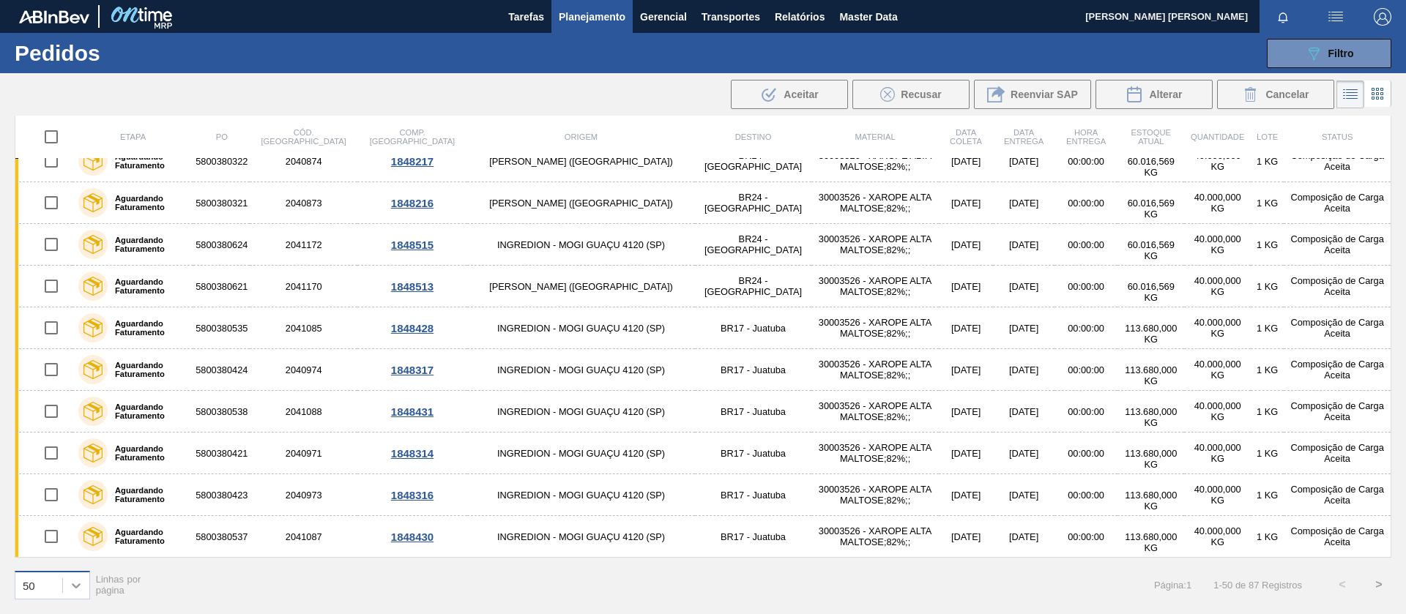
click at [81, 584] on icon at bounding box center [76, 585] width 15 height 15
click at [59, 550] on div "100" at bounding box center [52, 548] width 75 height 27
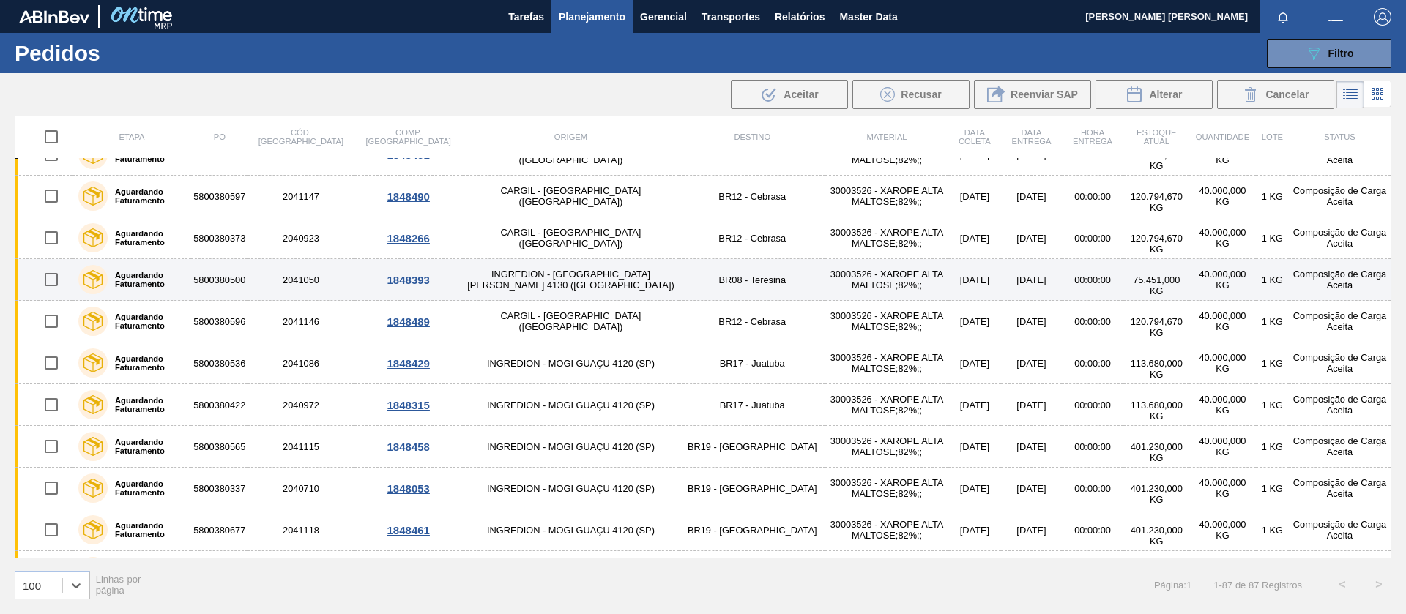
scroll to position [0, 0]
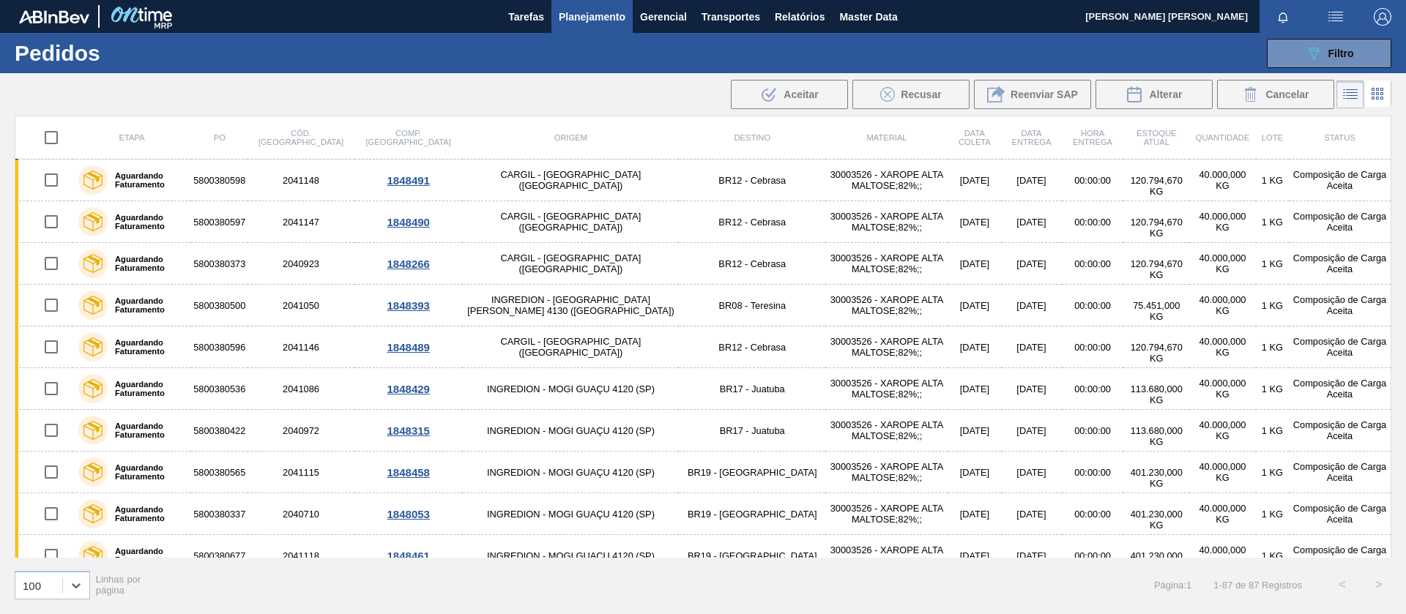
click at [53, 133] on input "checkbox" at bounding box center [51, 137] width 31 height 31
checkbox input "true"
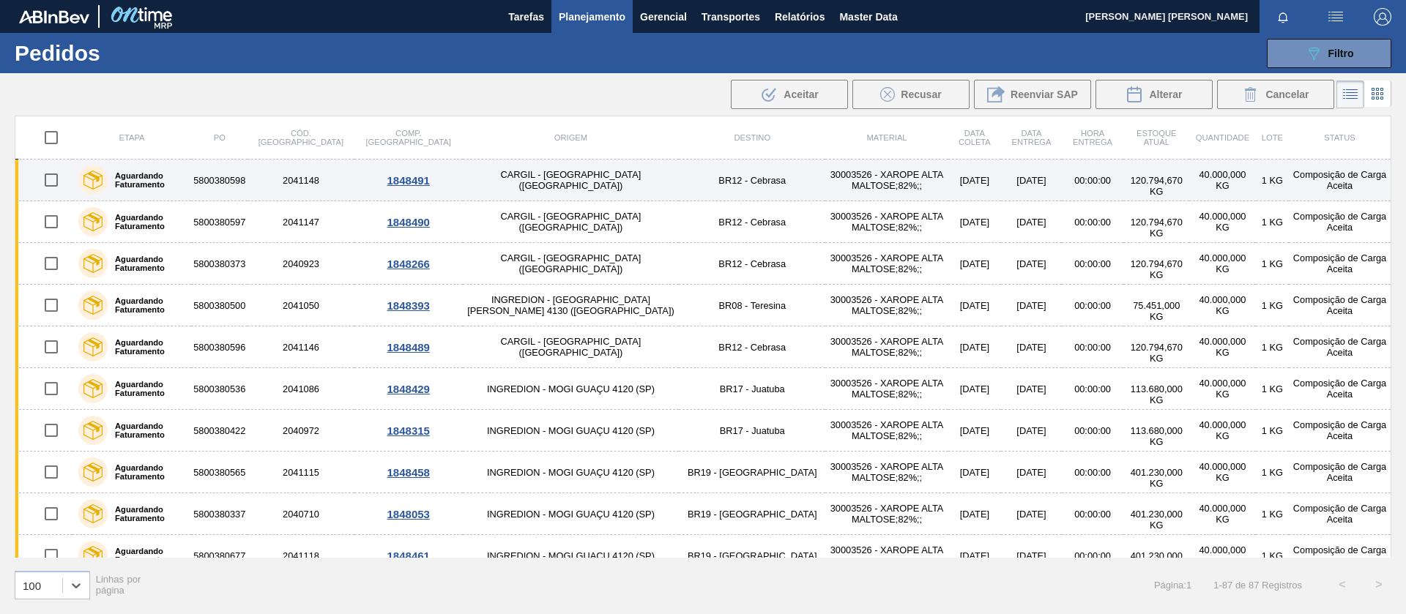
checkbox input "true"
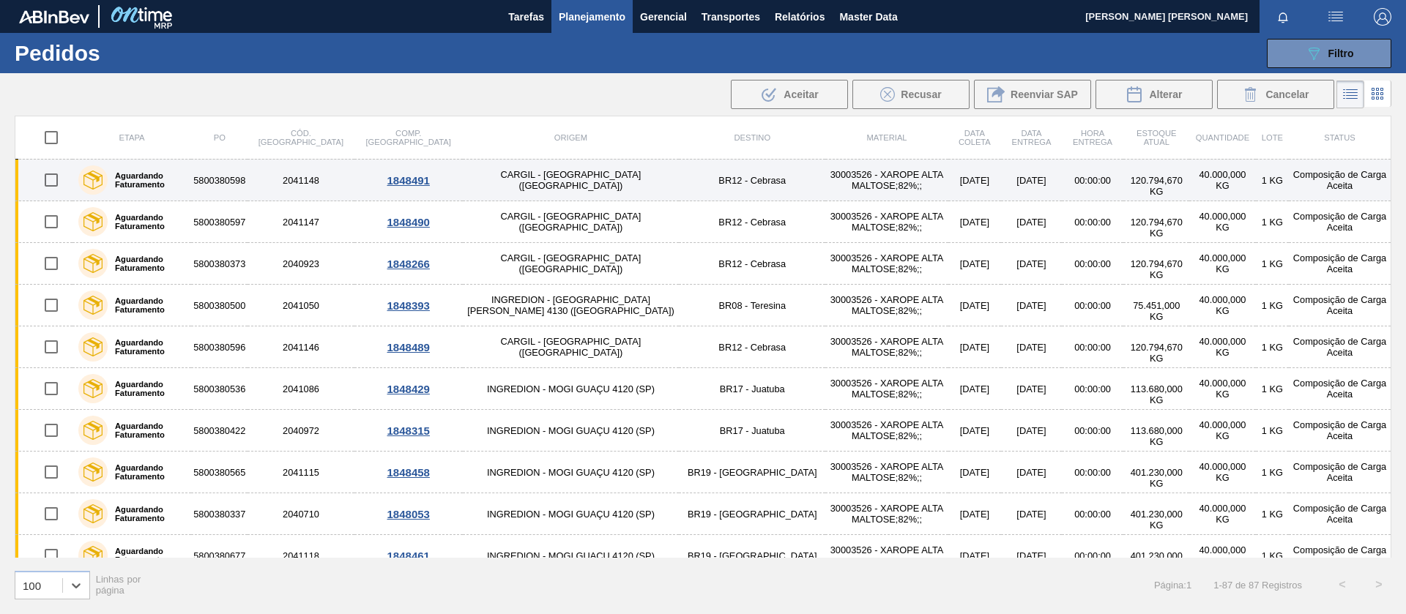
checkbox input "true"
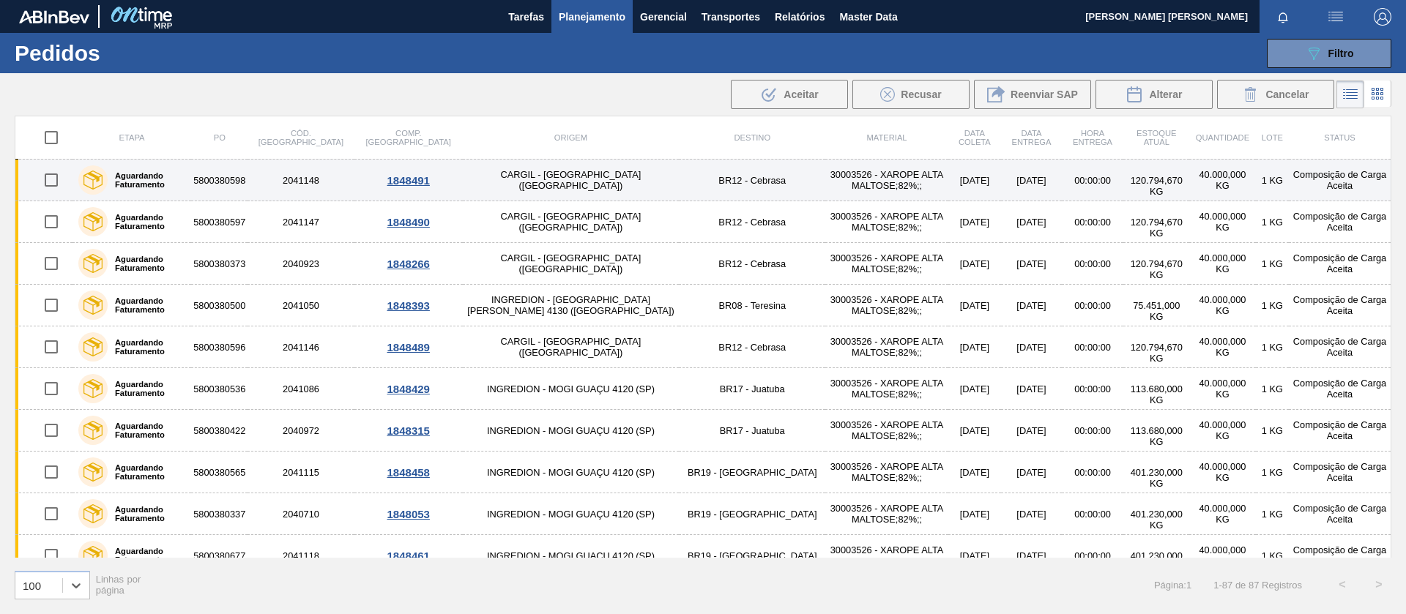
checkbox input "true"
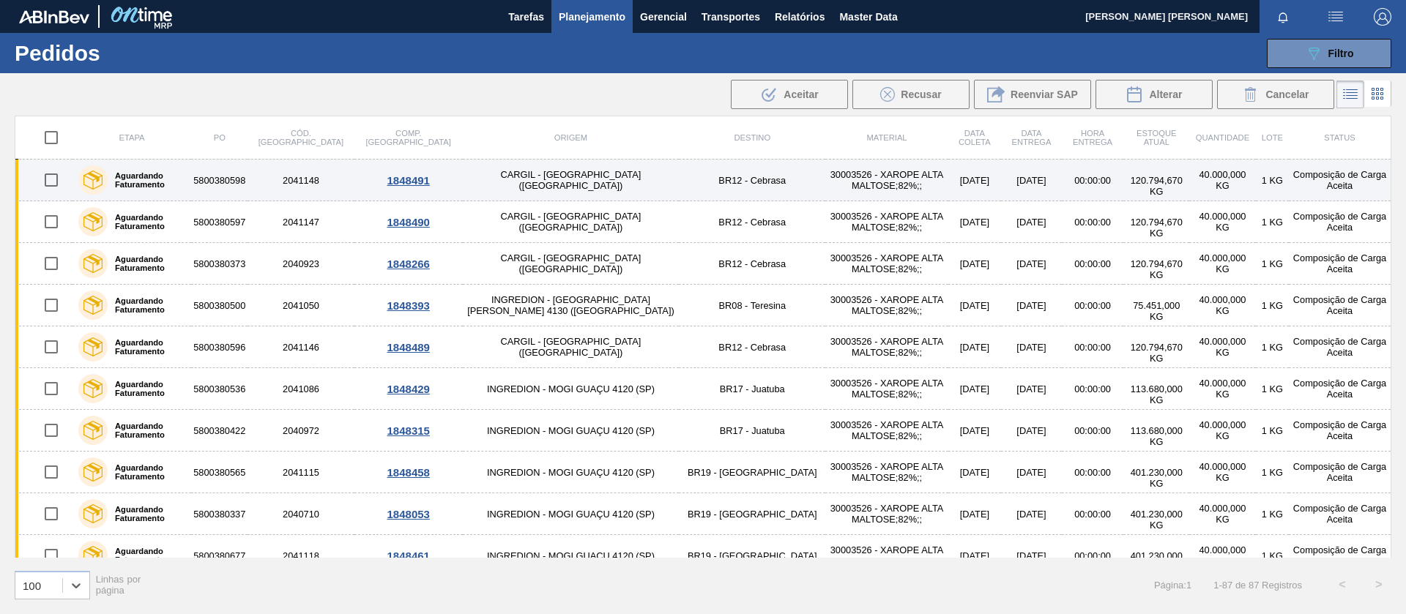
checkbox input "true"
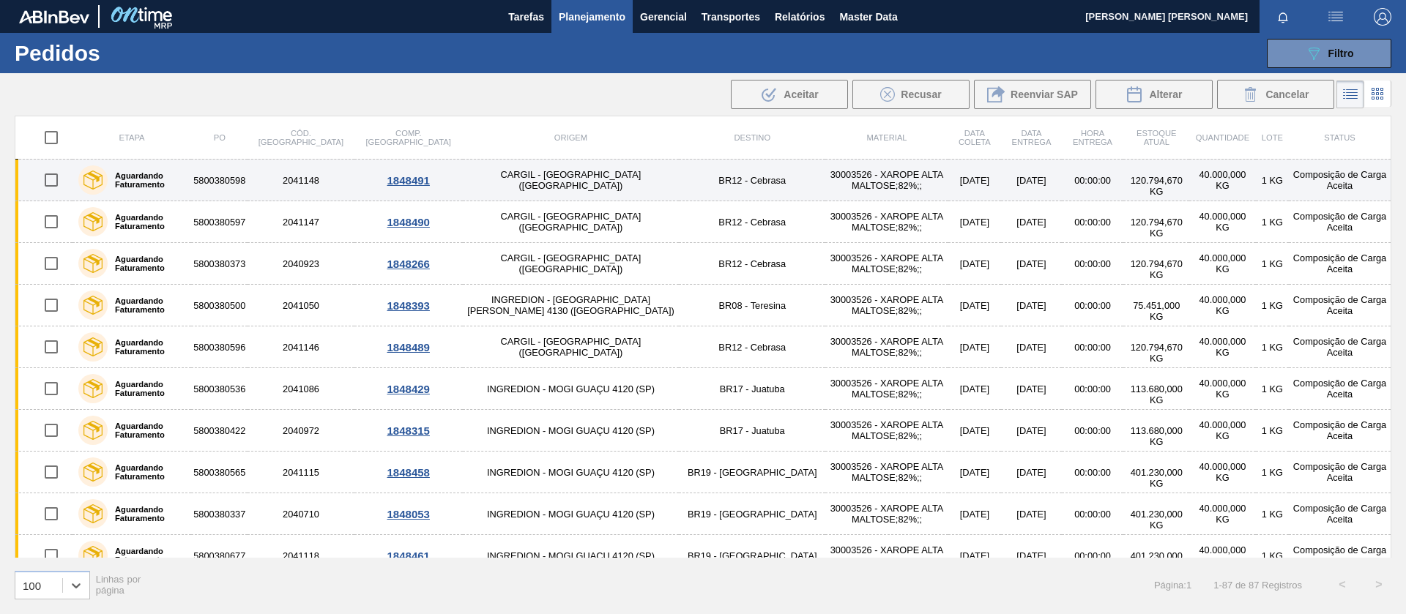
checkbox input "true"
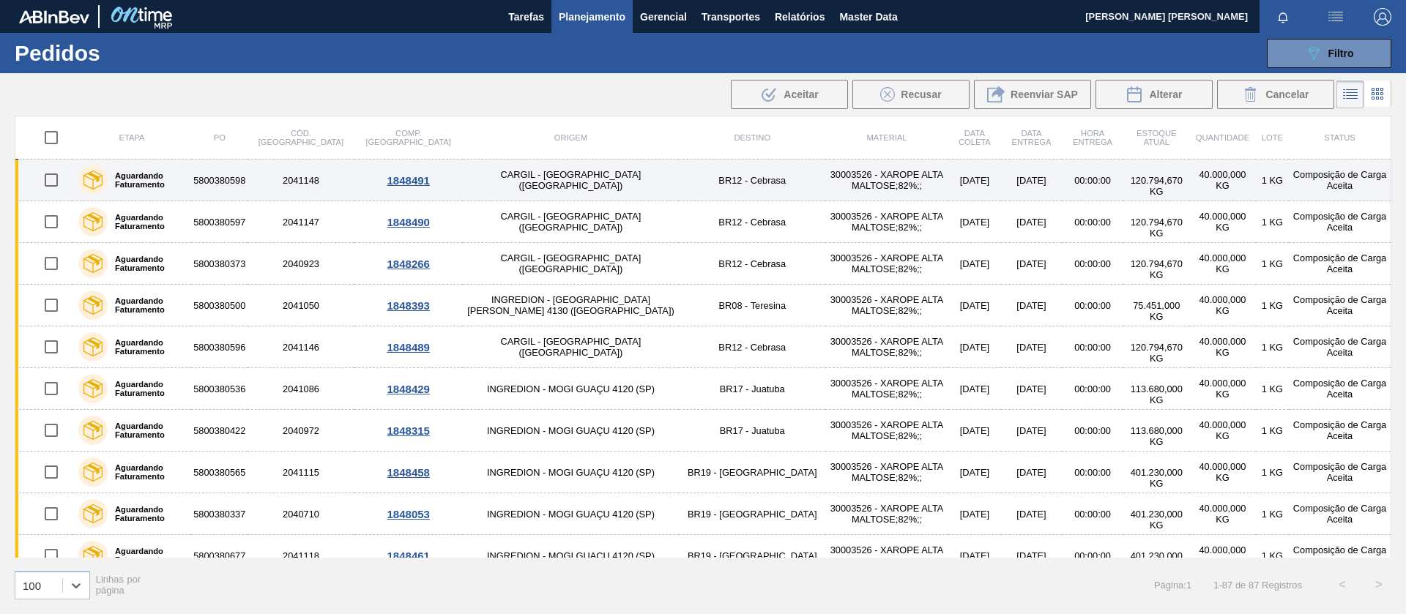
checkbox input "true"
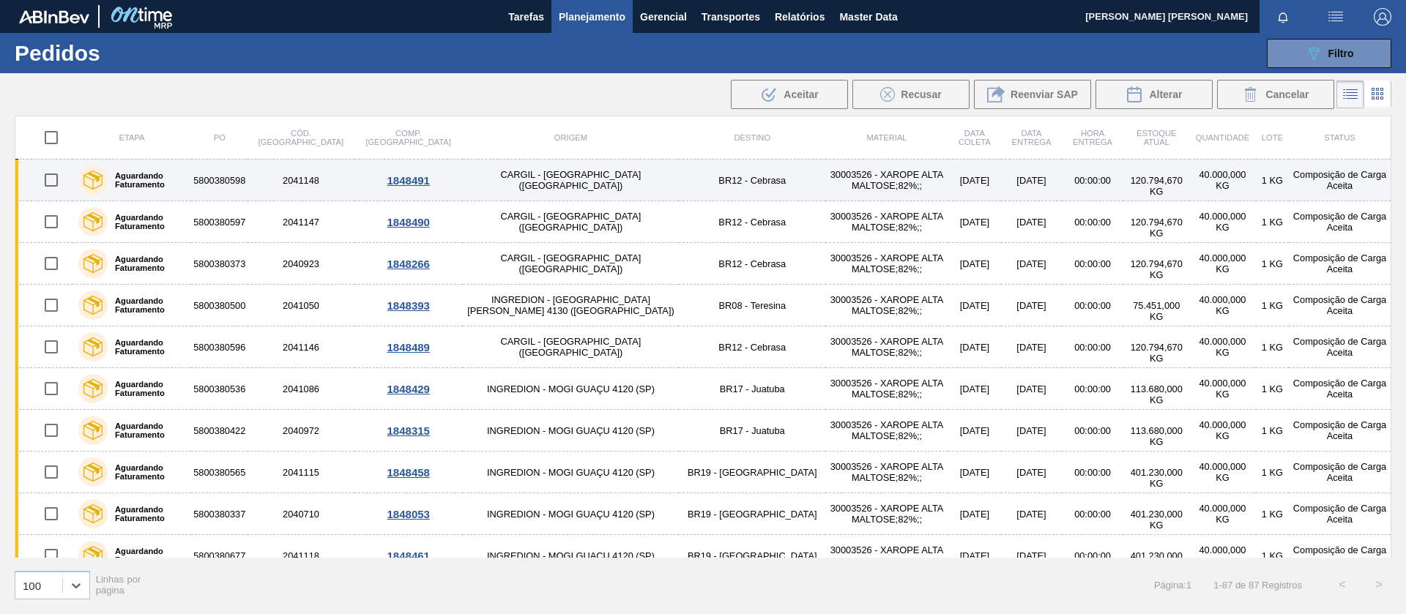
checkbox input "true"
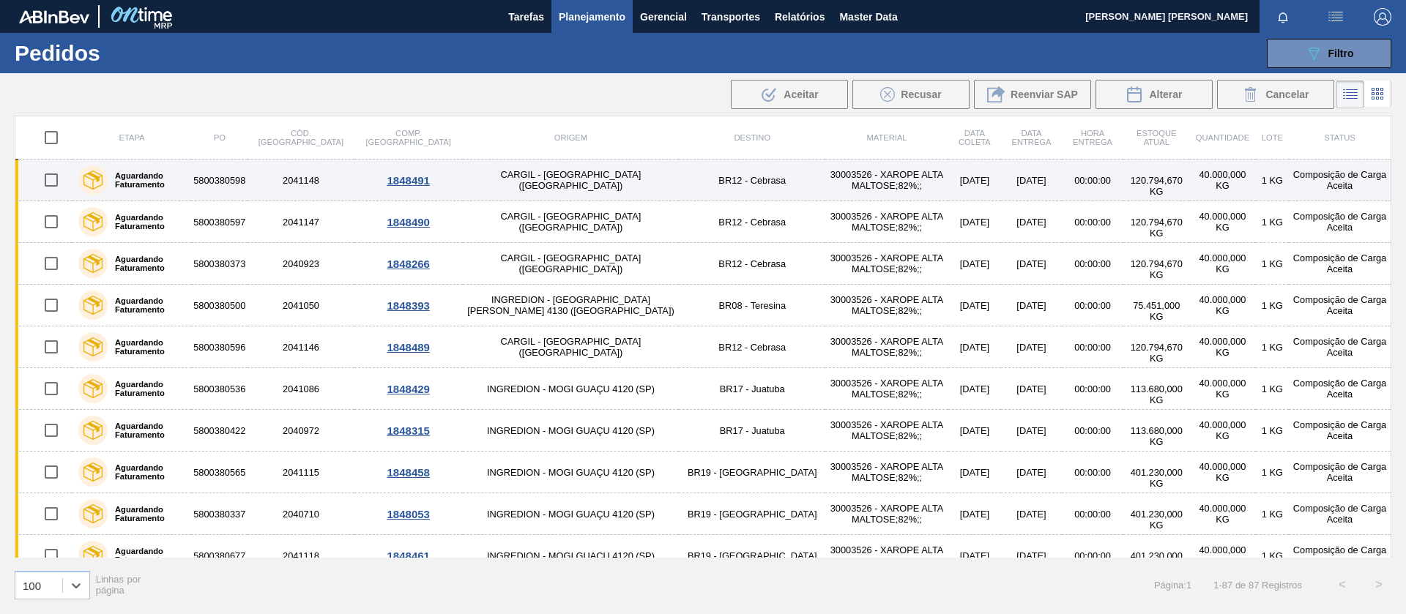
checkbox input "true"
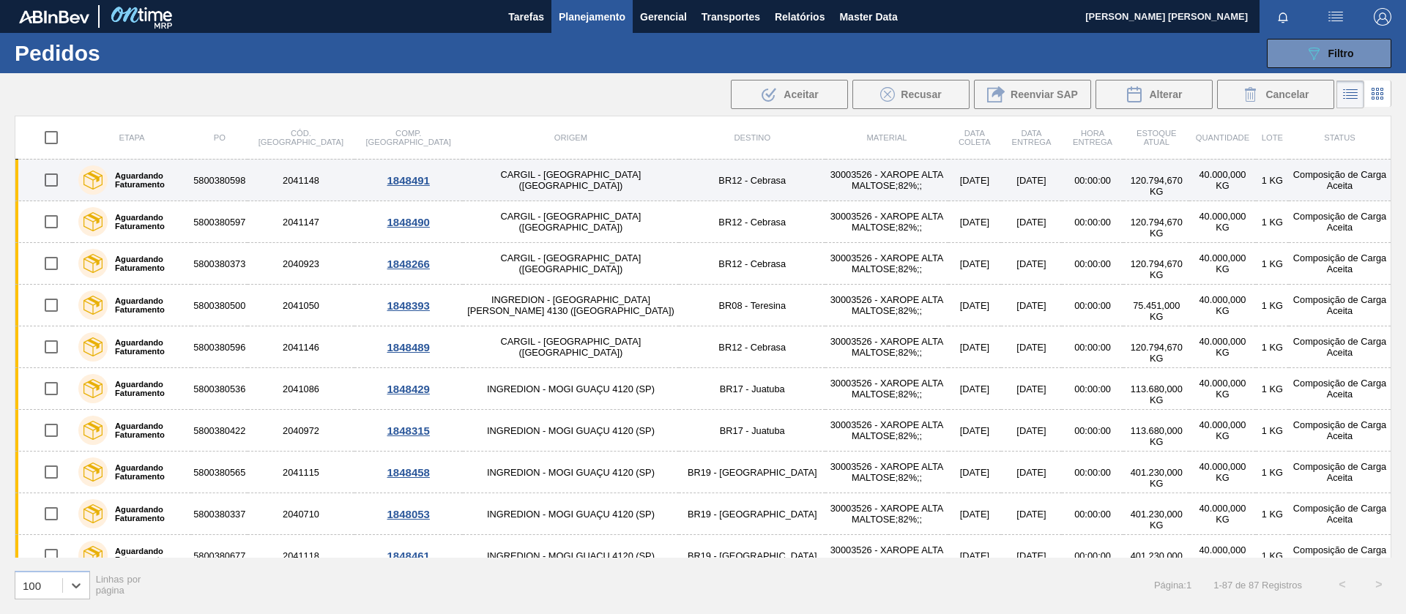
checkbox input "true"
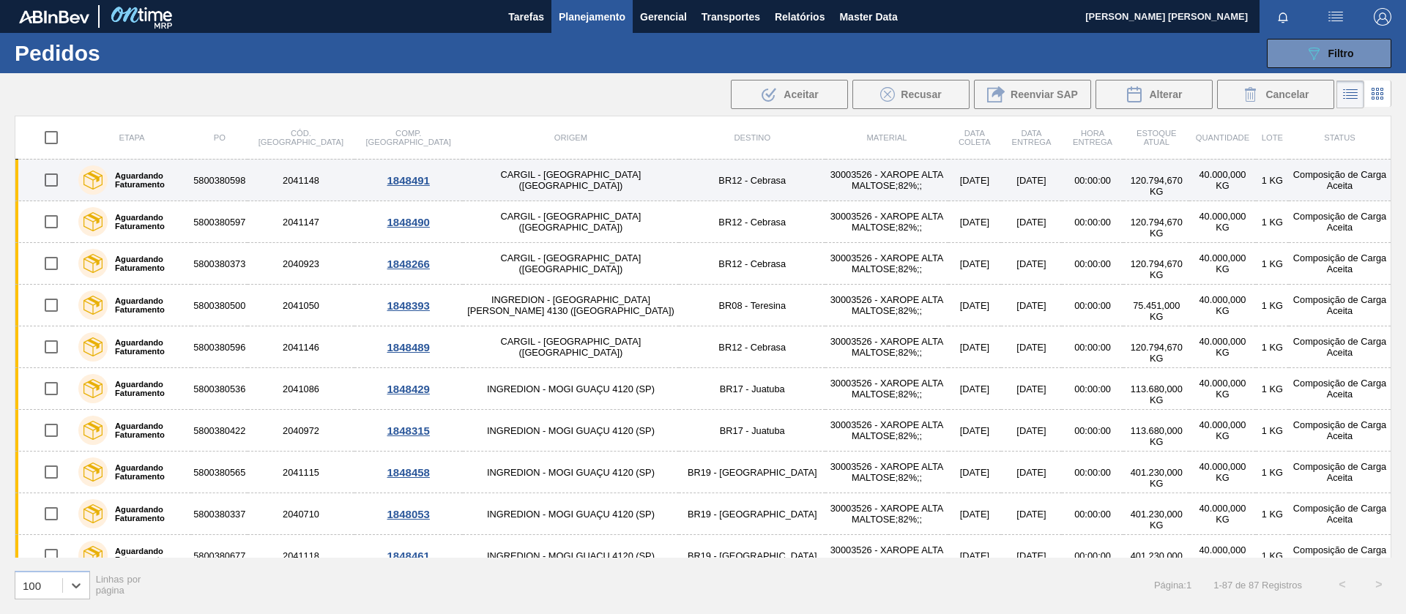
checkbox input "true"
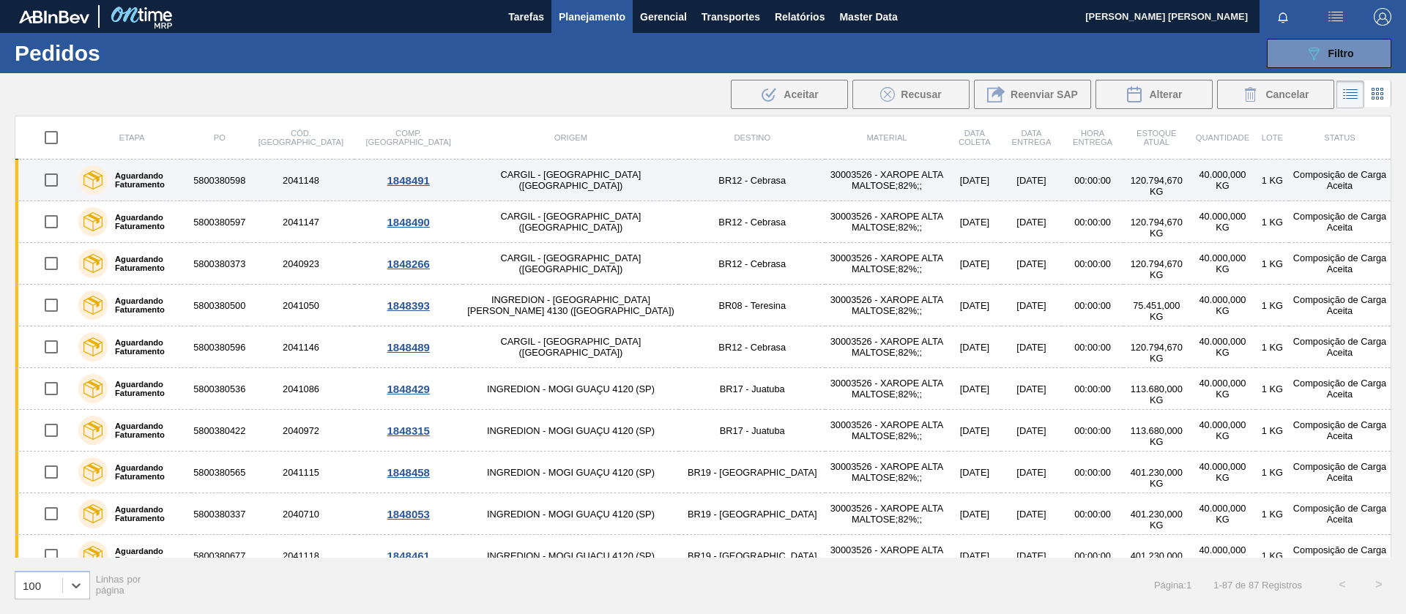
checkbox input "true"
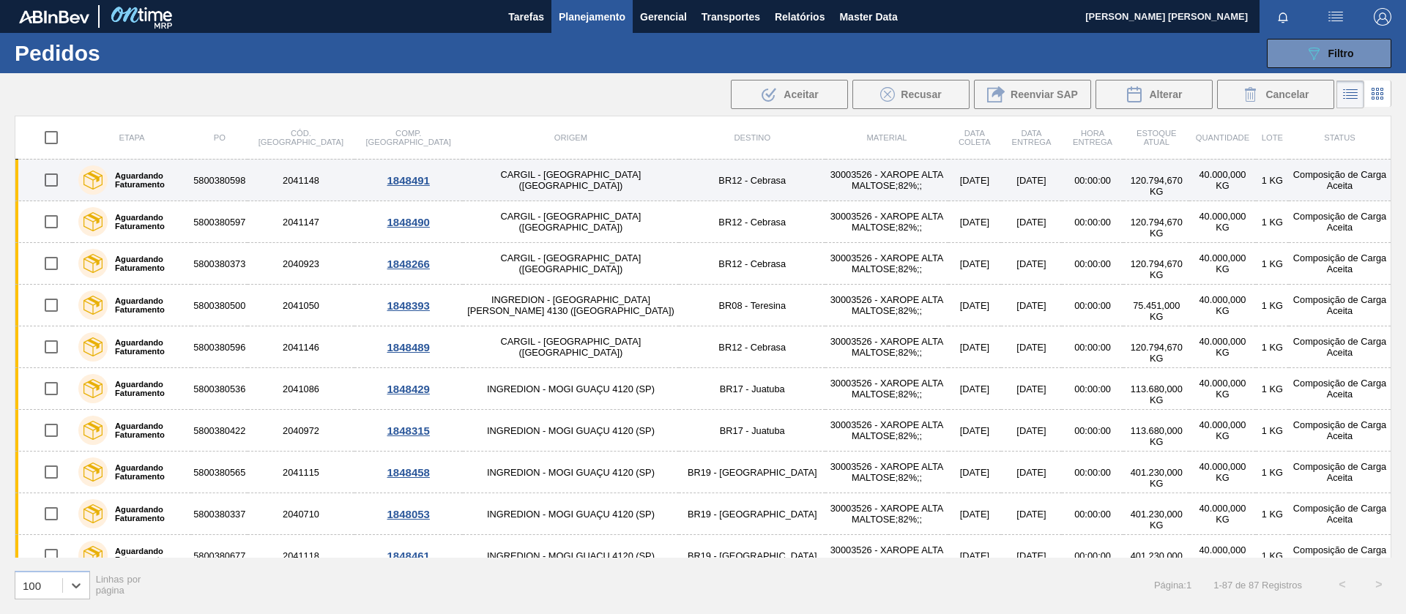
checkbox input "true"
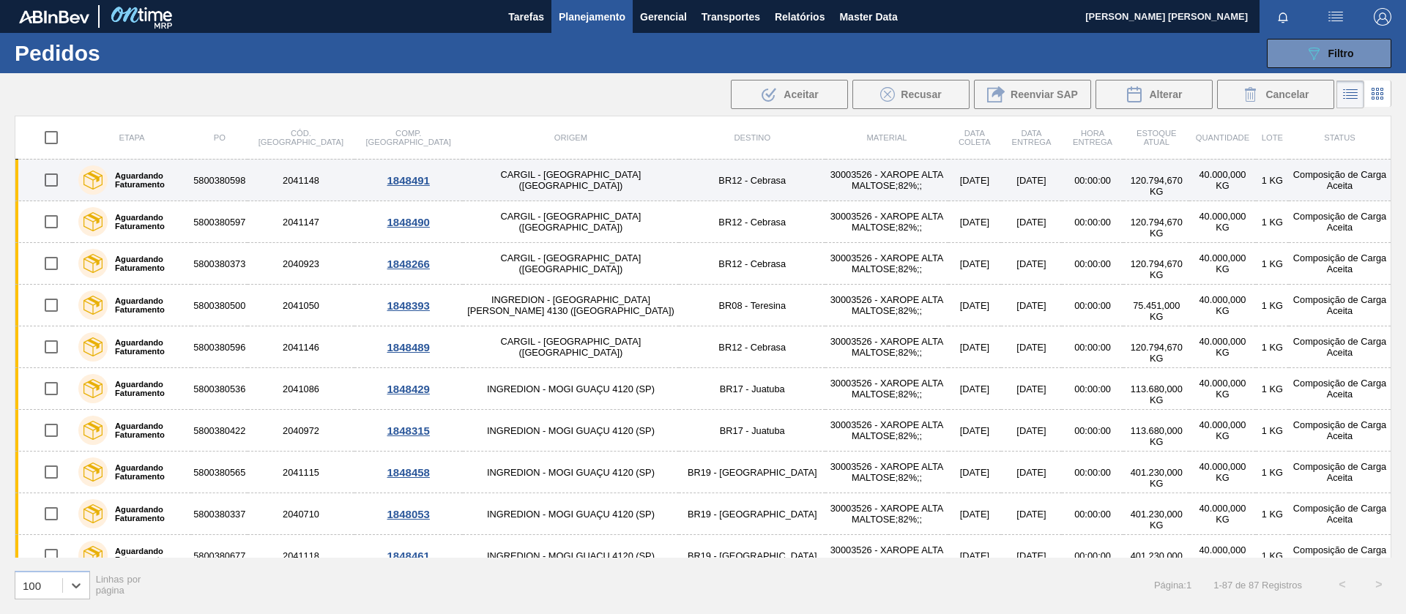
checkbox input "true"
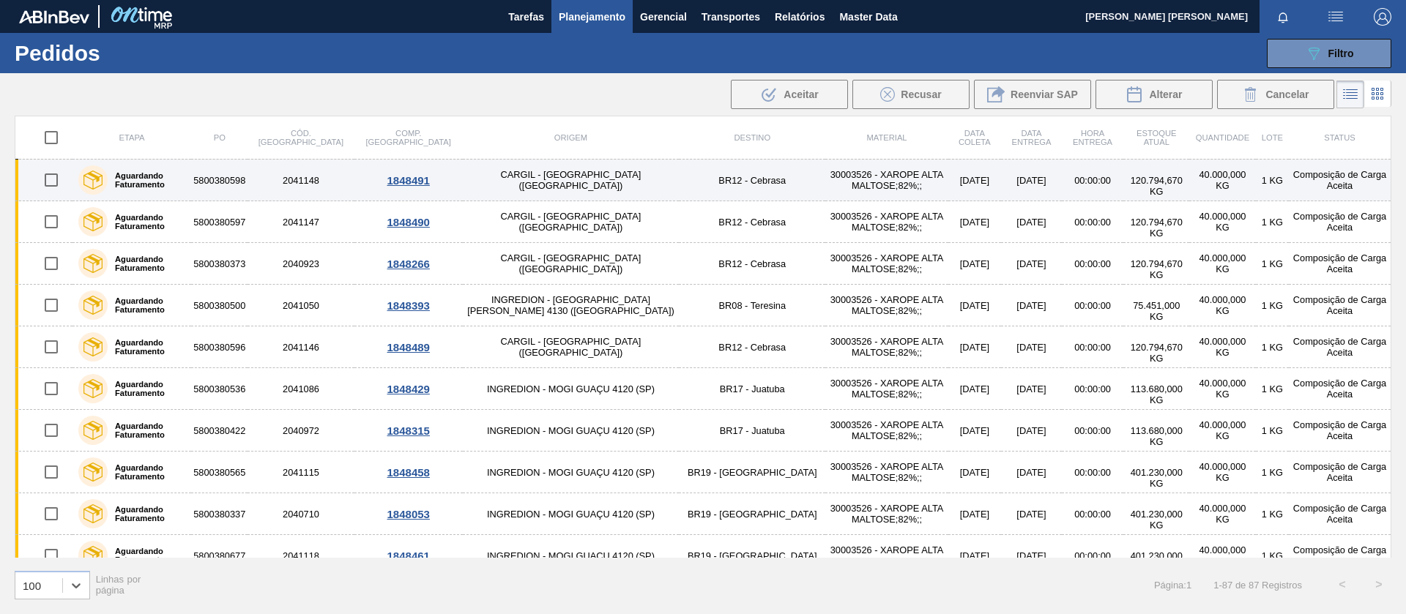
checkbox input "true"
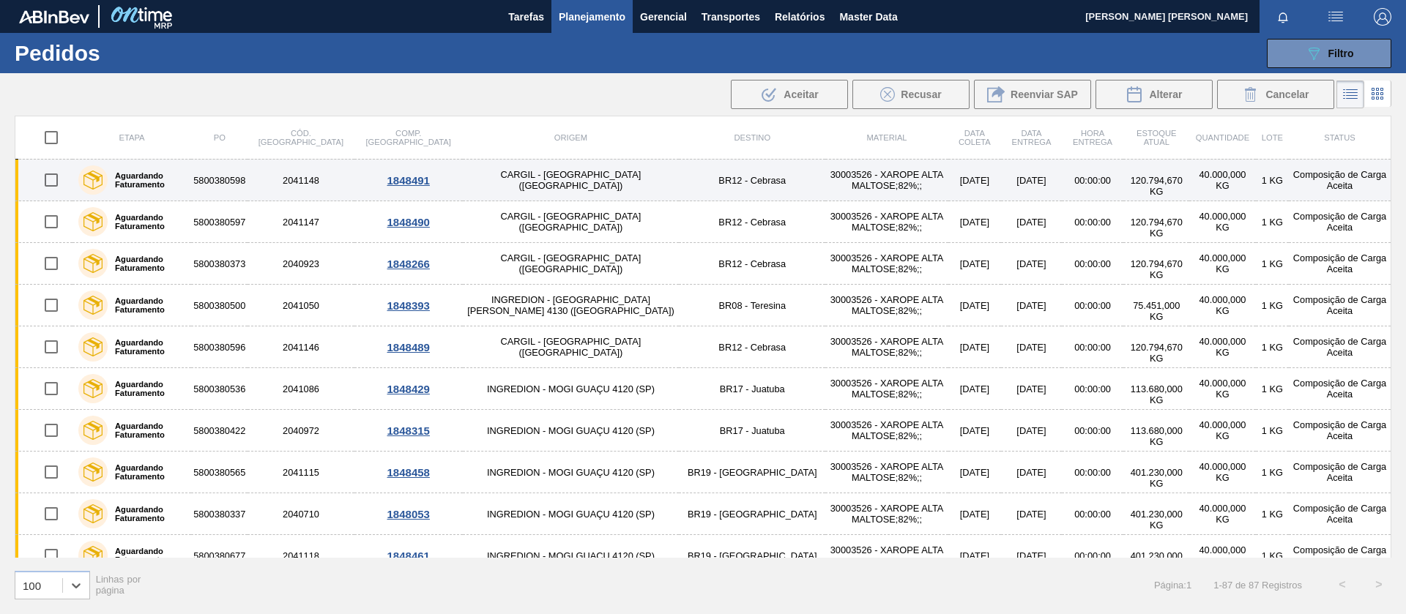
checkbox input "true"
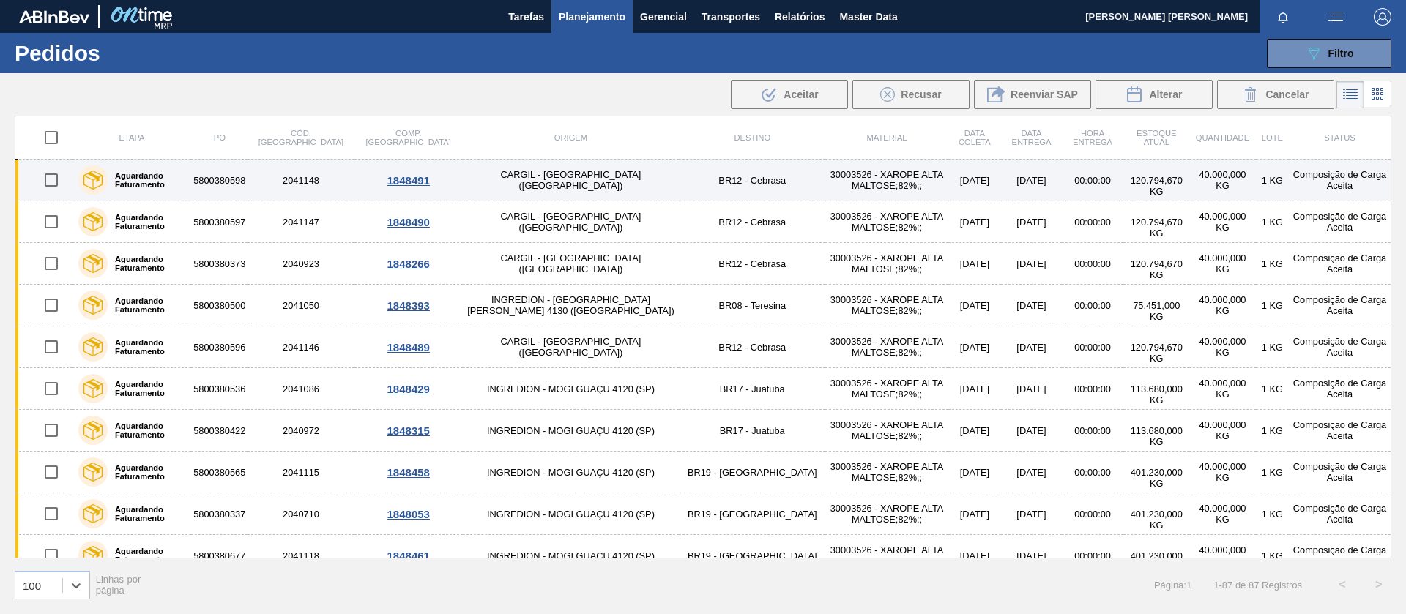
checkbox input "true"
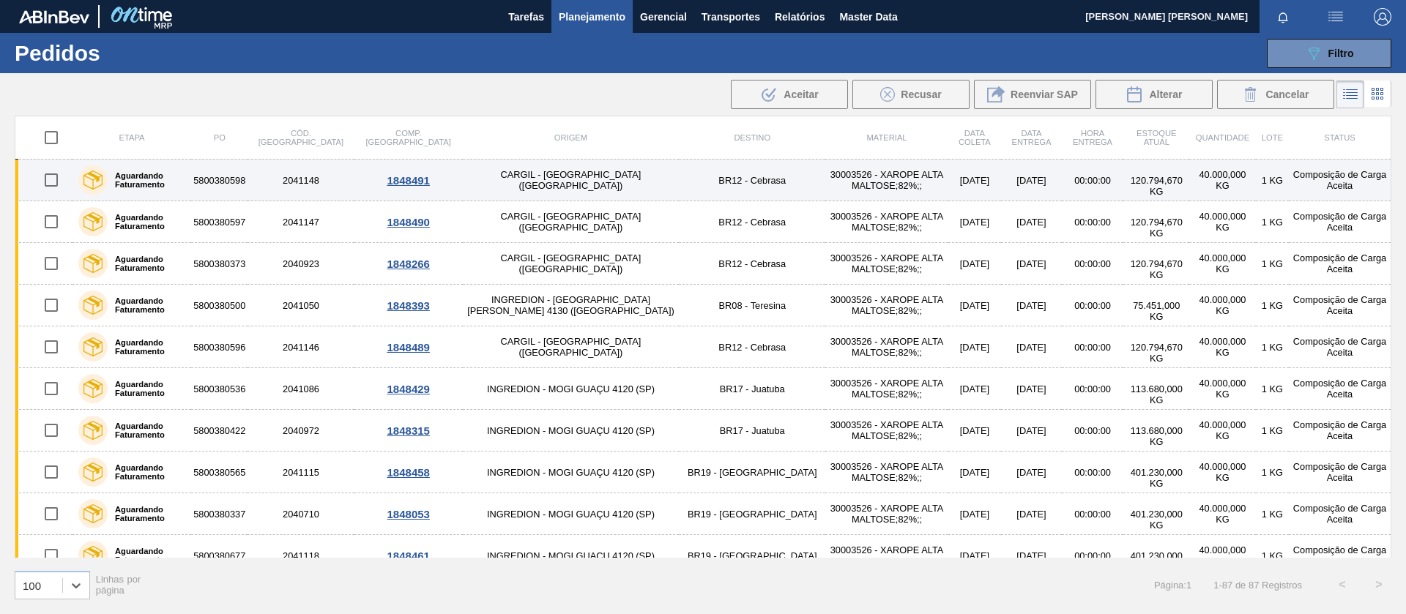
checkbox input "true"
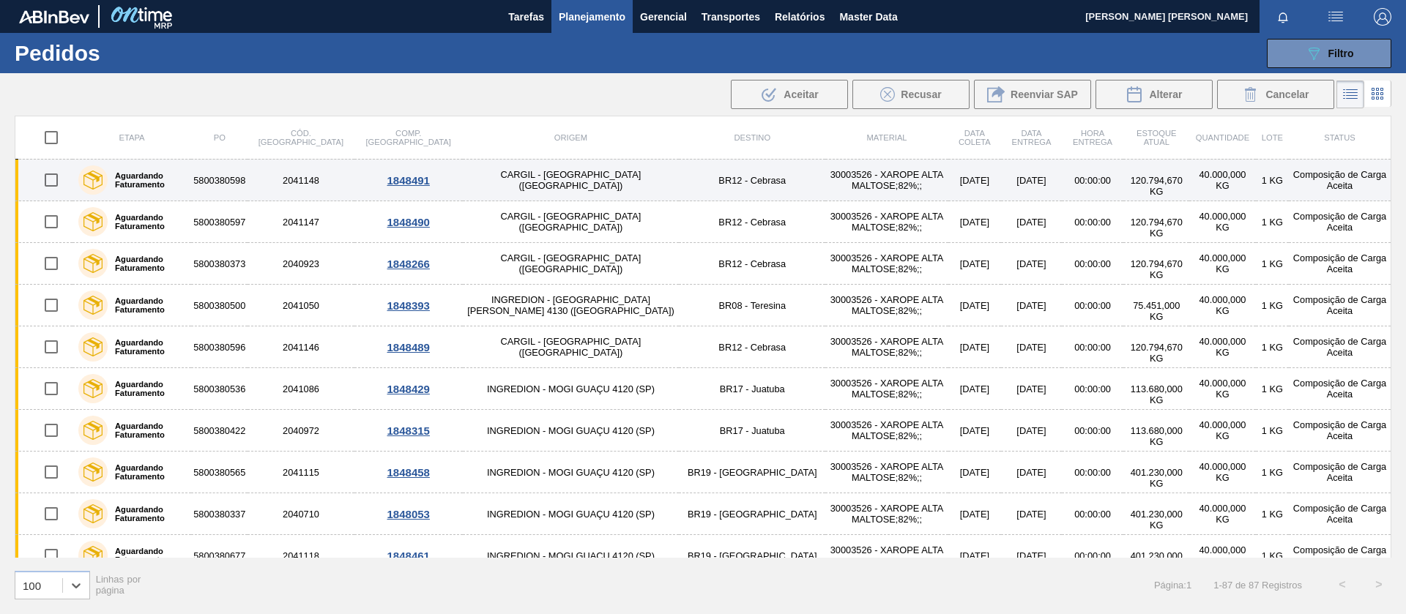
checkbox input "true"
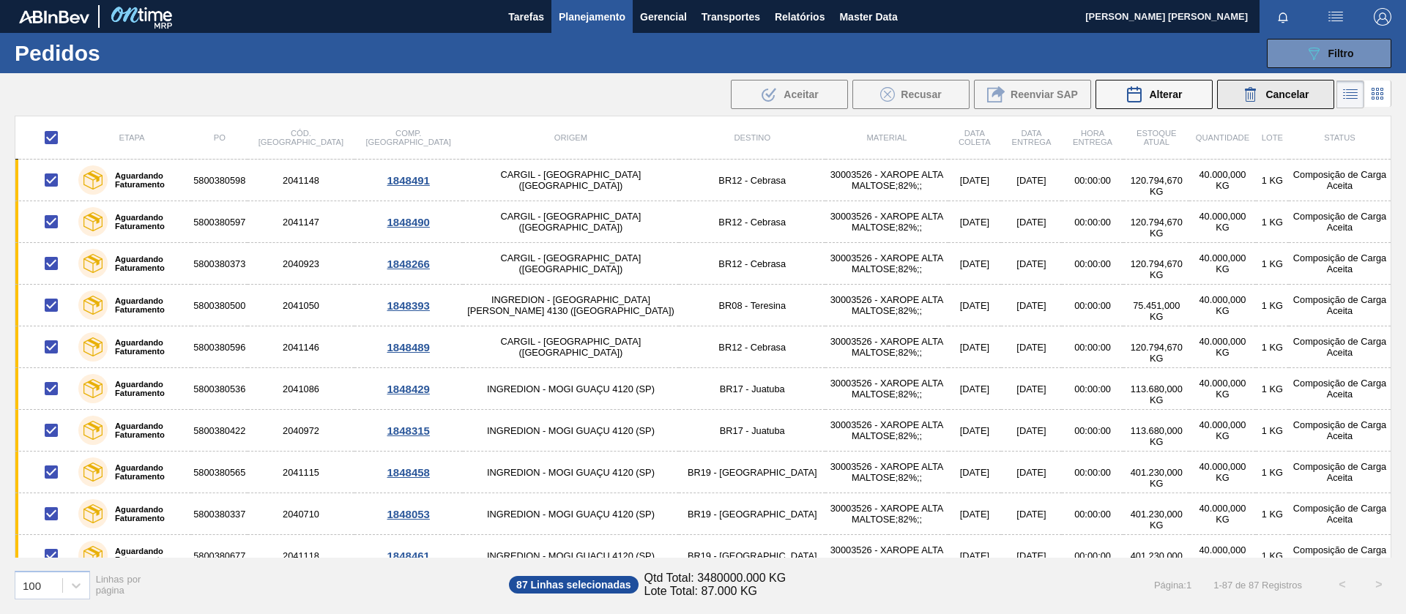
click at [1235, 94] on button "Cancelar" at bounding box center [1275, 94] width 117 height 29
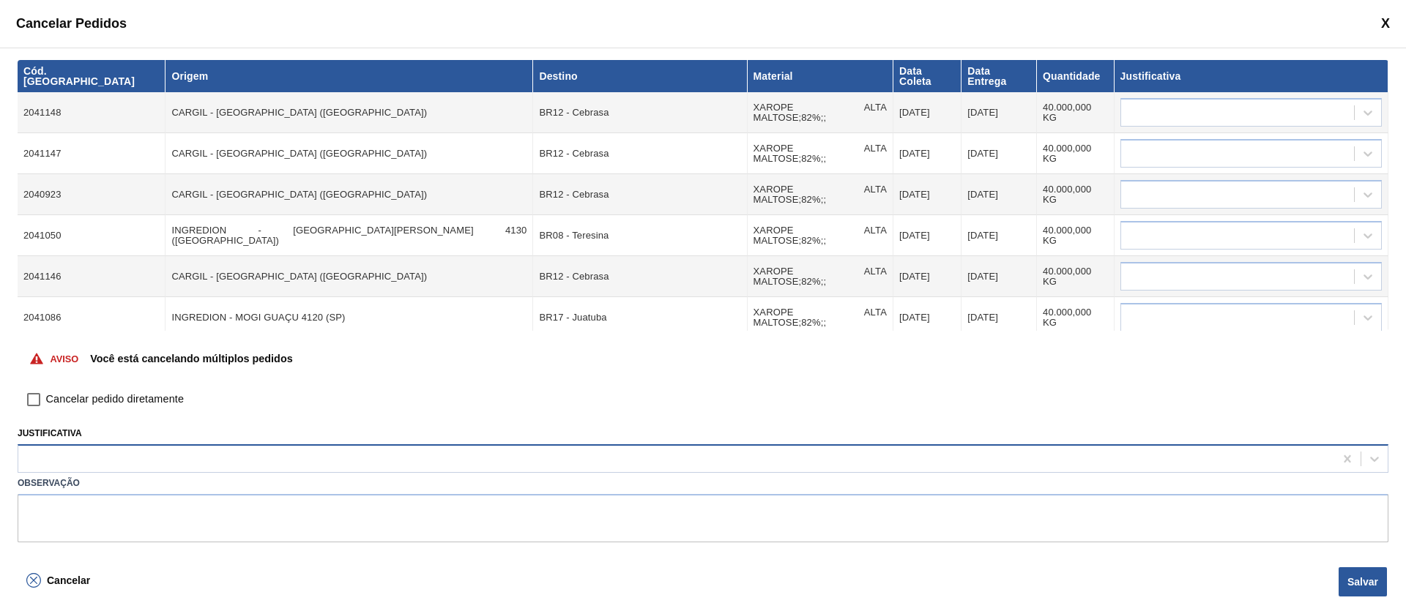
click at [113, 457] on div at bounding box center [676, 459] width 1316 height 21
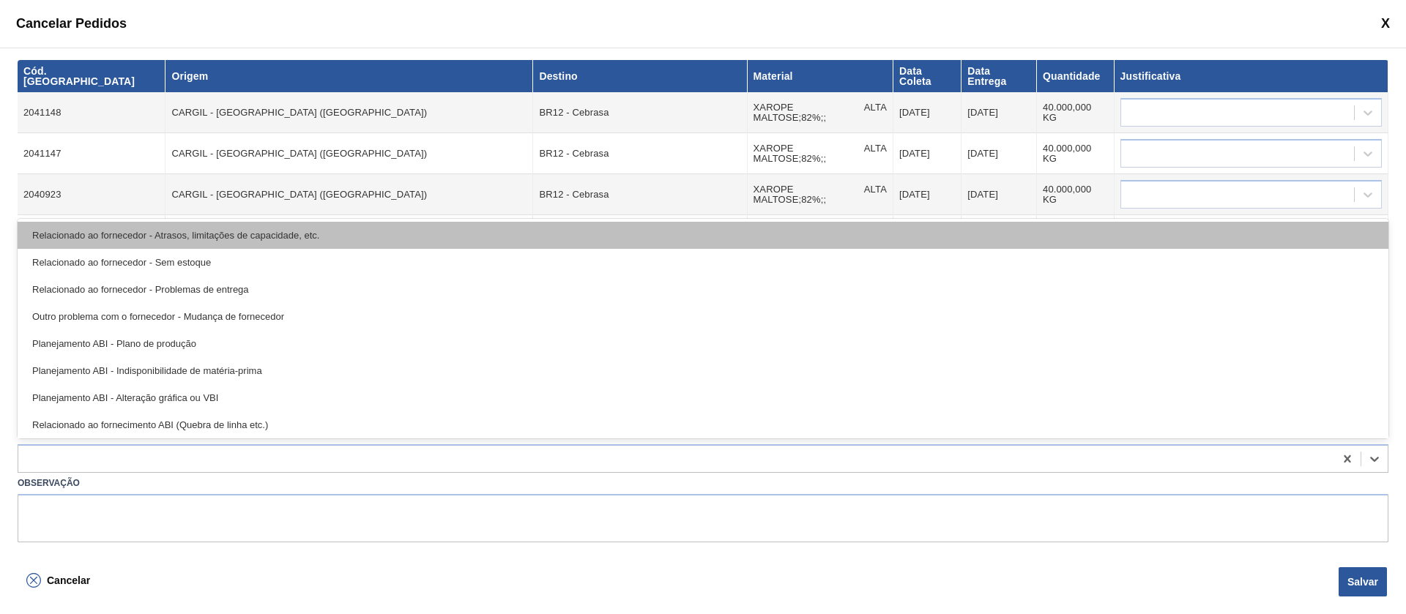
click at [157, 228] on div "Relacionado ao fornecedor - Atrasos, limitações de capacidade, etc." at bounding box center [703, 235] width 1370 height 27
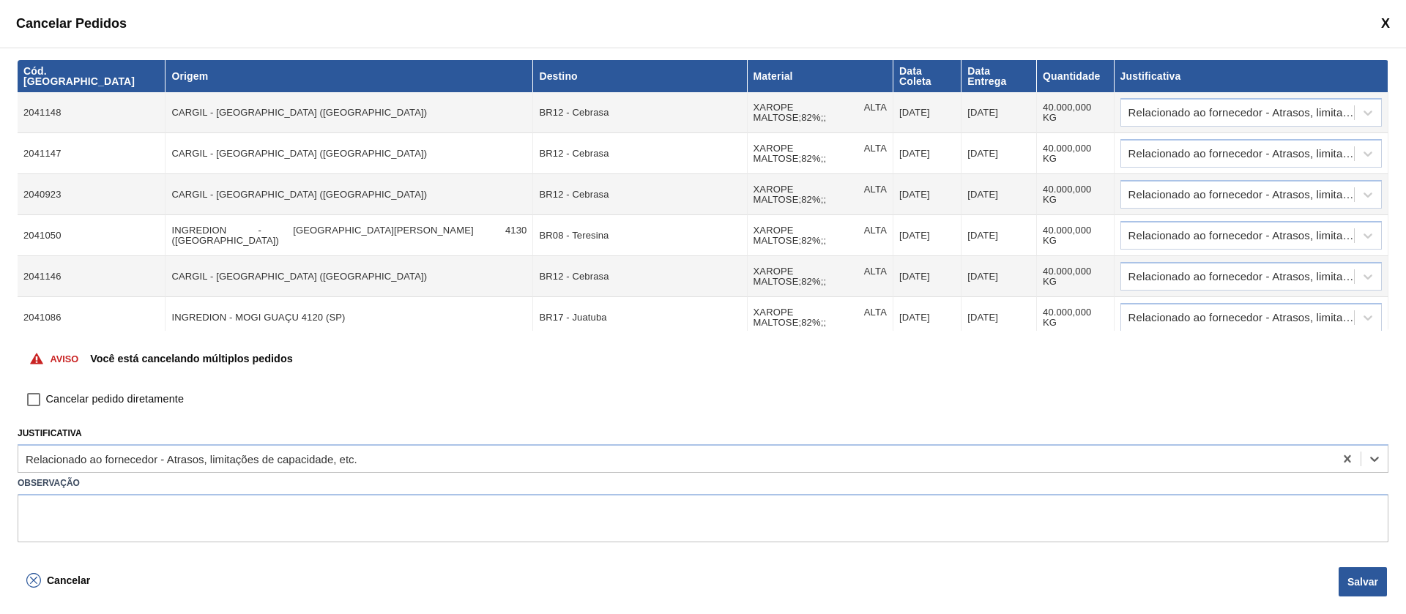
click at [41, 395] on input "Cancelar pedido diretamente" at bounding box center [33, 399] width 25 height 25
checkbox input "true"
click at [1373, 595] on button "Salvar" at bounding box center [1362, 581] width 48 height 29
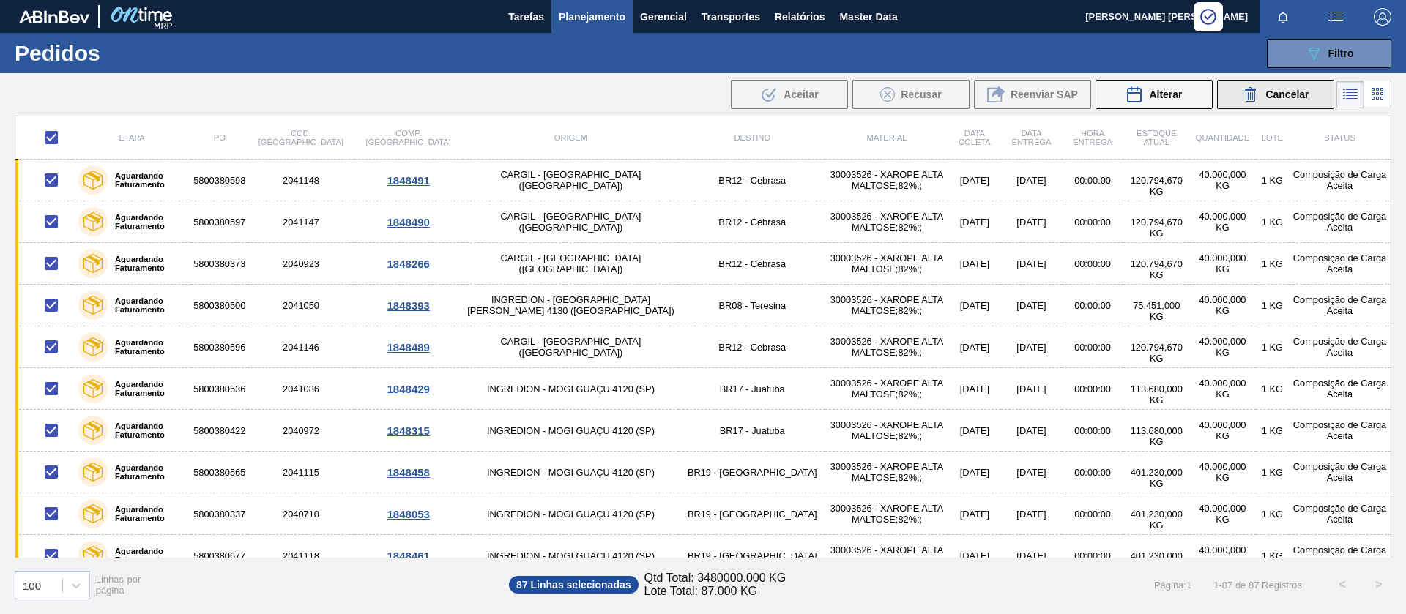
click at [1275, 100] on span "Cancelar" at bounding box center [1286, 95] width 43 height 12
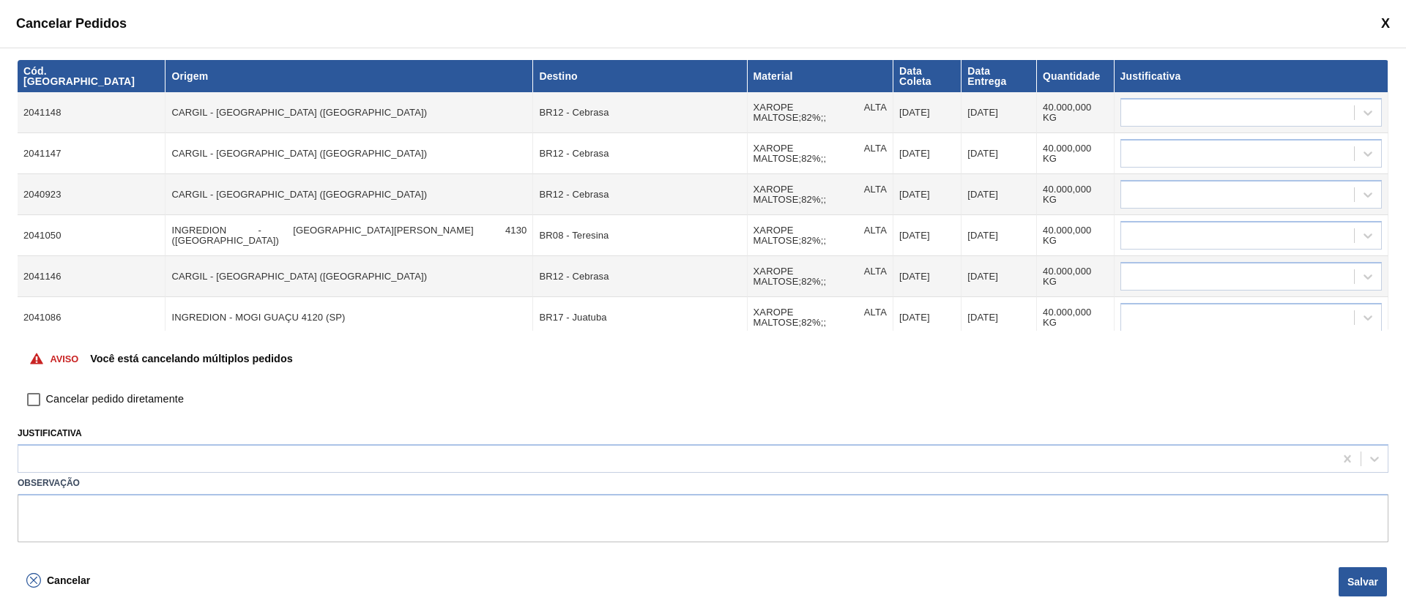
click at [55, 395] on span "Cancelar pedido diretamente" at bounding box center [115, 400] width 138 height 16
click at [46, 395] on input "Cancelar pedido diretamente" at bounding box center [33, 399] width 25 height 25
checkbox input "true"
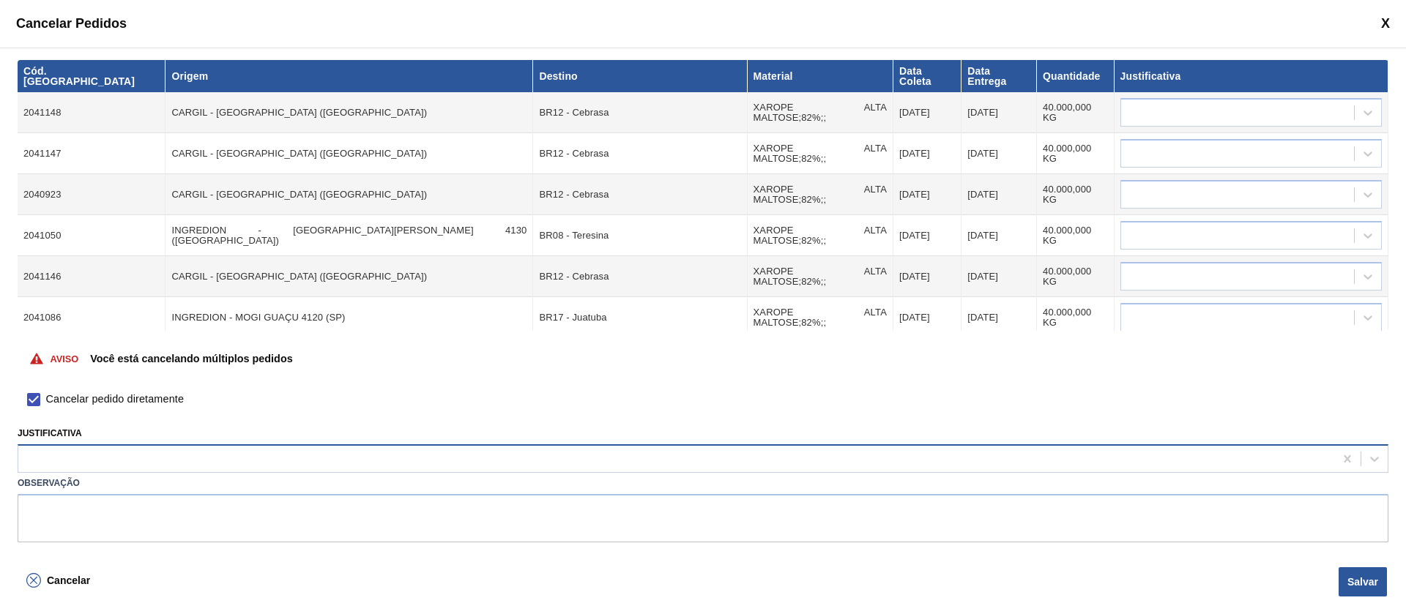
click at [86, 459] on div at bounding box center [676, 459] width 1316 height 21
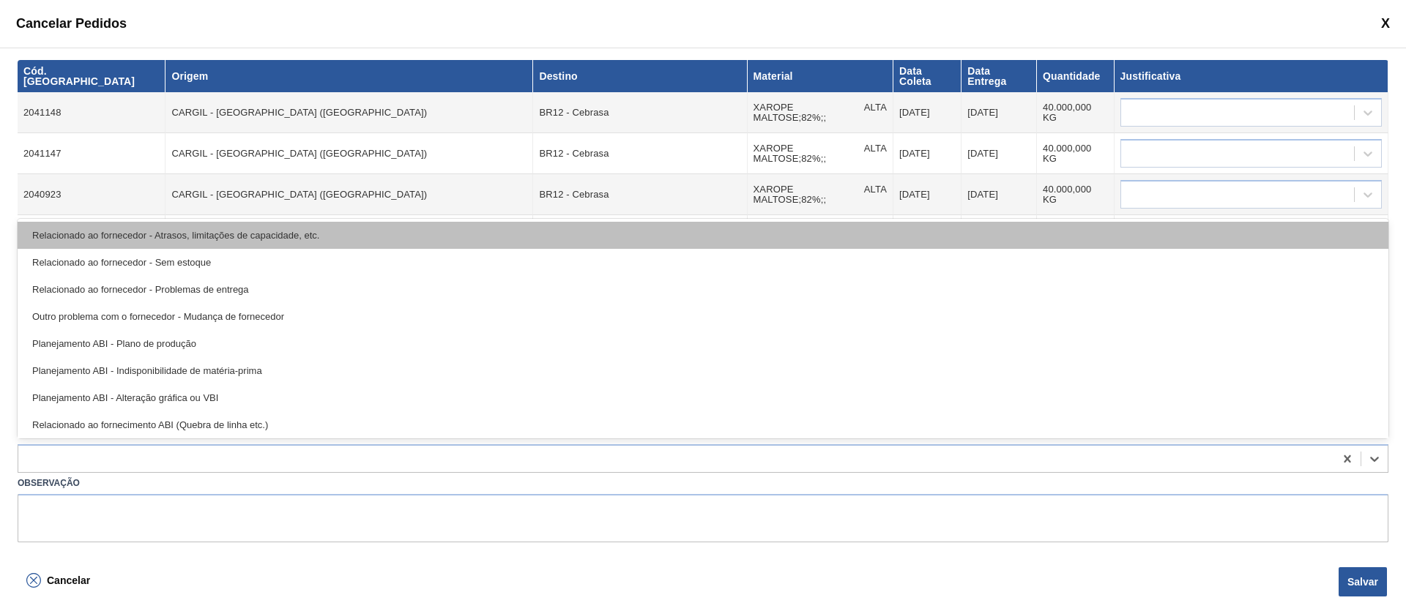
click at [154, 242] on div "Relacionado ao fornecedor - Atrasos, limitações de capacidade, etc." at bounding box center [703, 235] width 1370 height 27
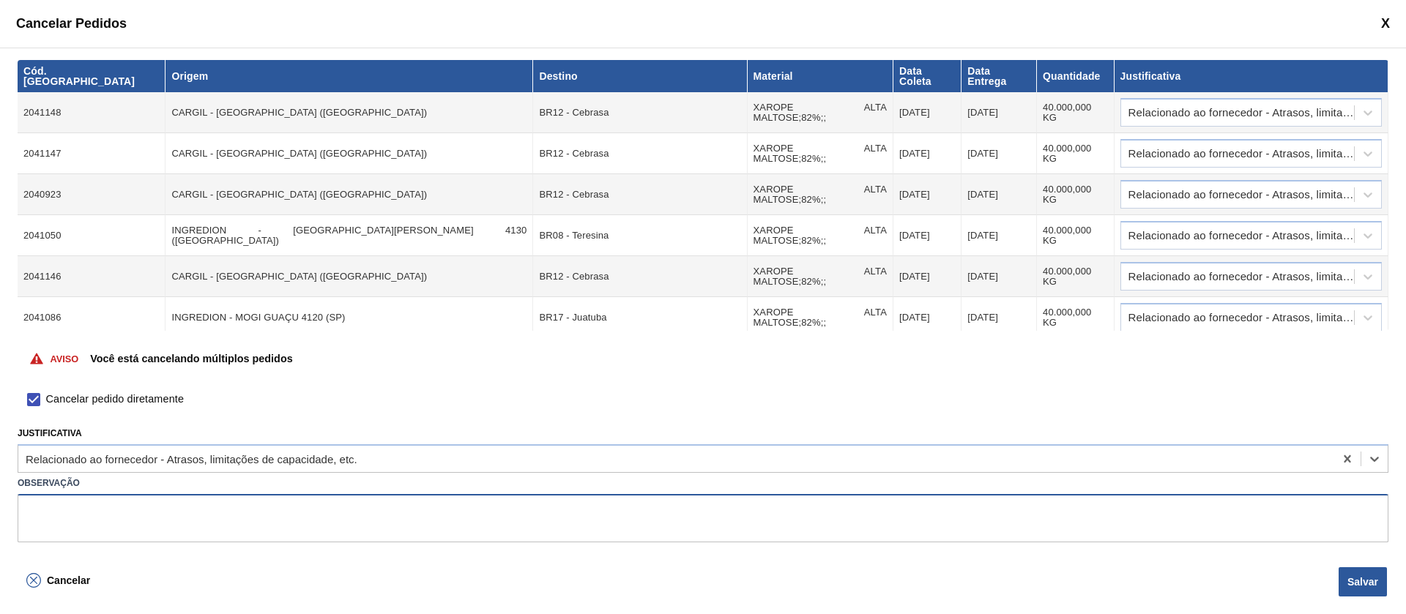
click at [108, 508] on textarea at bounding box center [703, 518] width 1370 height 48
click at [1368, 576] on button "Salvar" at bounding box center [1362, 581] width 48 height 29
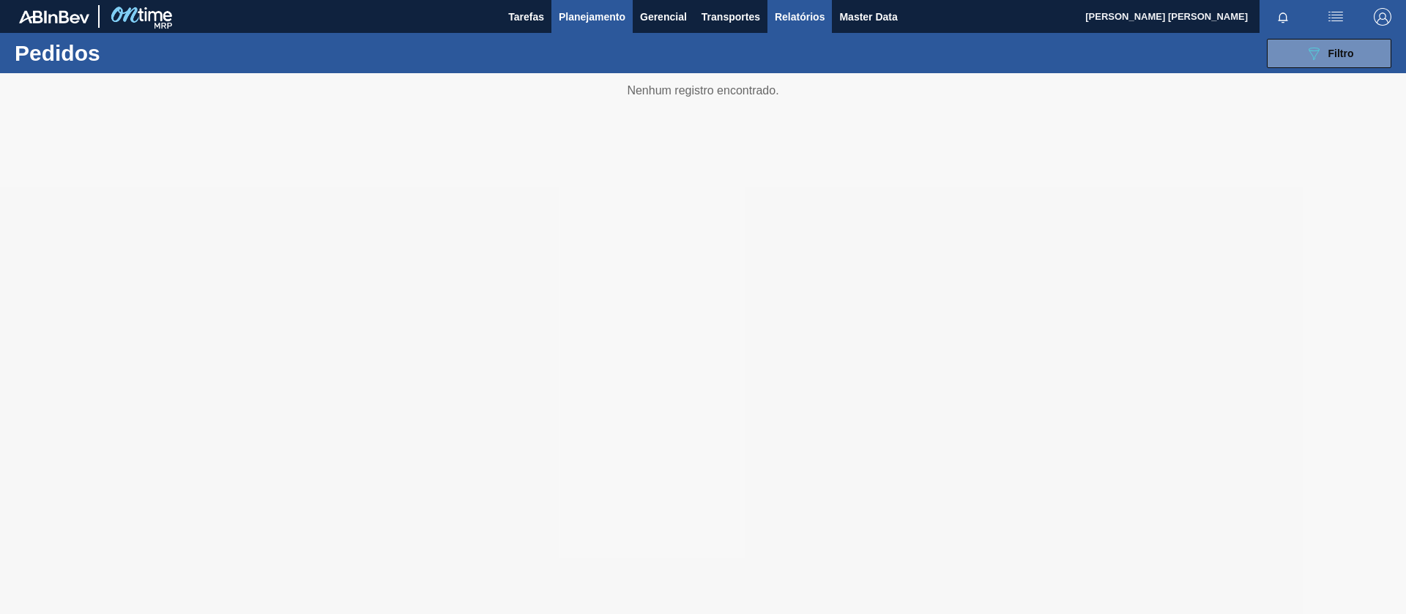
click at [805, 16] on span "Relatórios" at bounding box center [800, 17] width 50 height 18
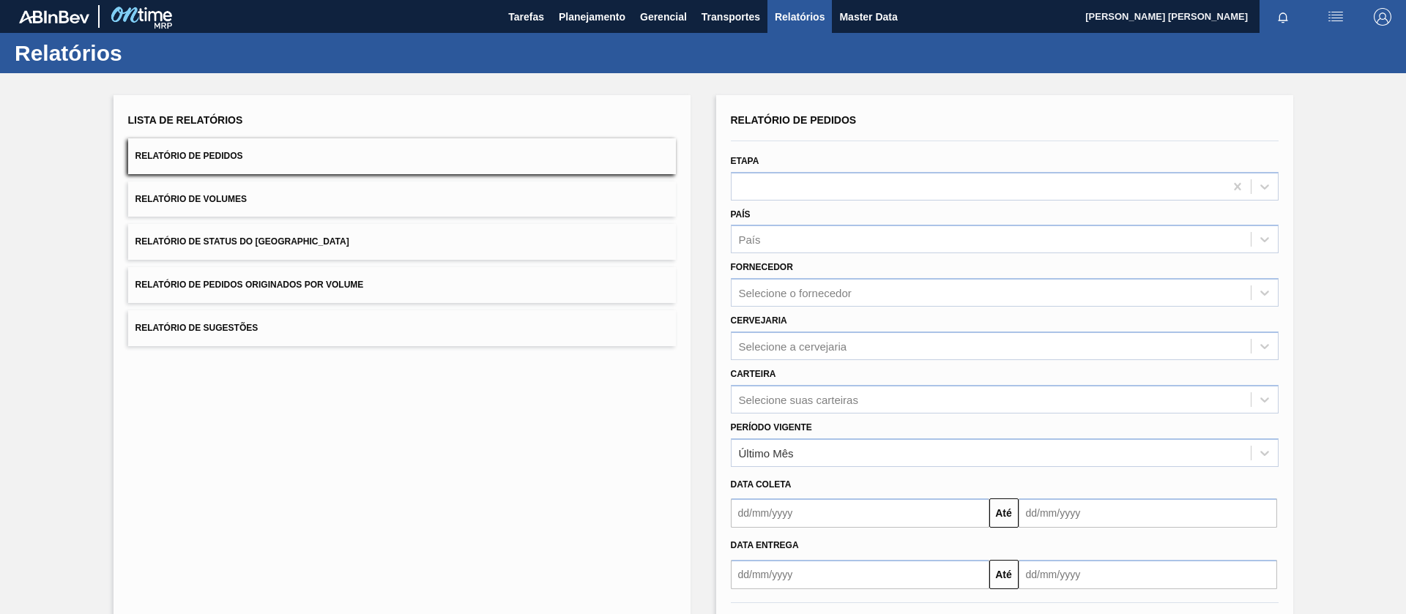
click at [375, 289] on button "Relatório de Pedidos Originados por Volume" at bounding box center [402, 285] width 548 height 36
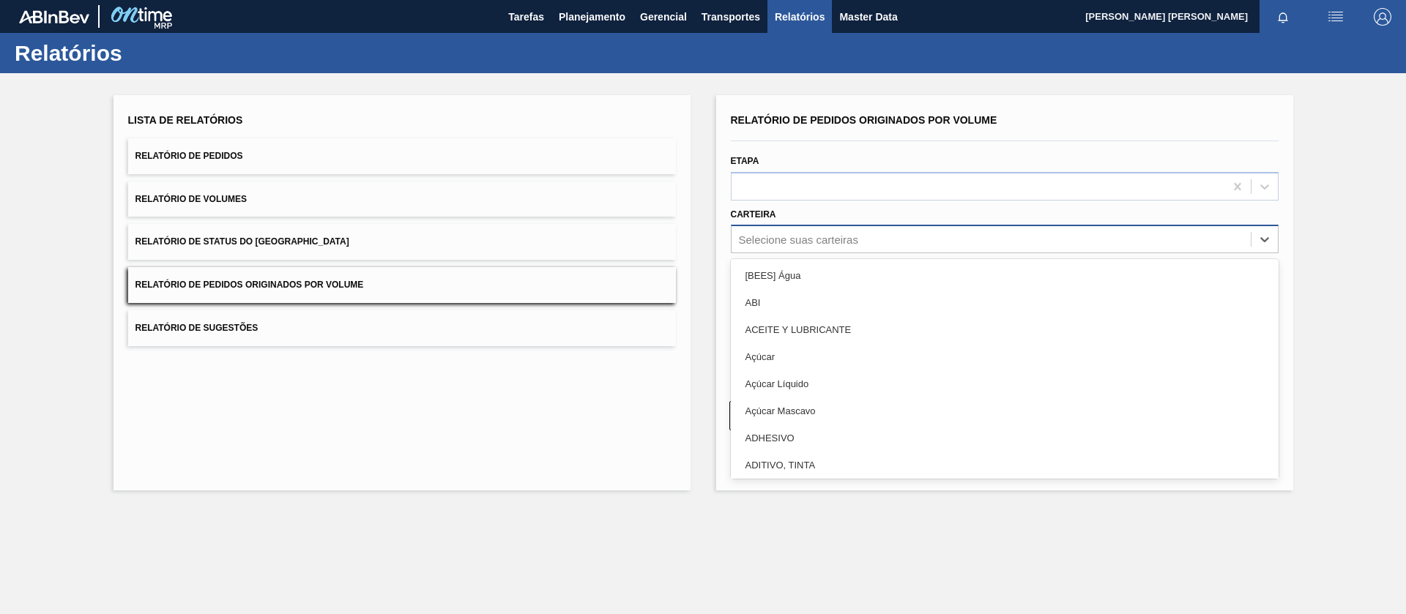
click at [853, 249] on div "Selecione suas carteiras" at bounding box center [990, 239] width 519 height 21
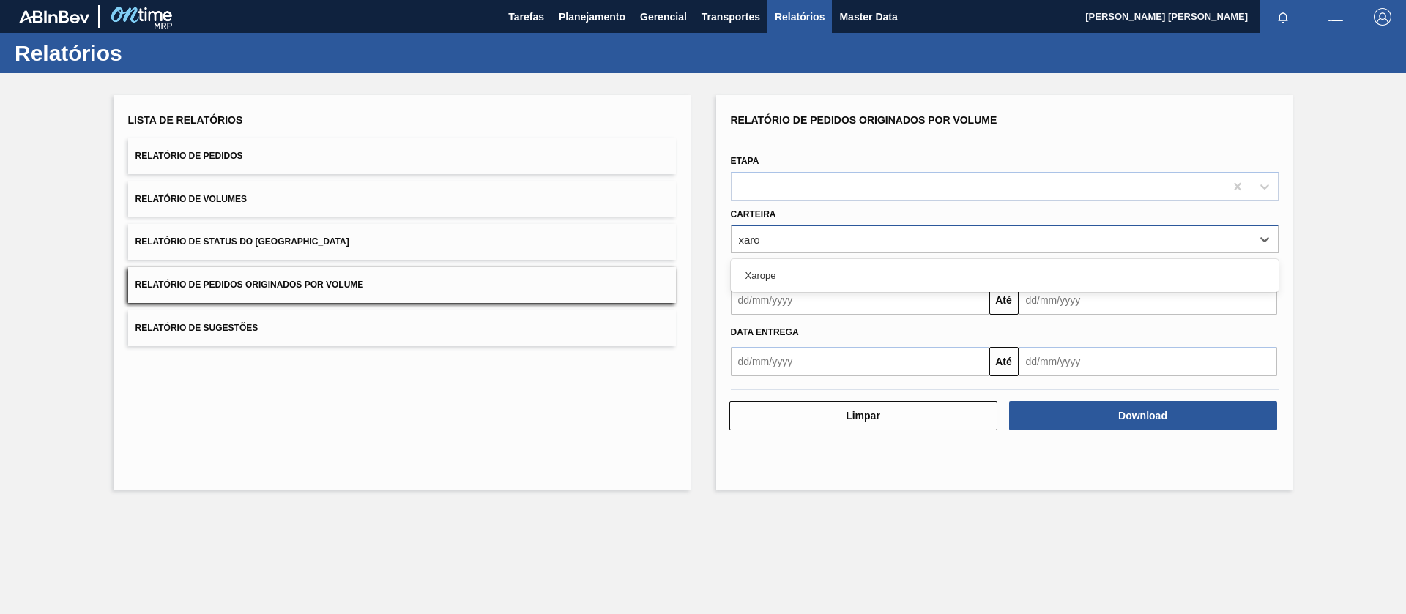
type input "xarop"
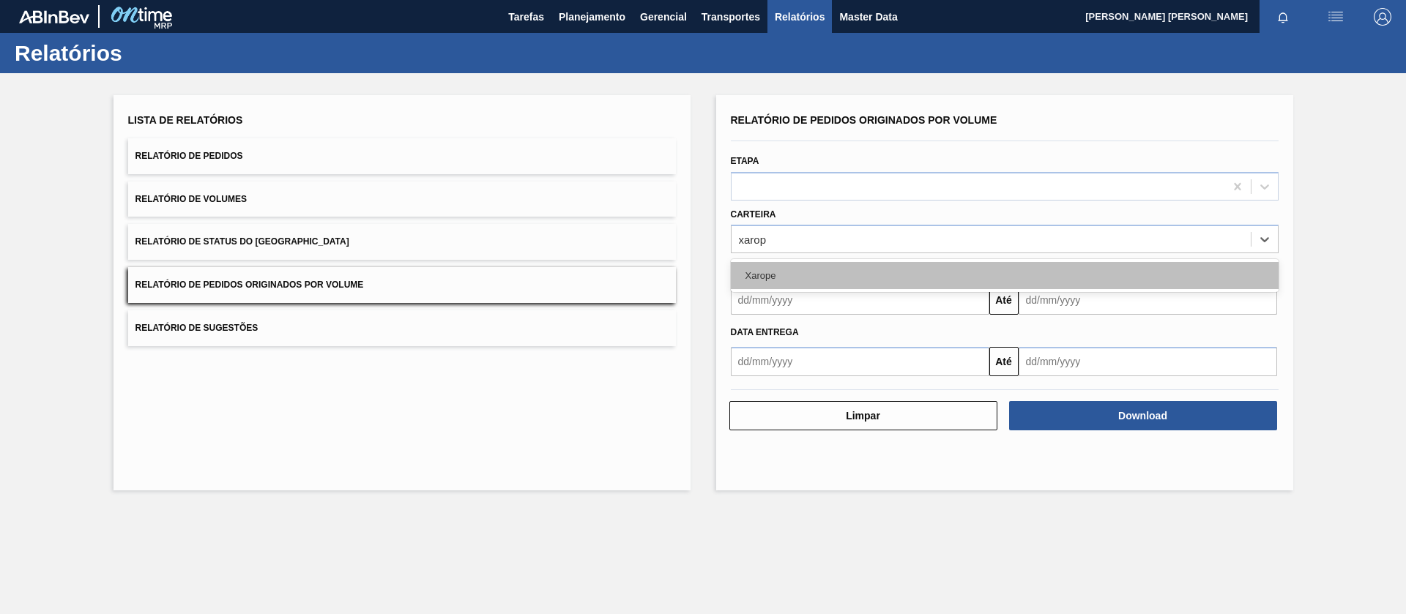
click at [817, 277] on div "Xarope" at bounding box center [1005, 275] width 548 height 27
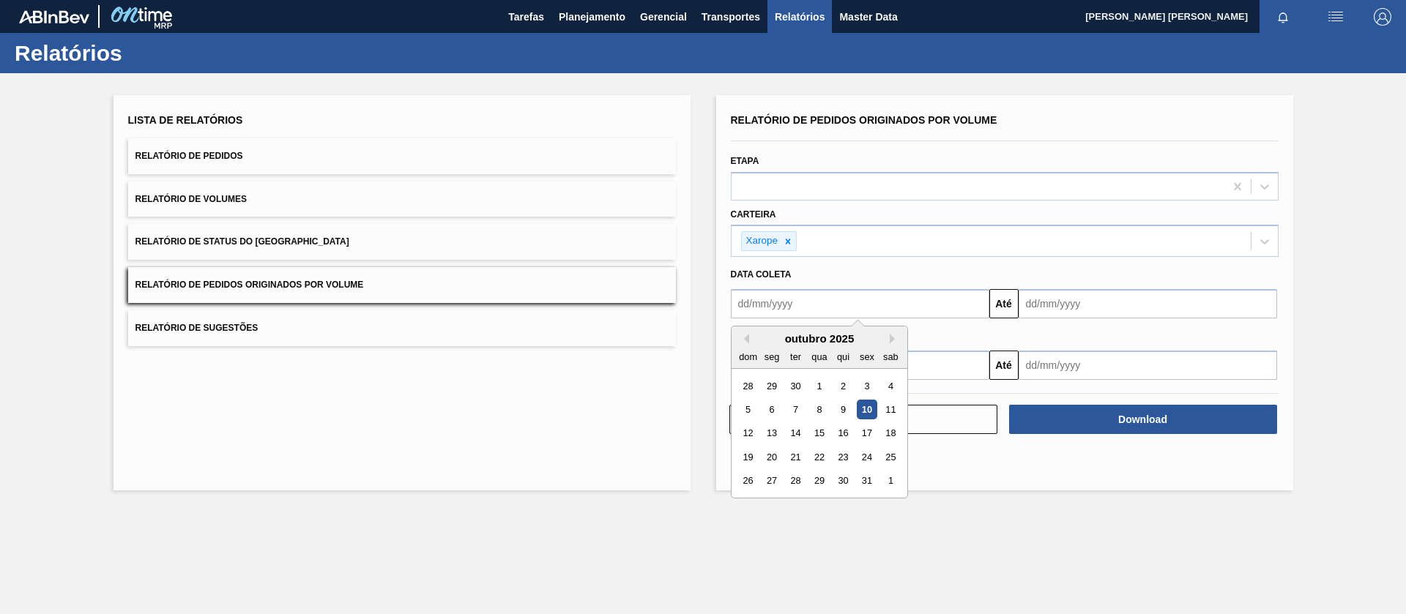
click at [801, 298] on input "text" at bounding box center [860, 303] width 258 height 29
click at [818, 384] on div "1" at bounding box center [819, 386] width 20 height 20
type input "[DATE]"
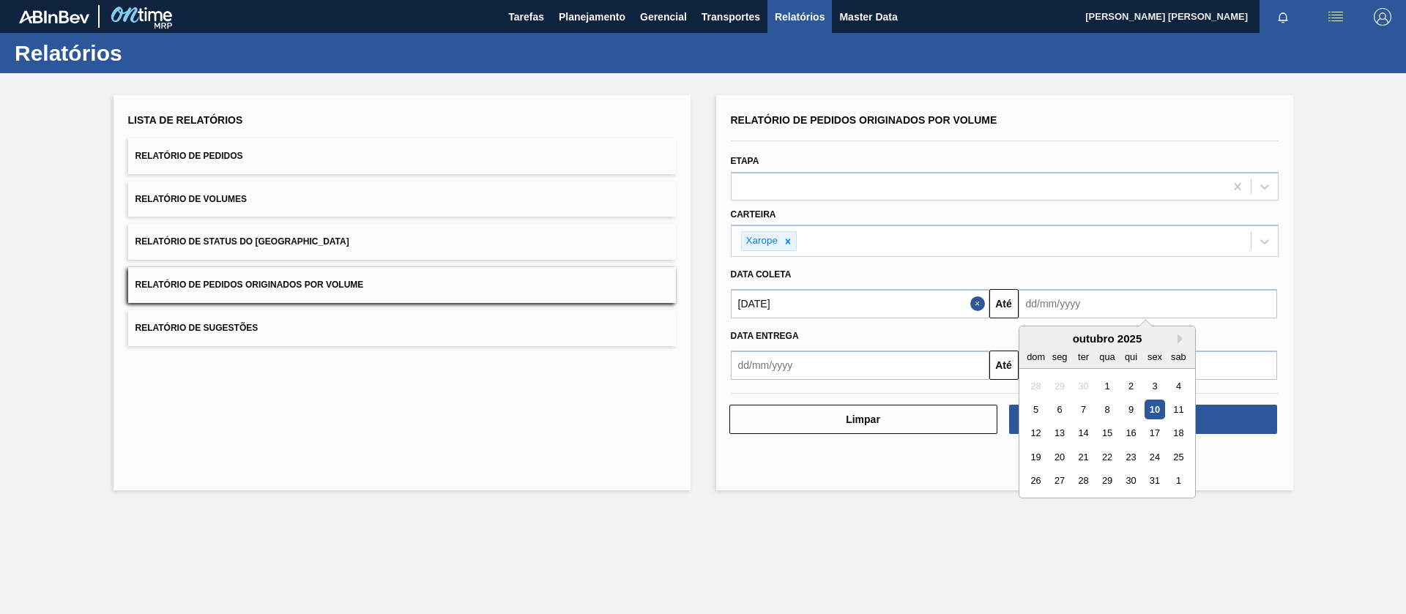
click at [1160, 295] on input "text" at bounding box center [1147, 303] width 258 height 29
click at [1149, 479] on div "31" at bounding box center [1154, 481] width 20 height 20
type input "[DATE]"
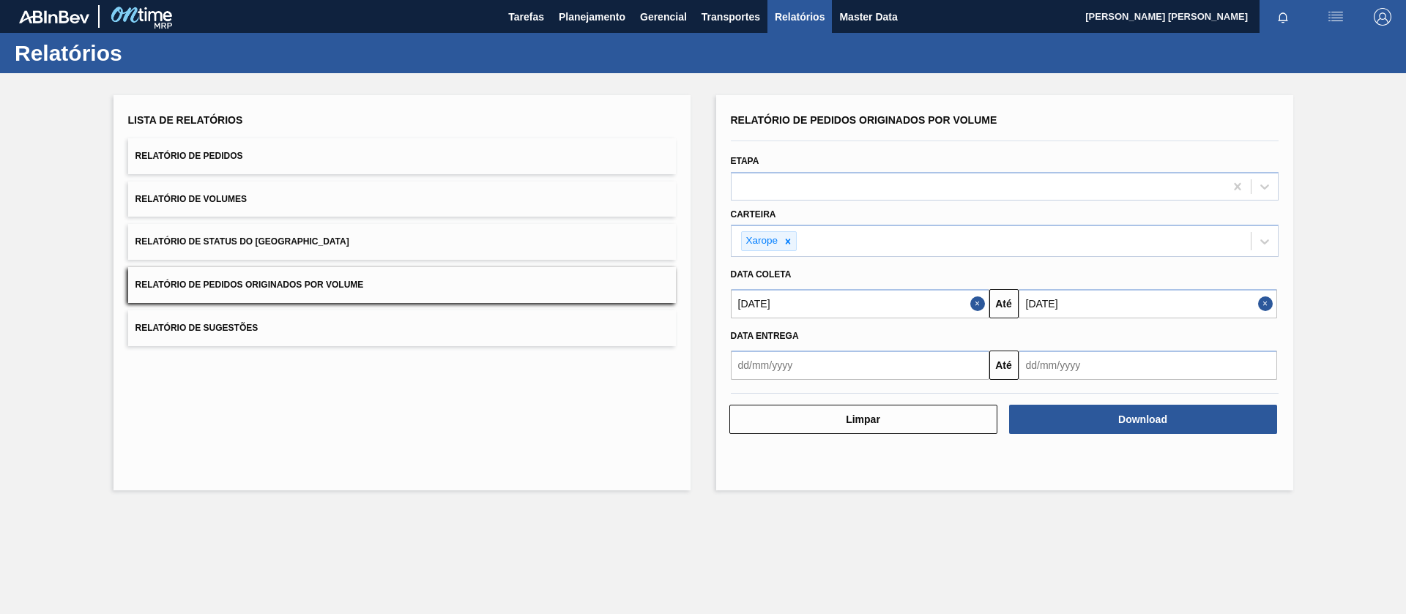
click at [1092, 434] on div "Download" at bounding box center [1144, 419] width 280 height 32
click at [1085, 421] on button "Download" at bounding box center [1143, 419] width 268 height 29
click at [586, 25] on button "Planejamento" at bounding box center [591, 16] width 81 height 33
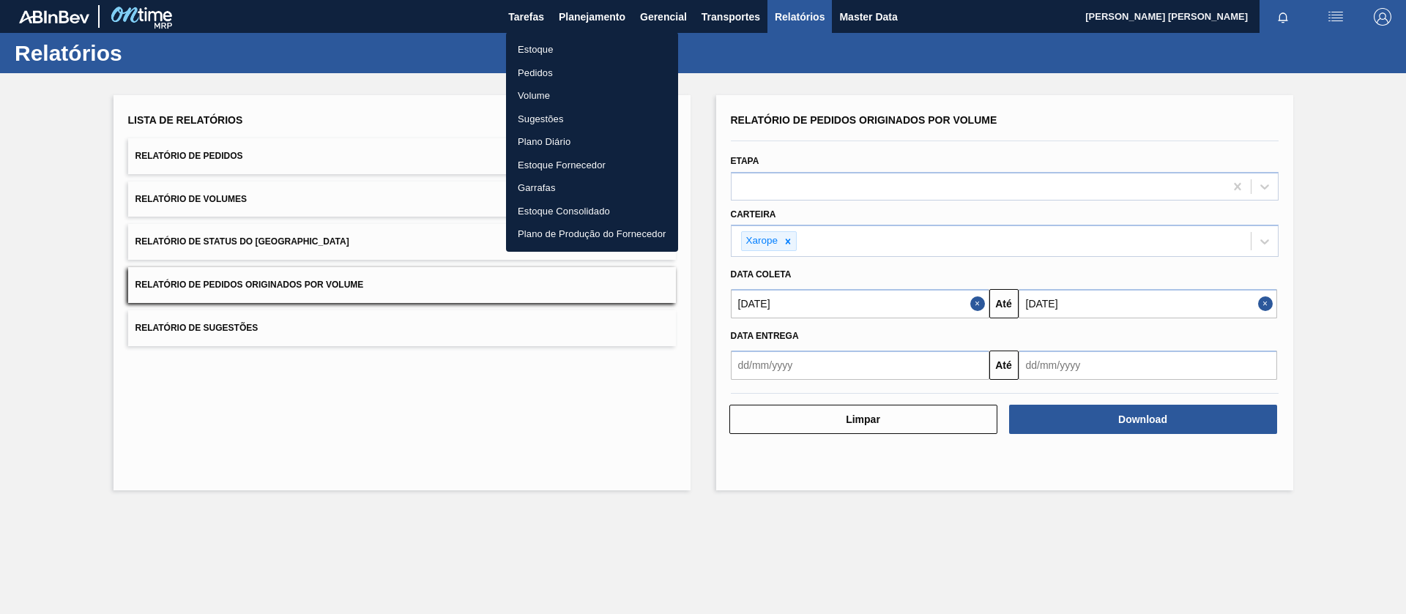
click at [534, 71] on li "Pedidos" at bounding box center [592, 72] width 172 height 23
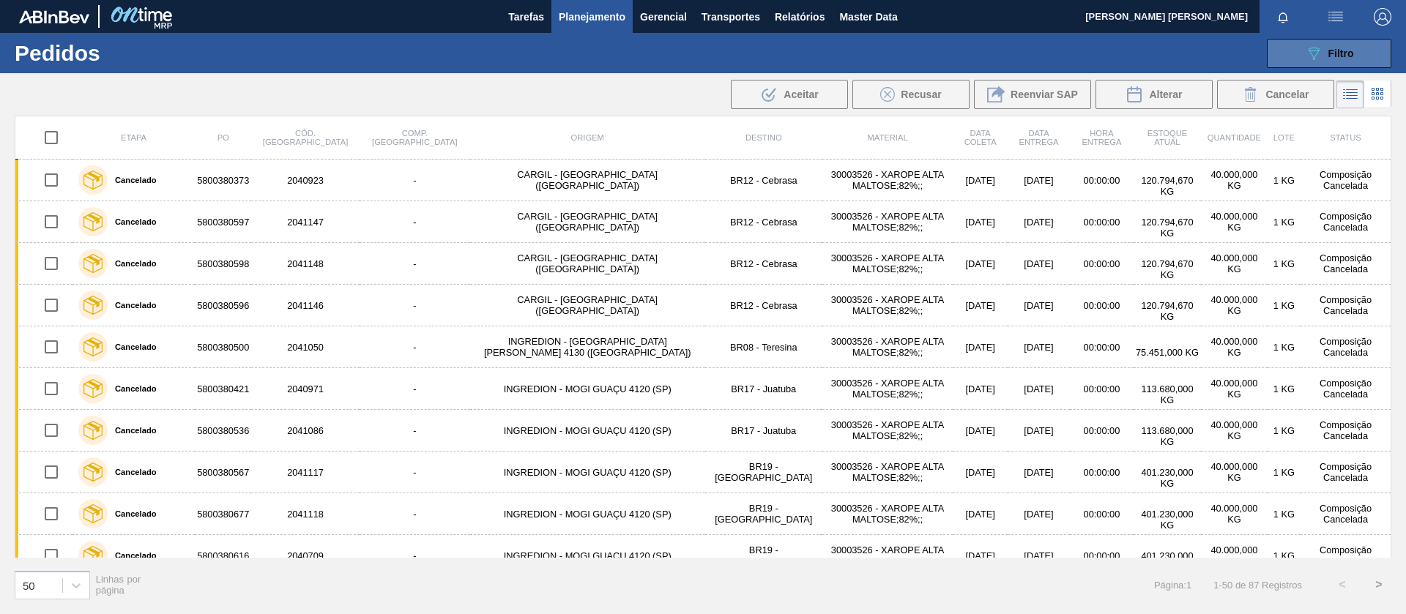
click at [1353, 51] on span "Filtro" at bounding box center [1341, 54] width 26 height 12
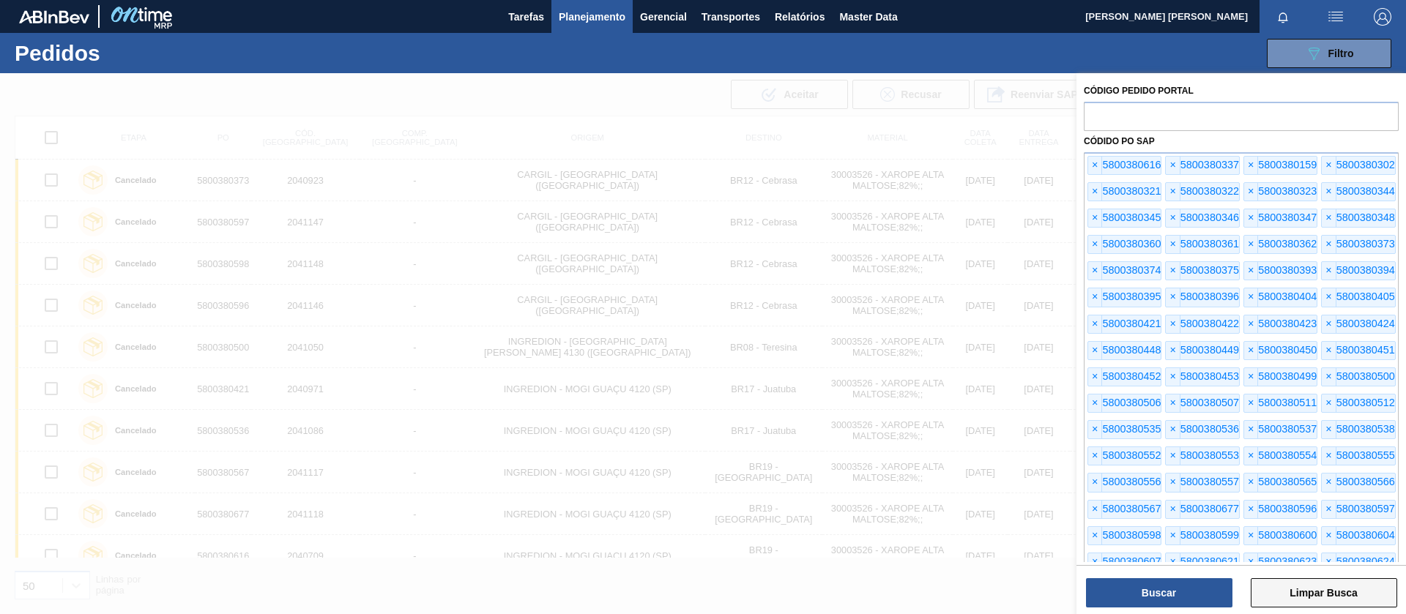
click at [1291, 585] on button "Limpar Busca" at bounding box center [1323, 592] width 146 height 29
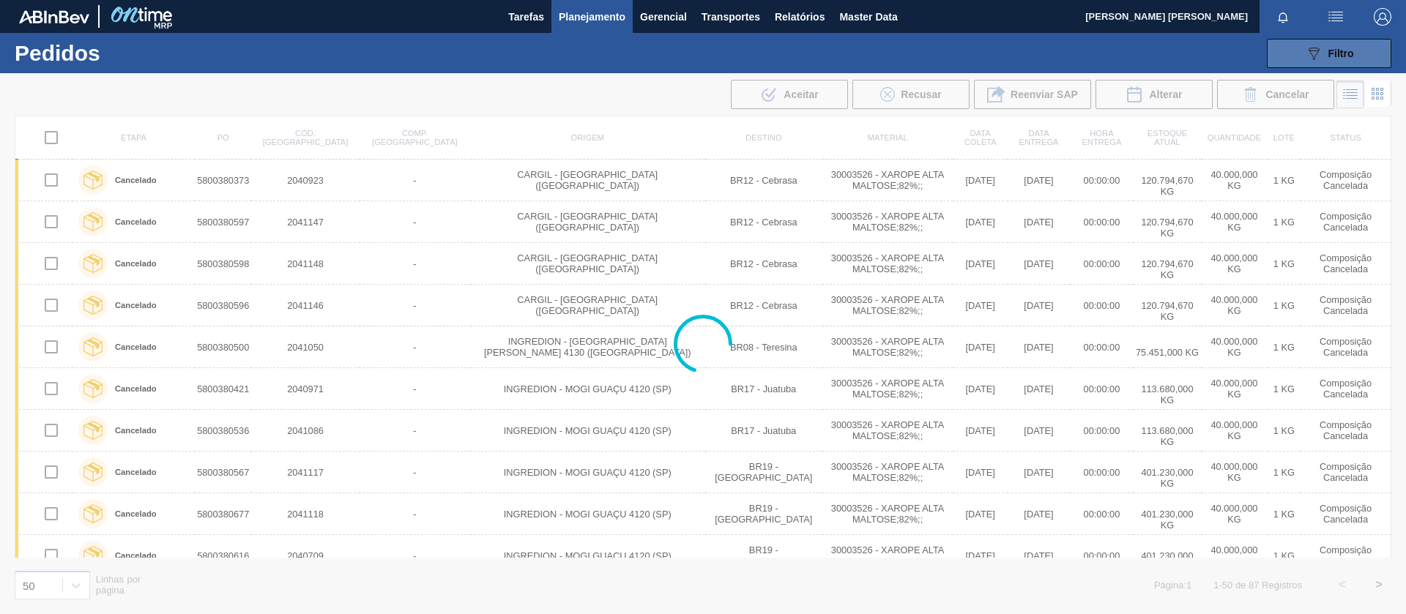
click at [1313, 41] on button "089F7B8B-B2A5-4AFE-B5C0-19BA573D28AC Filtro" at bounding box center [1329, 53] width 124 height 29
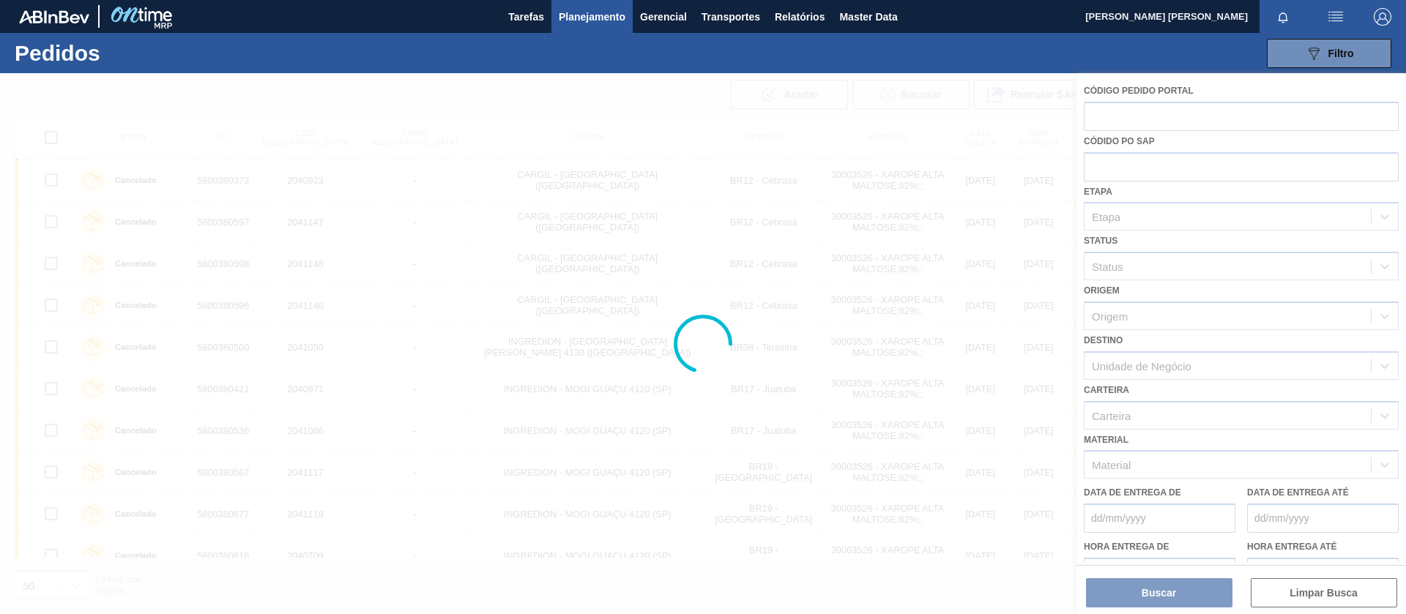
click at [1104, 158] on div at bounding box center [703, 343] width 1406 height 541
click at [1115, 162] on div at bounding box center [703, 343] width 1406 height 541
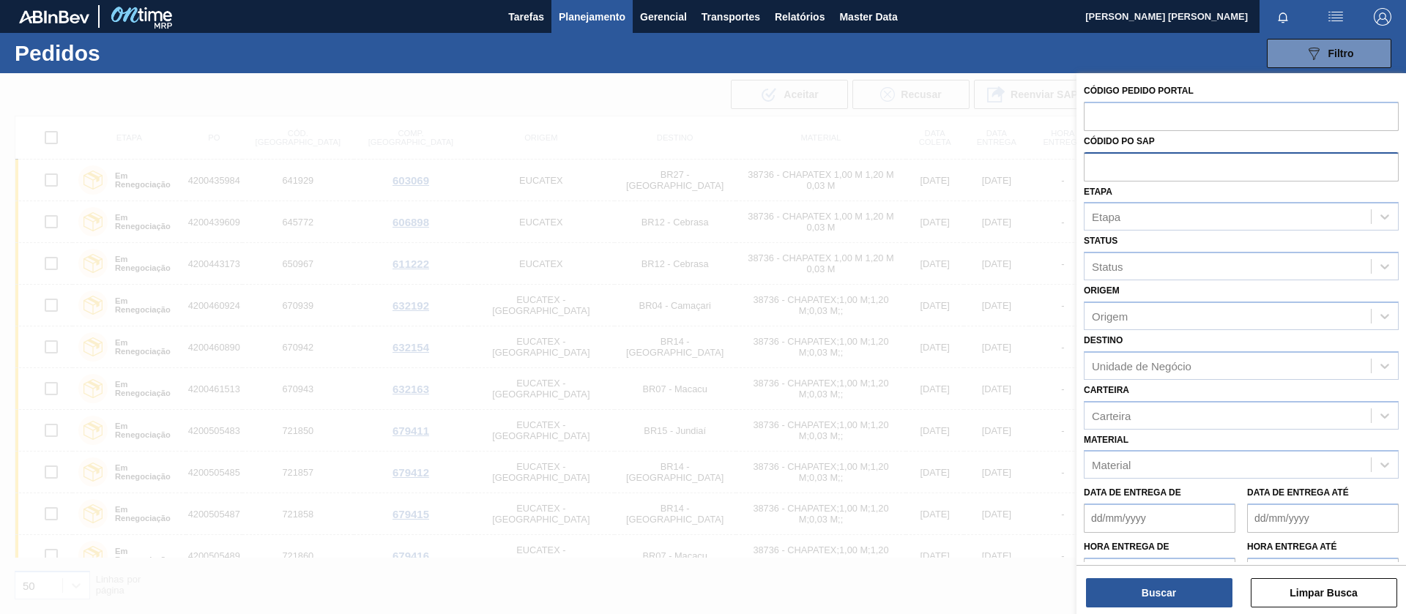
click at [1193, 156] on input "text" at bounding box center [1241, 166] width 315 height 28
paste input "text"
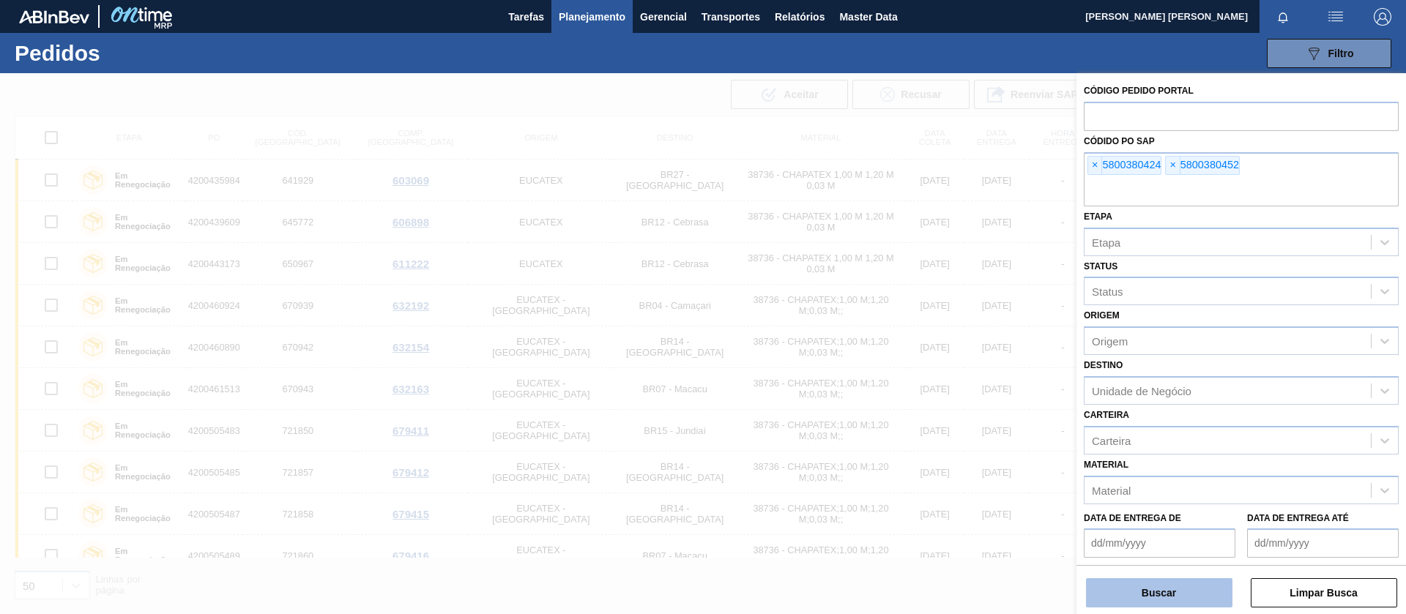
click at [1121, 583] on button "Buscar" at bounding box center [1159, 592] width 146 height 29
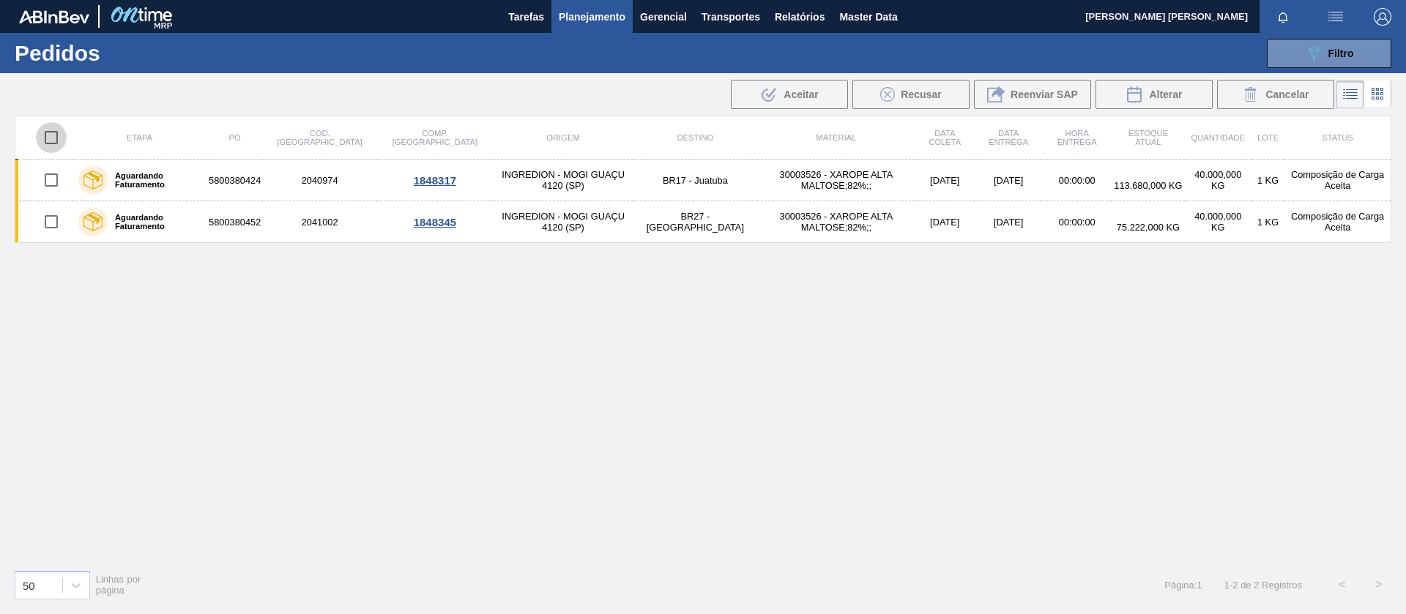
drag, startPoint x: 47, startPoint y: 139, endPoint x: 103, endPoint y: 144, distance: 56.6
click at [48, 139] on input "checkbox" at bounding box center [51, 137] width 31 height 31
checkbox input "true"
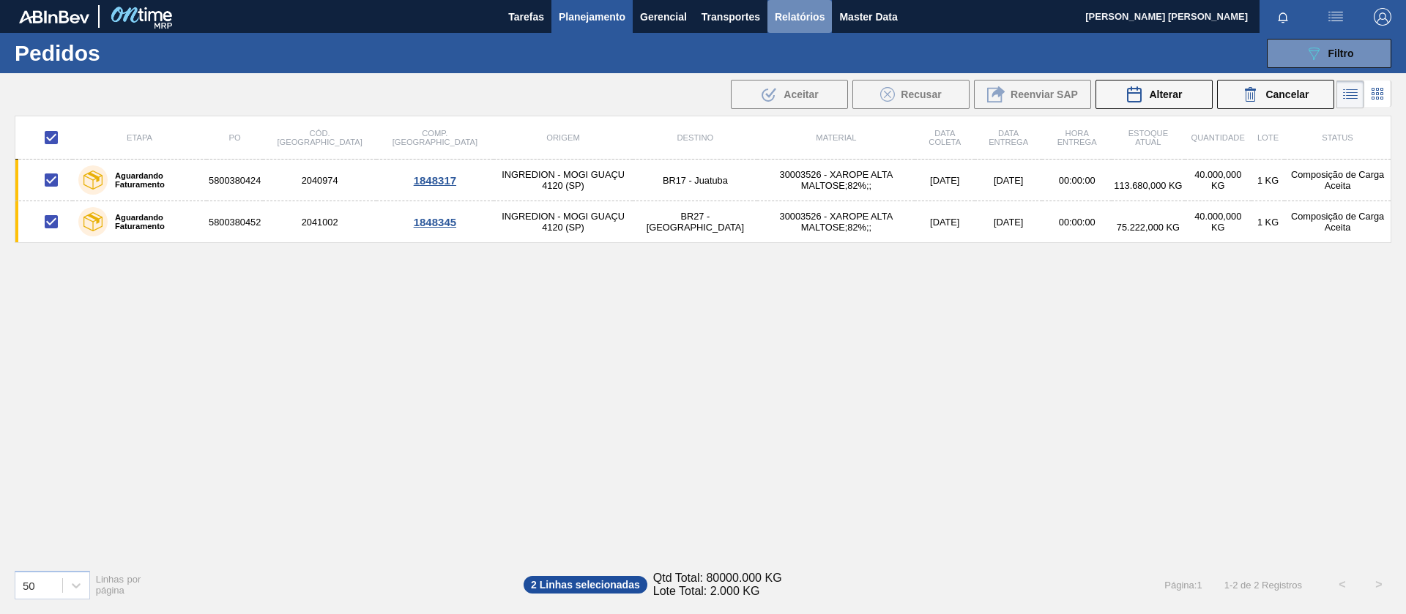
click at [805, 18] on span "Relatórios" at bounding box center [800, 17] width 50 height 18
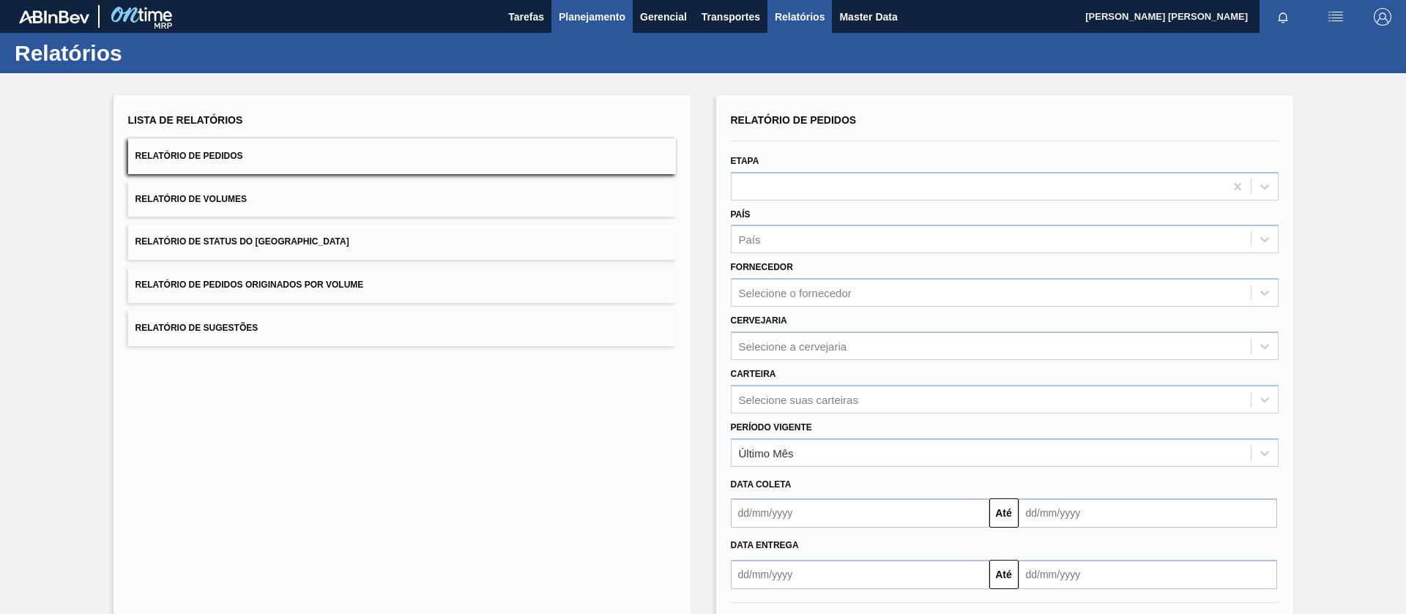
click at [579, 17] on span "Planejamento" at bounding box center [592, 17] width 67 height 18
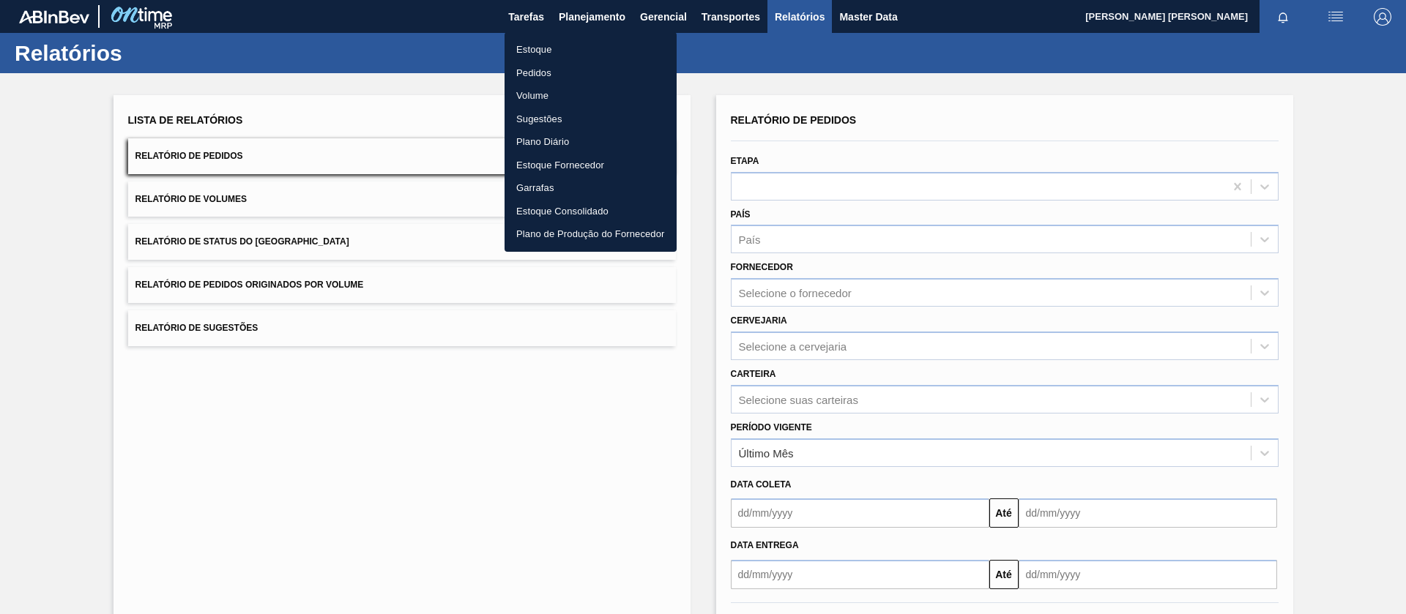
click at [549, 67] on li "Pedidos" at bounding box center [590, 72] width 172 height 23
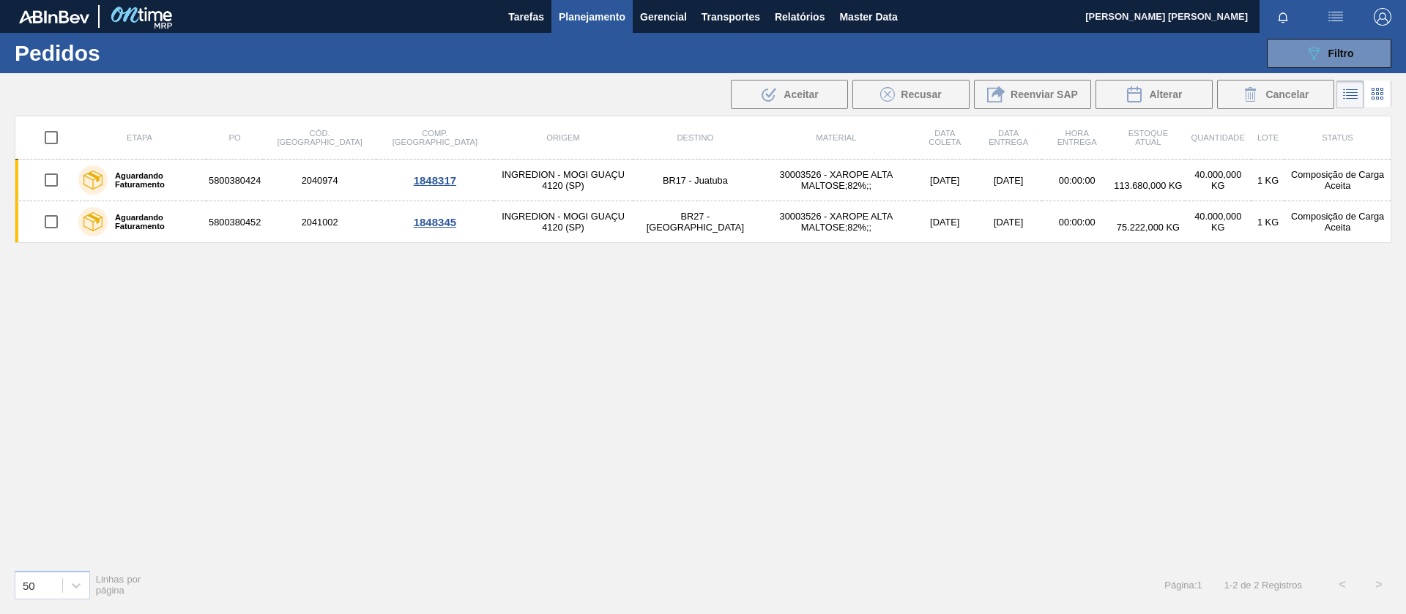
click at [38, 137] on input "checkbox" at bounding box center [51, 137] width 31 height 31
checkbox input "true"
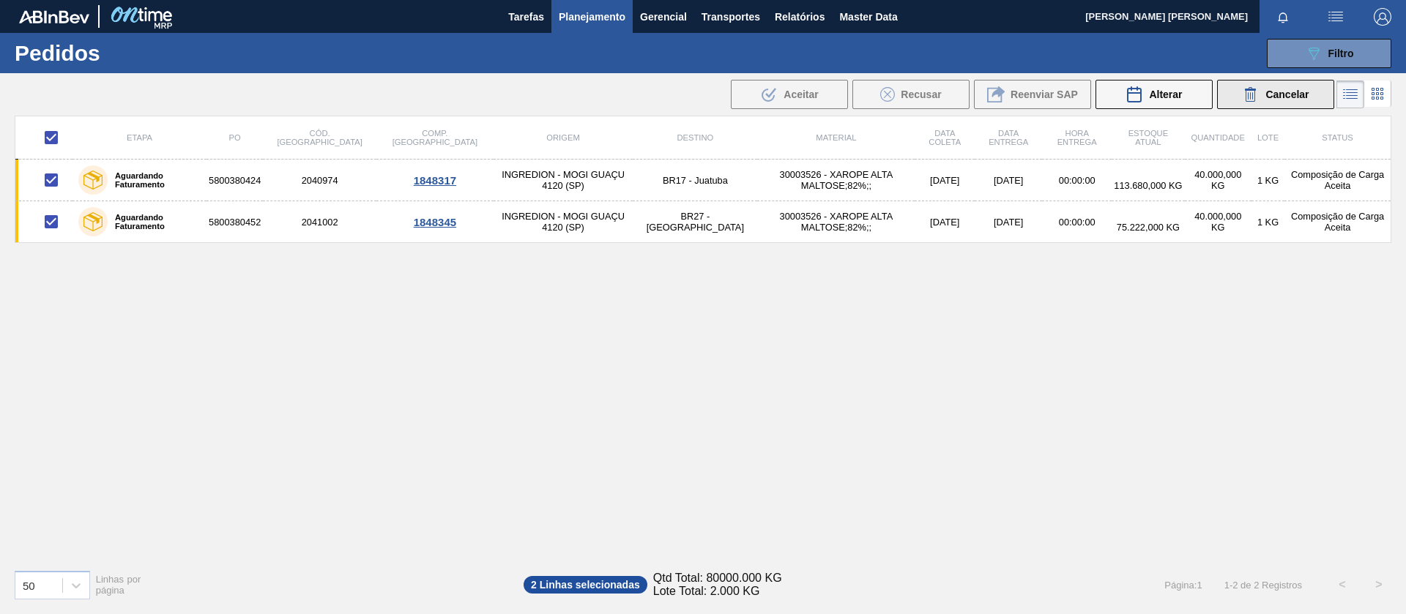
click at [1252, 86] on icon at bounding box center [1251, 95] width 18 height 18
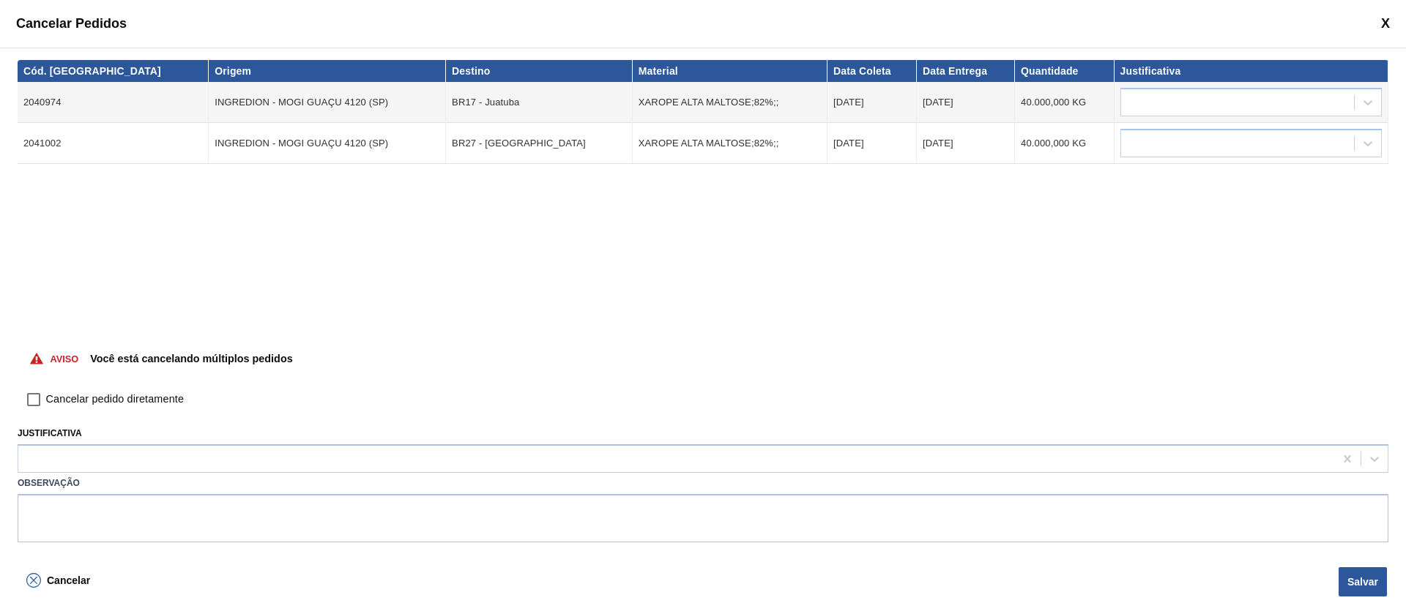
click at [49, 406] on span "Cancelar pedido diretamente" at bounding box center [115, 400] width 138 height 16
click at [46, 406] on input "Cancelar pedido diretamente" at bounding box center [33, 399] width 25 height 25
checkbox input "true"
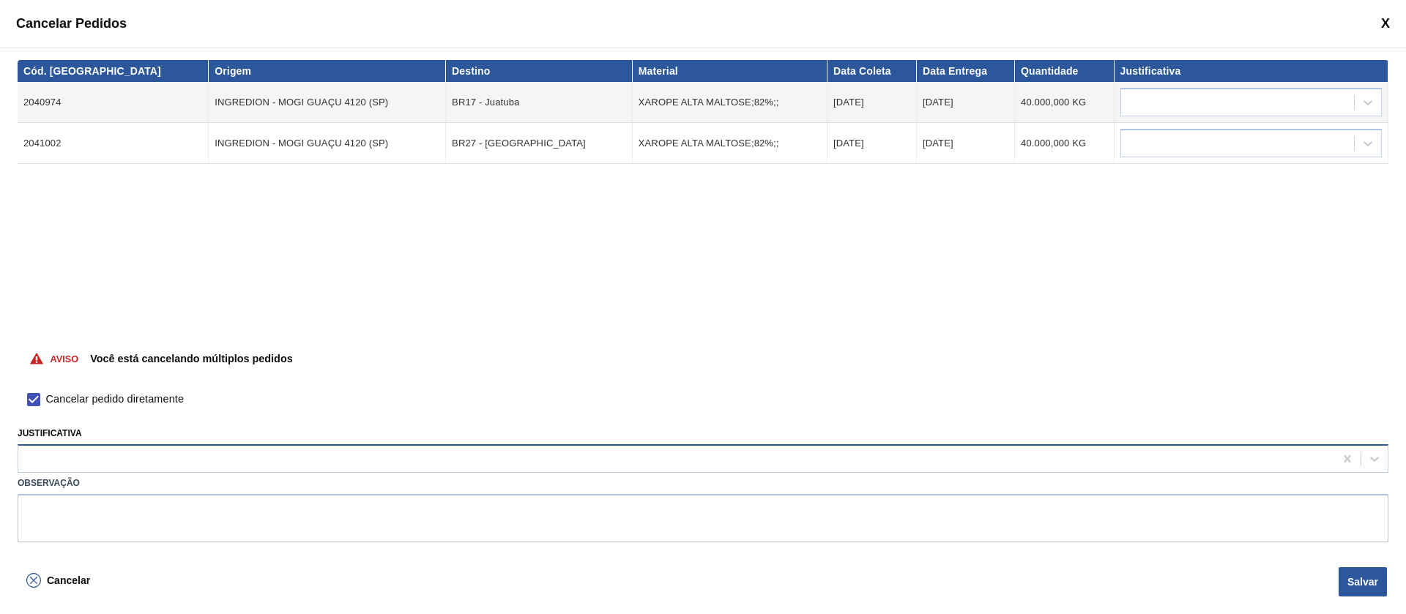
click at [74, 465] on div at bounding box center [676, 459] width 1316 height 21
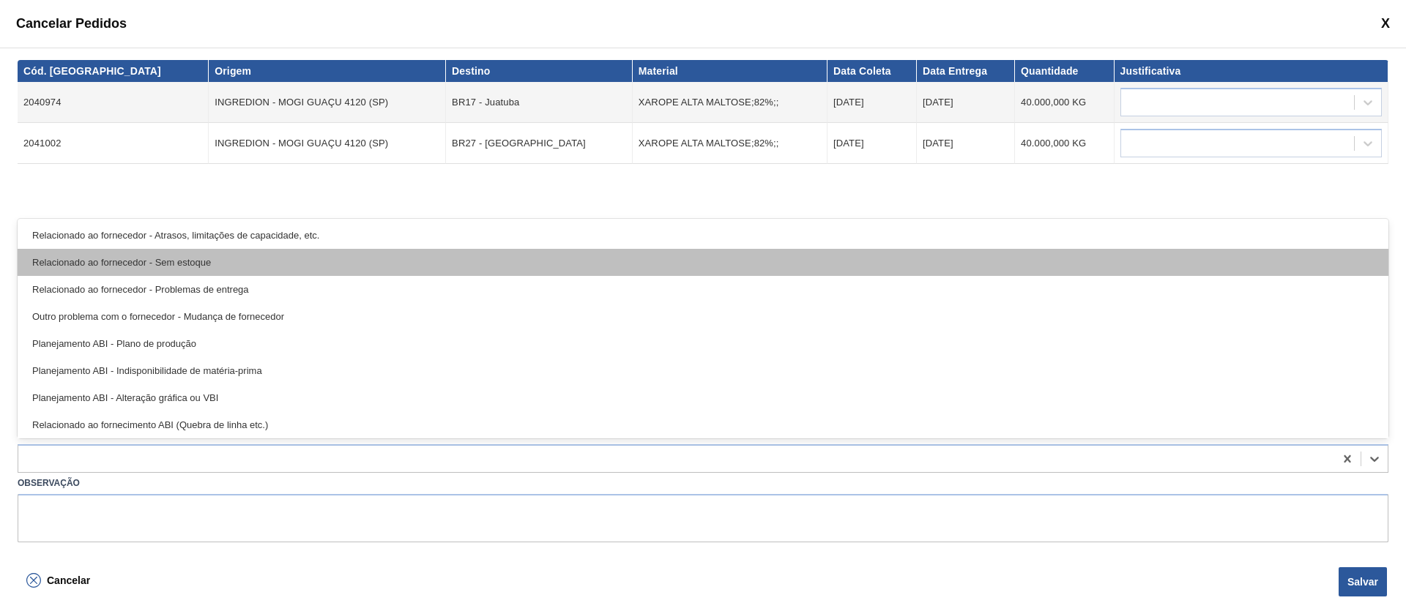
click at [147, 264] on div "Relacionado ao fornecedor - Sem estoque" at bounding box center [703, 262] width 1370 height 27
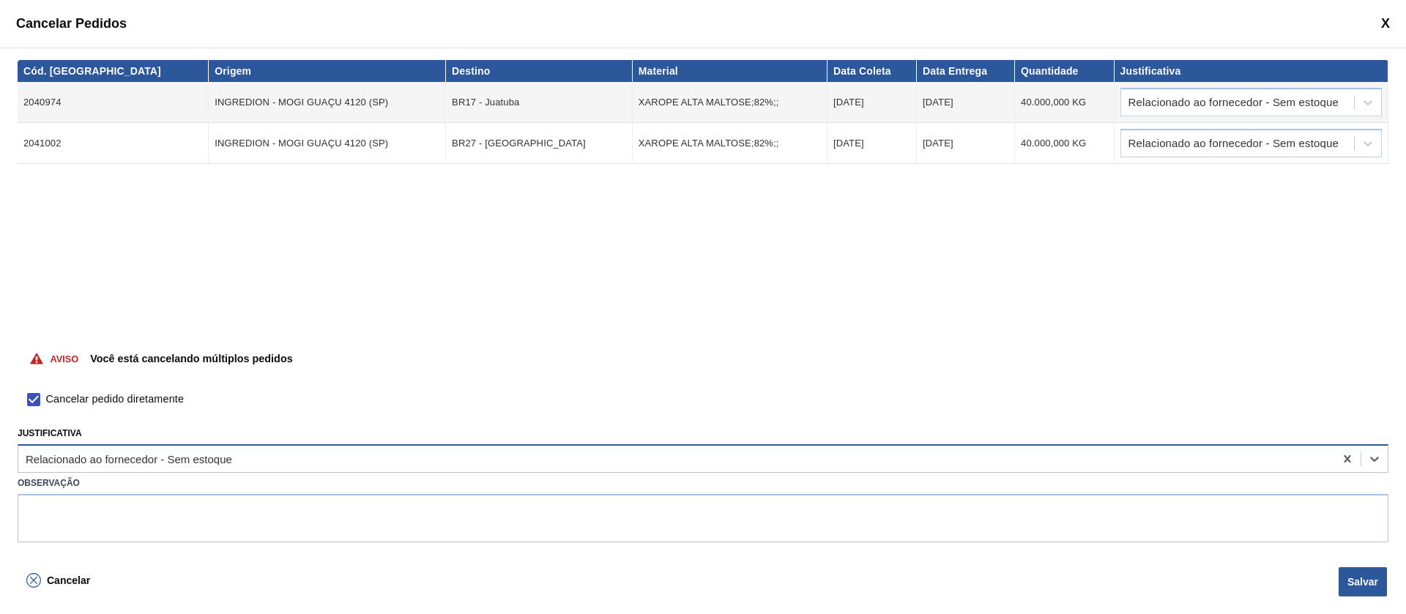
click at [116, 454] on div "Relacionado ao fornecedor - Sem estoque" at bounding box center [129, 459] width 206 height 12
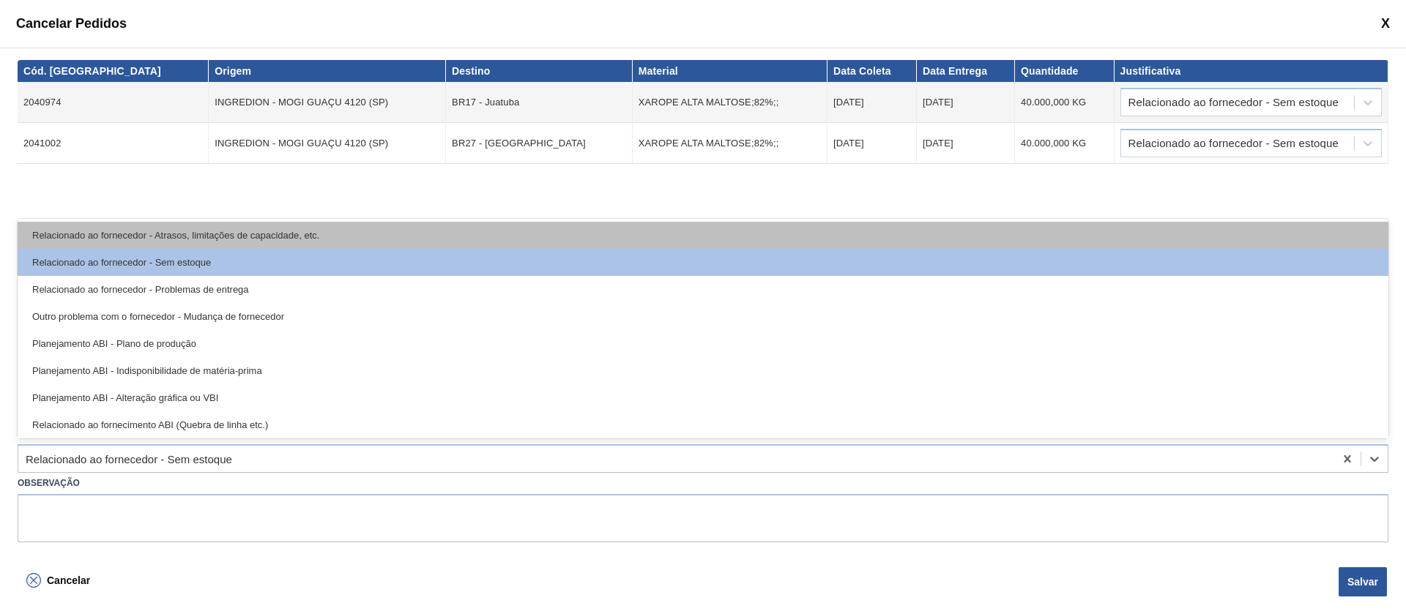
click at [171, 238] on div "Relacionado ao fornecedor - Atrasos, limitações de capacidade, etc." at bounding box center [703, 235] width 1370 height 27
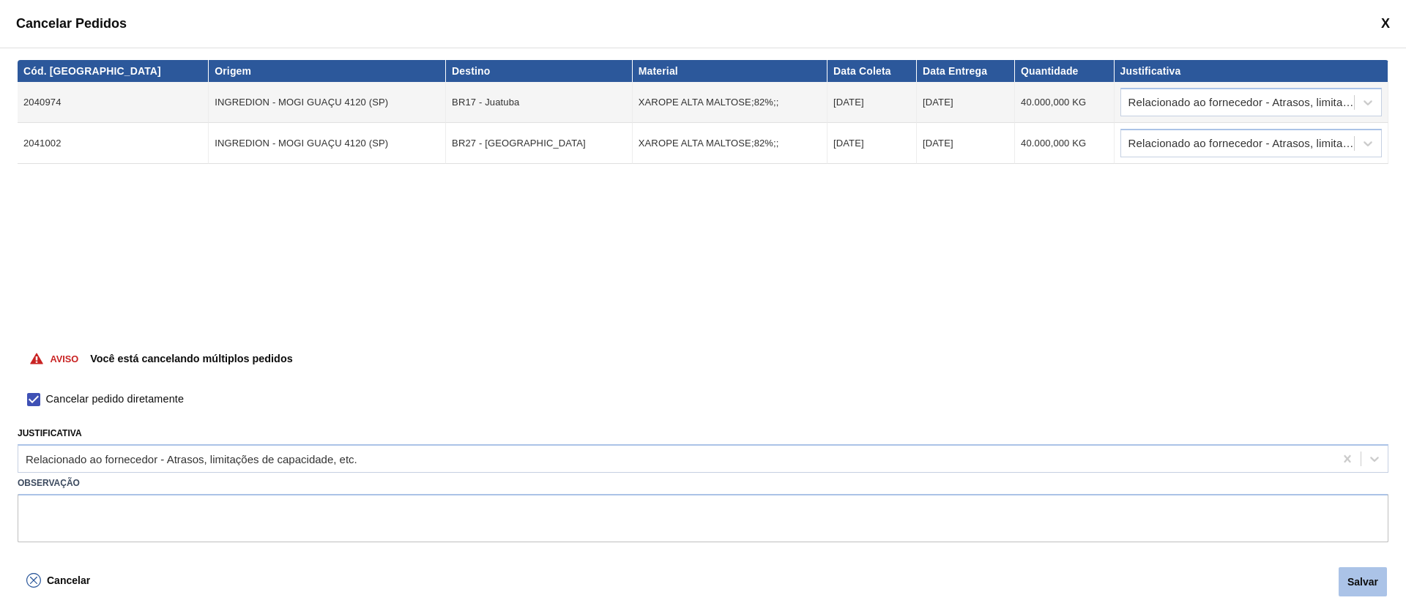
click at [1358, 591] on button "Salvar" at bounding box center [1362, 581] width 48 height 29
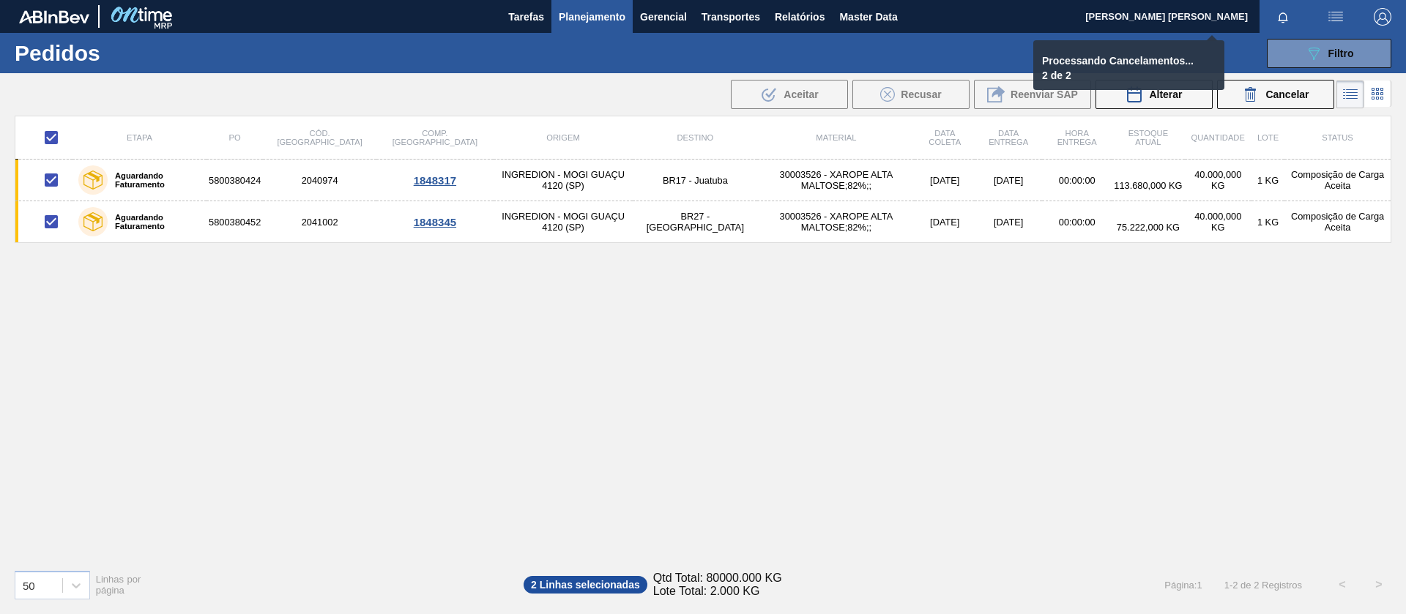
checkbox input "false"
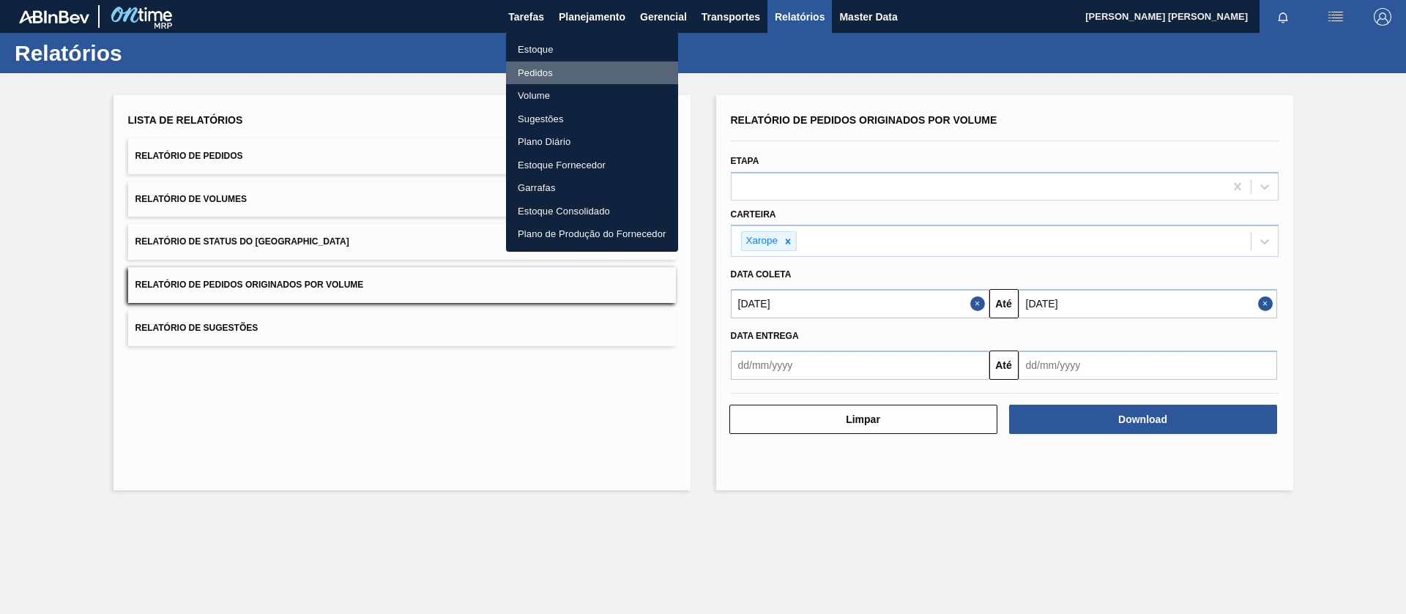
click at [540, 66] on li "Pedidos" at bounding box center [592, 72] width 172 height 23
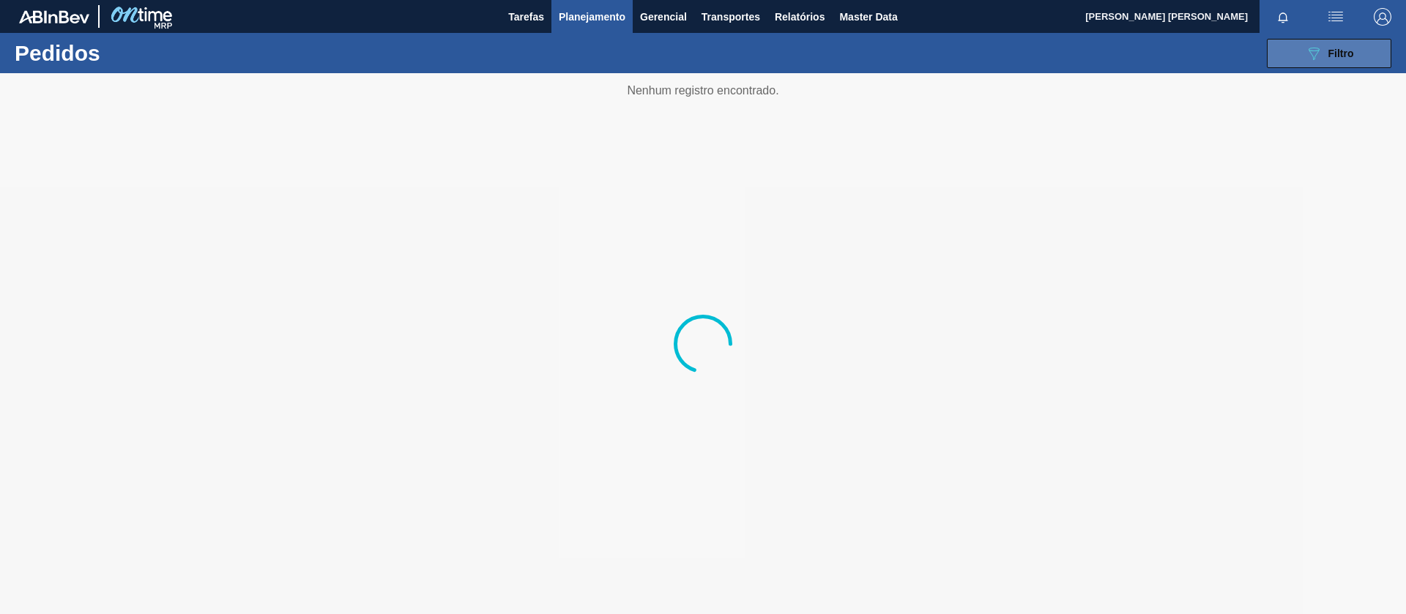
click at [1327, 59] on div "089F7B8B-B2A5-4AFE-B5C0-19BA573D28AC Filtro" at bounding box center [1329, 54] width 49 height 18
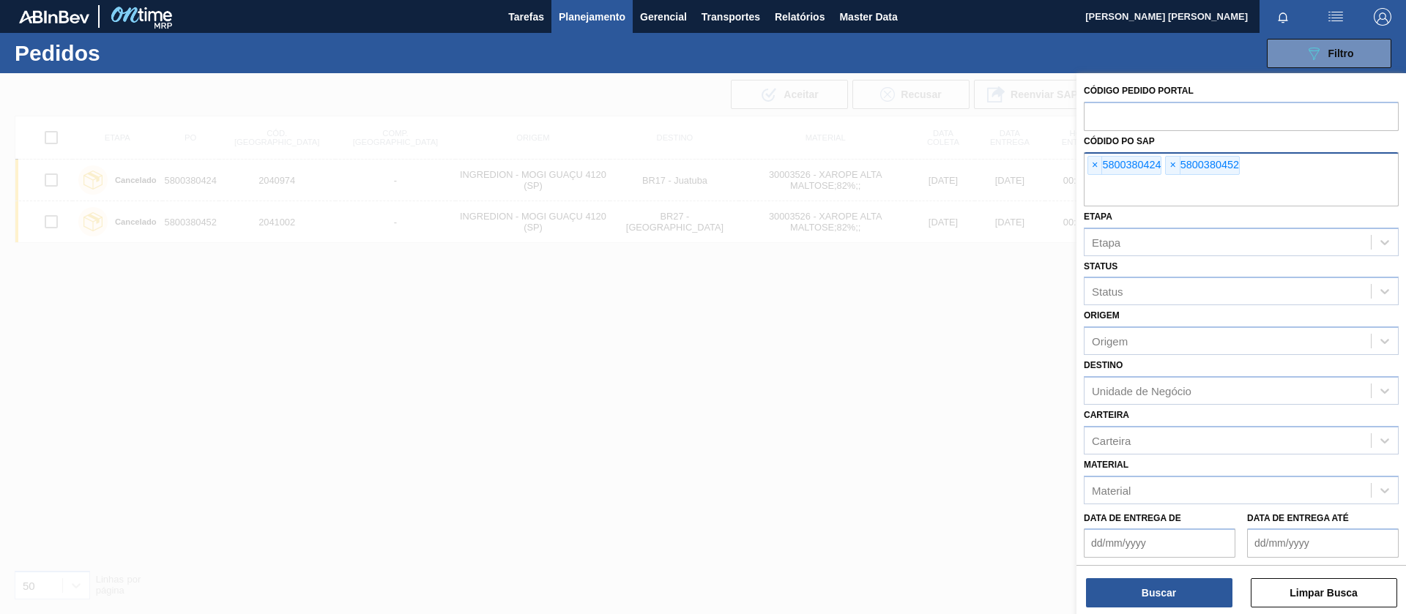
click at [1288, 153] on div "× 5800380424 × 5800380452" at bounding box center [1241, 179] width 315 height 54
click at [1280, 168] on div "× 5800380424 × 5800380452" at bounding box center [1241, 179] width 315 height 54
paste input "text"
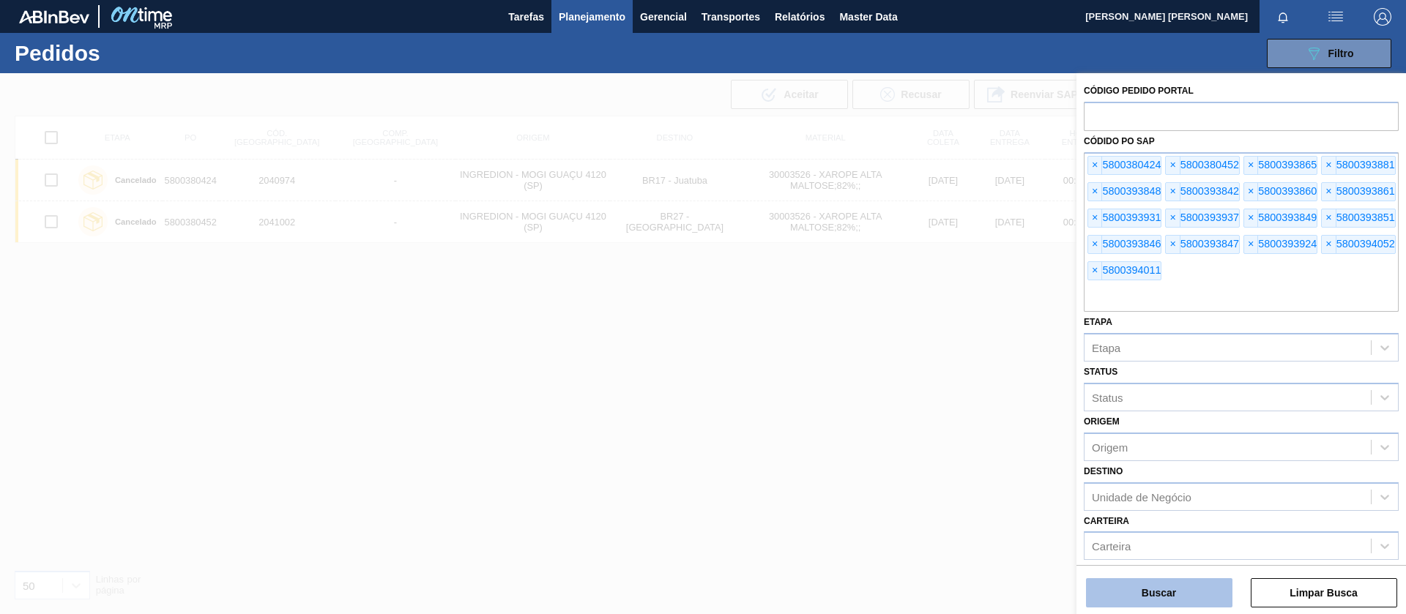
click at [1172, 594] on button "Buscar" at bounding box center [1159, 592] width 146 height 29
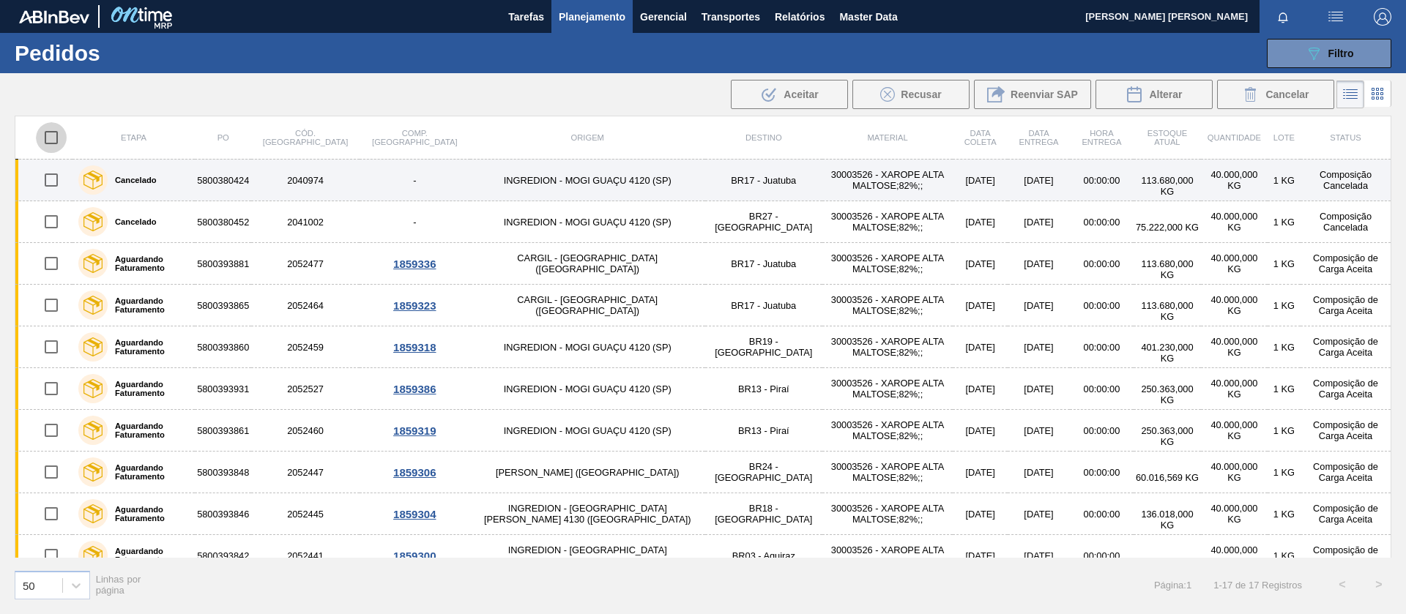
drag, startPoint x: 47, startPoint y: 138, endPoint x: 48, endPoint y: 165, distance: 26.4
click at [47, 140] on input "checkbox" at bounding box center [51, 137] width 31 height 31
checkbox input "true"
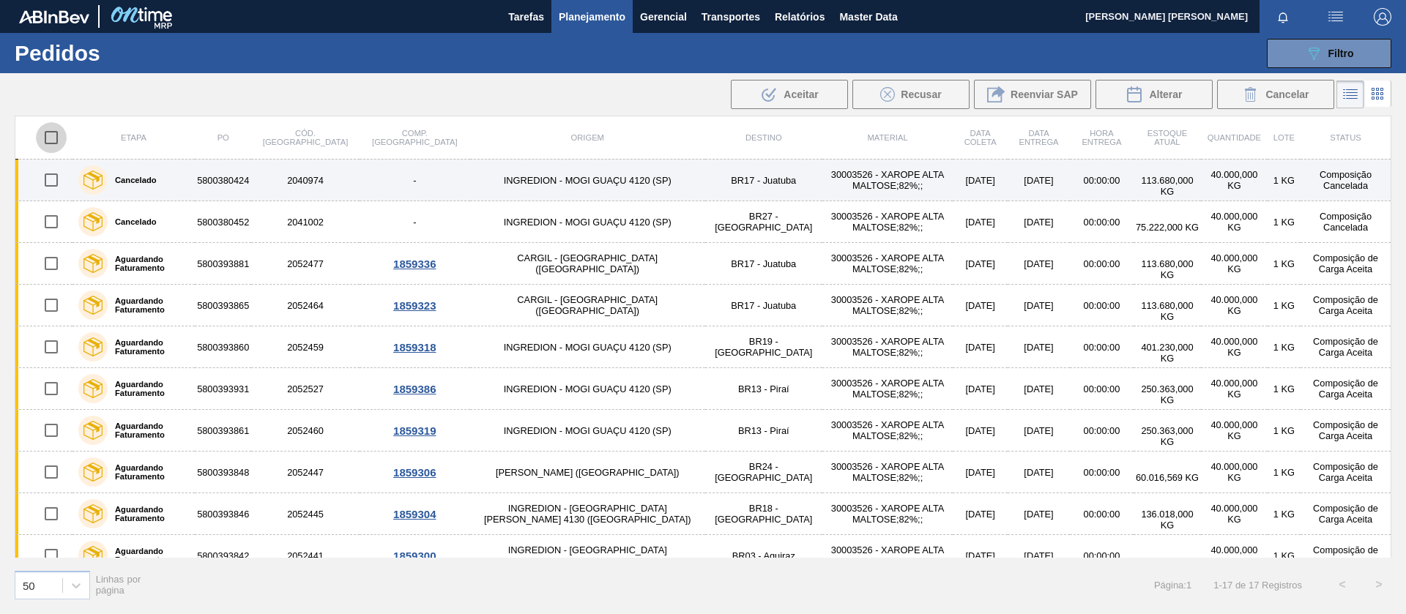
checkbox input "true"
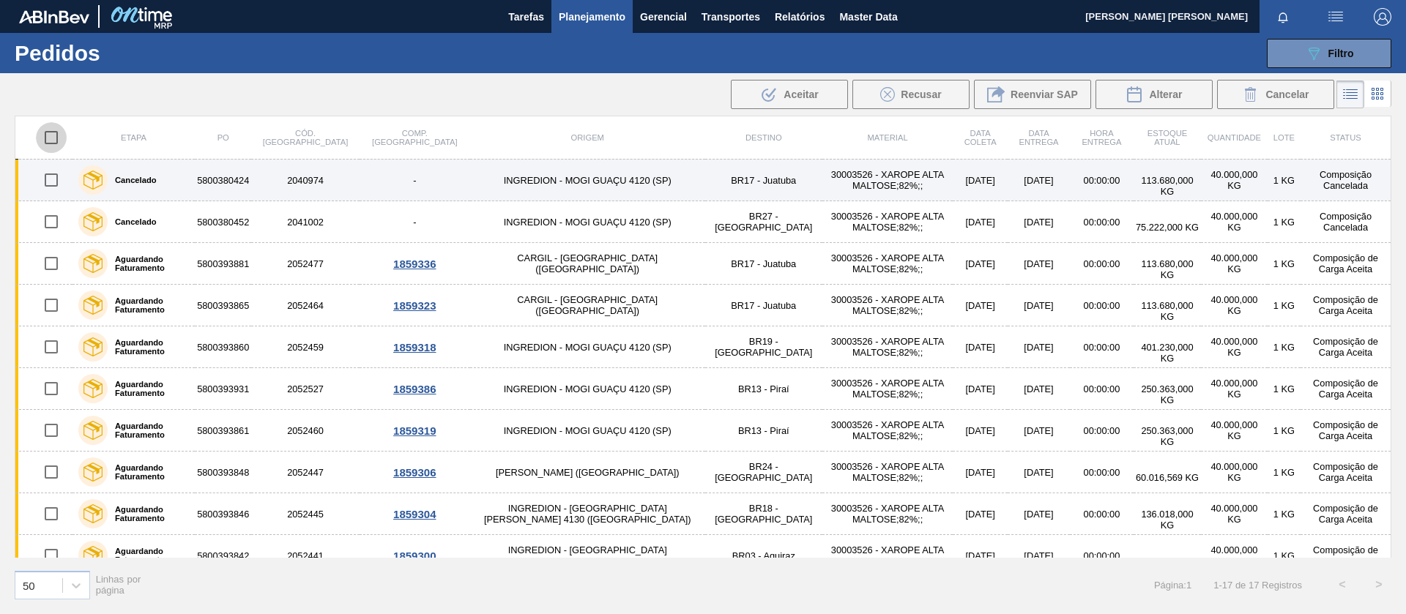
checkbox input "true"
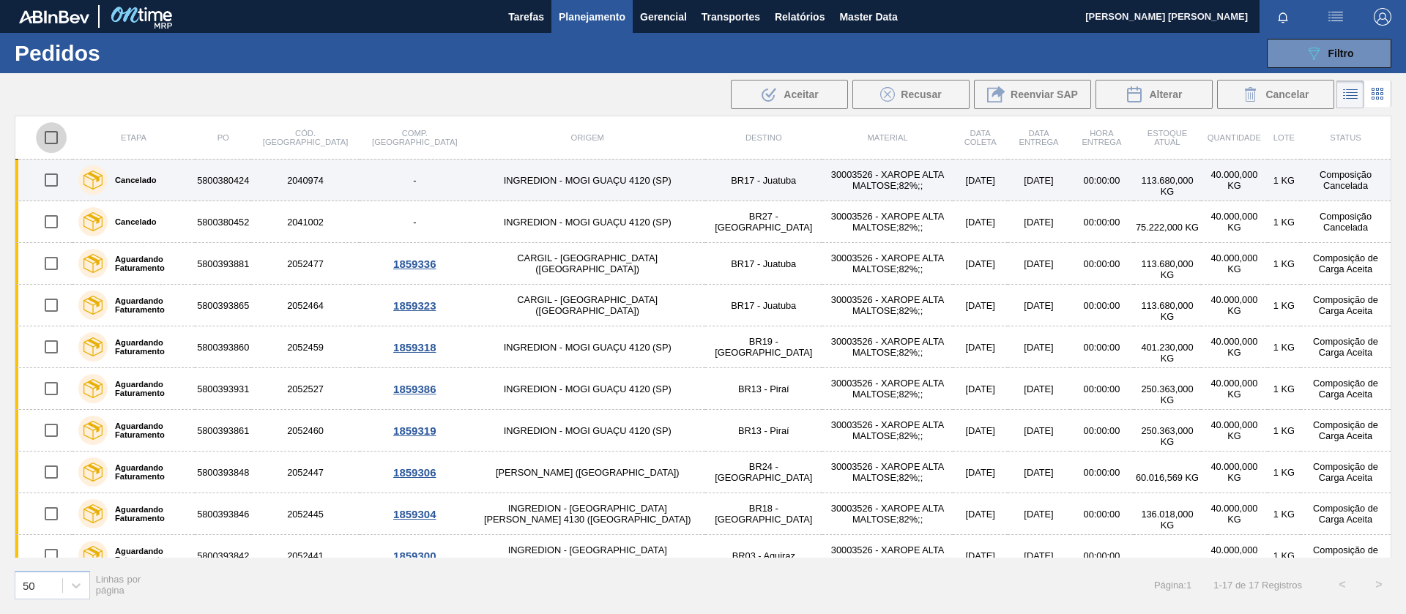
checkbox input "true"
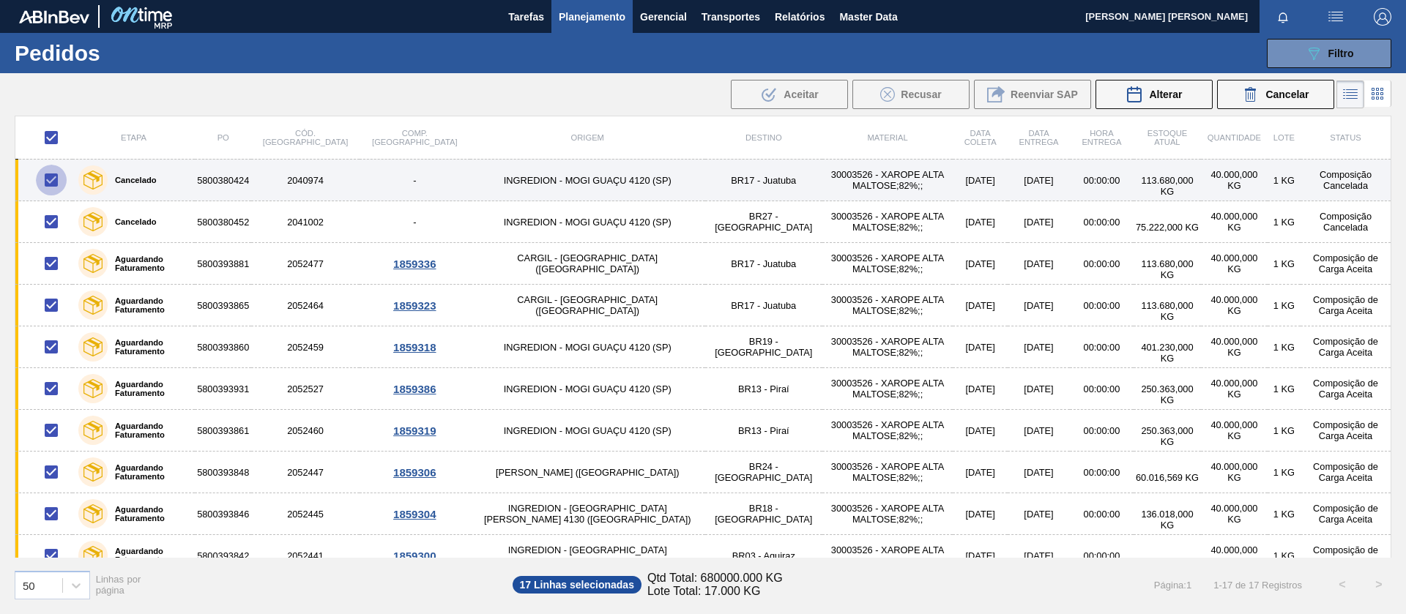
click at [51, 183] on input "checkbox" at bounding box center [51, 180] width 31 height 31
checkbox input "false"
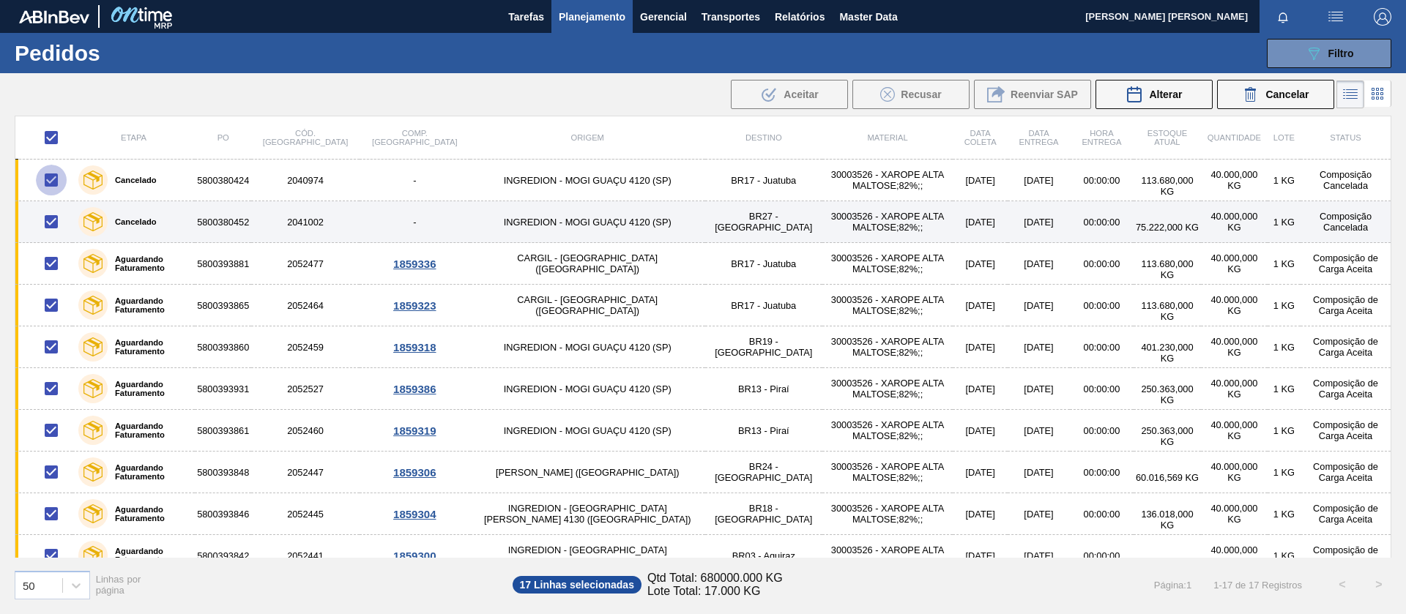
checkbox input "false"
click at [53, 217] on input "checkbox" at bounding box center [51, 221] width 31 height 31
checkbox input "false"
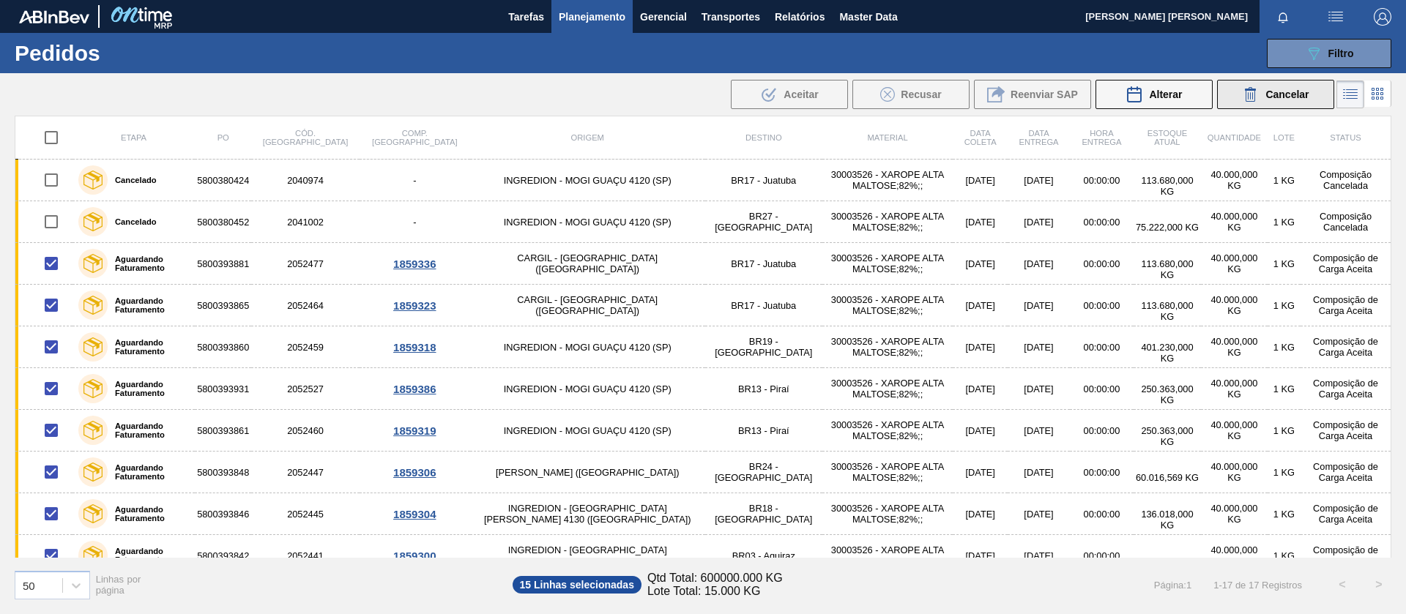
click at [1274, 105] on button "Cancelar" at bounding box center [1275, 94] width 117 height 29
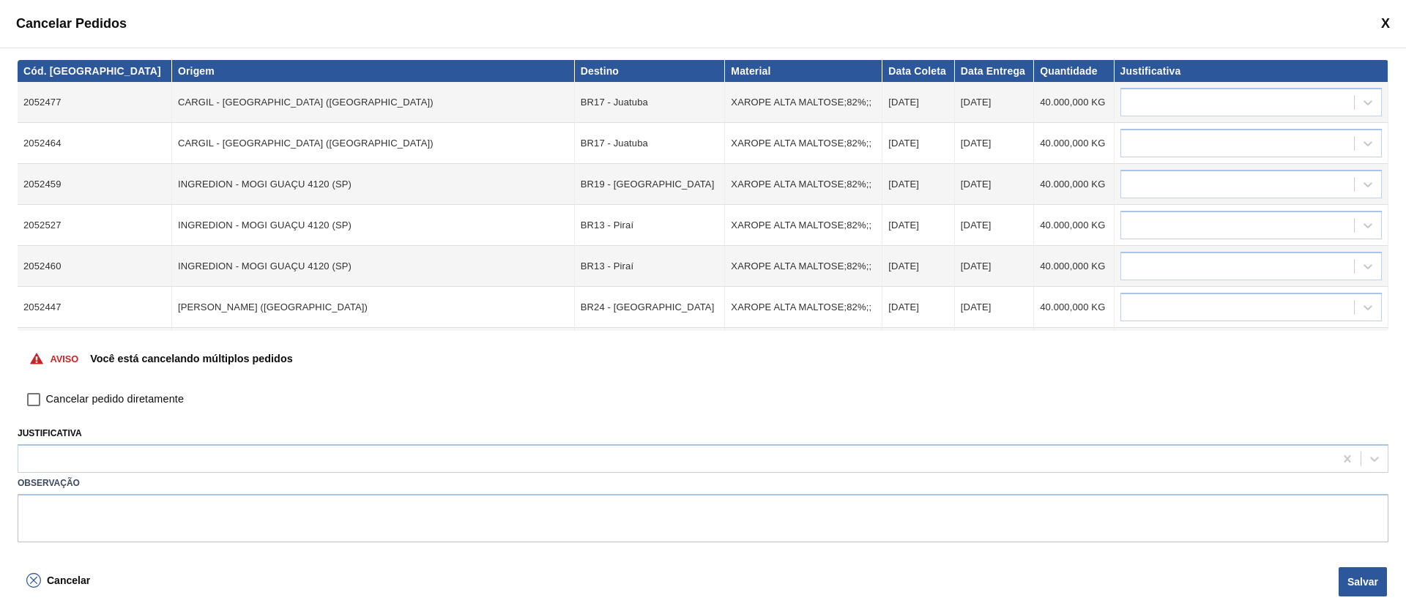
click at [106, 397] on span "Cancelar pedido diretamente" at bounding box center [115, 400] width 138 height 16
click at [46, 397] on input "Cancelar pedido diretamente" at bounding box center [33, 399] width 25 height 25
checkbox input "true"
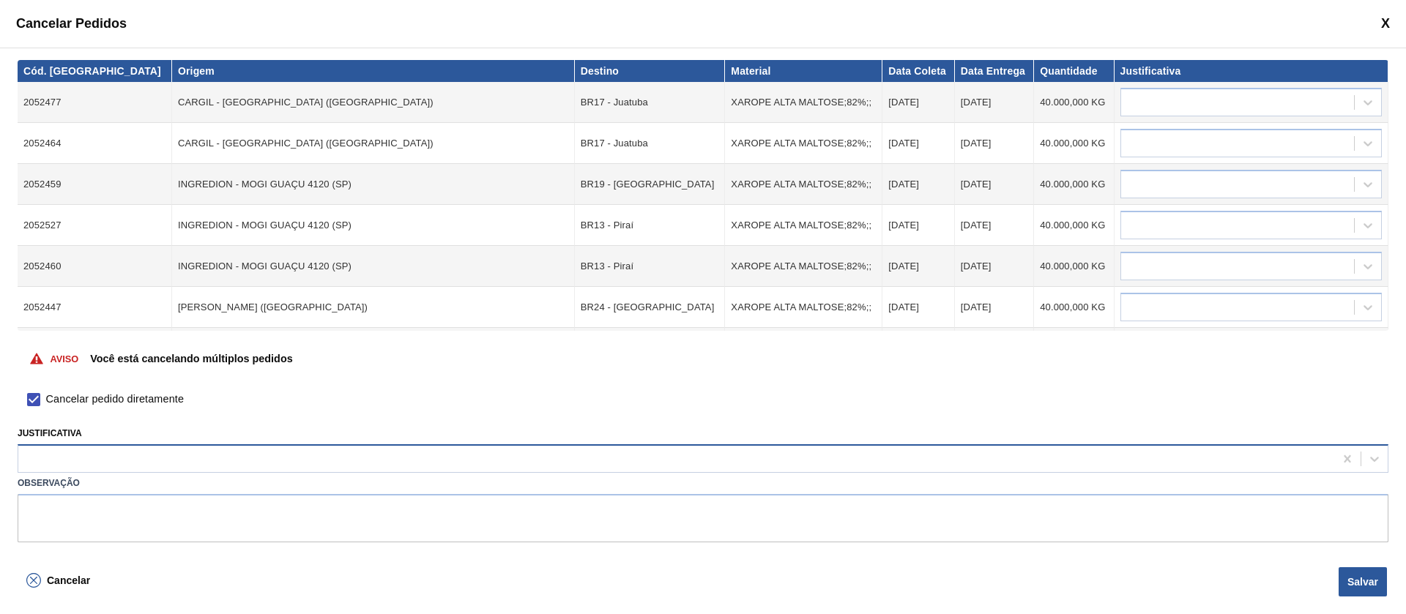
click at [127, 463] on div at bounding box center [676, 459] width 1316 height 21
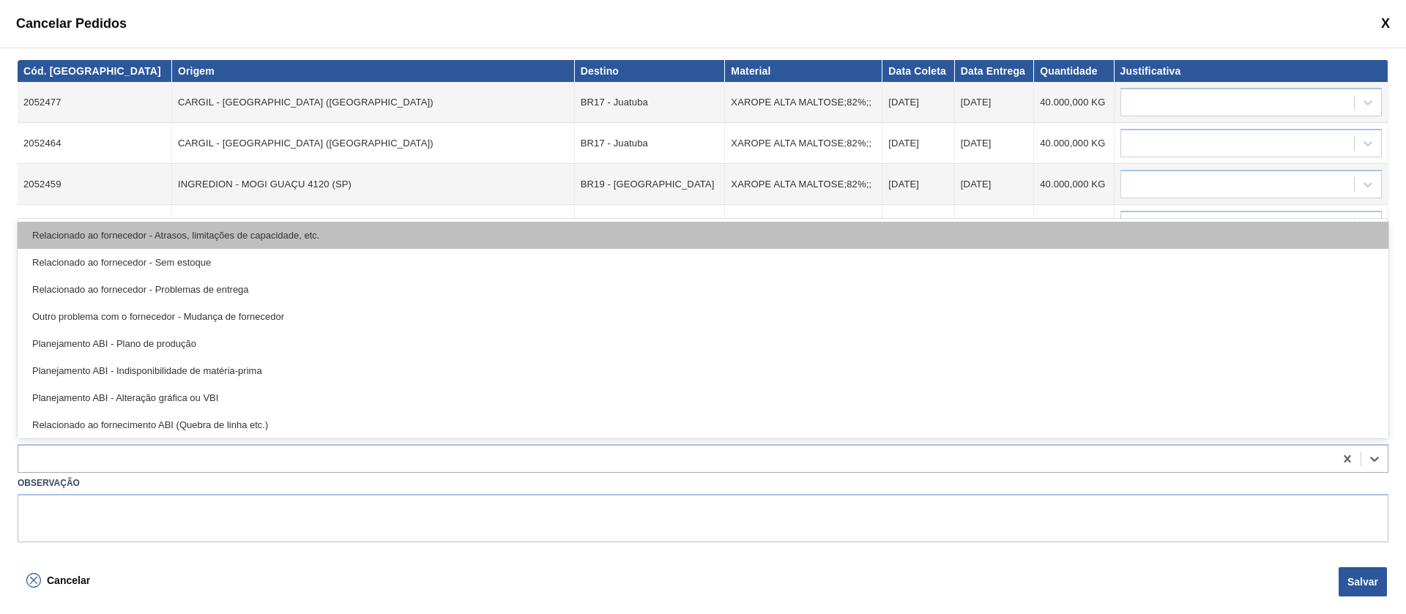
click at [223, 236] on div "Relacionado ao fornecedor - Atrasos, limitações de capacidade, etc." at bounding box center [703, 235] width 1370 height 27
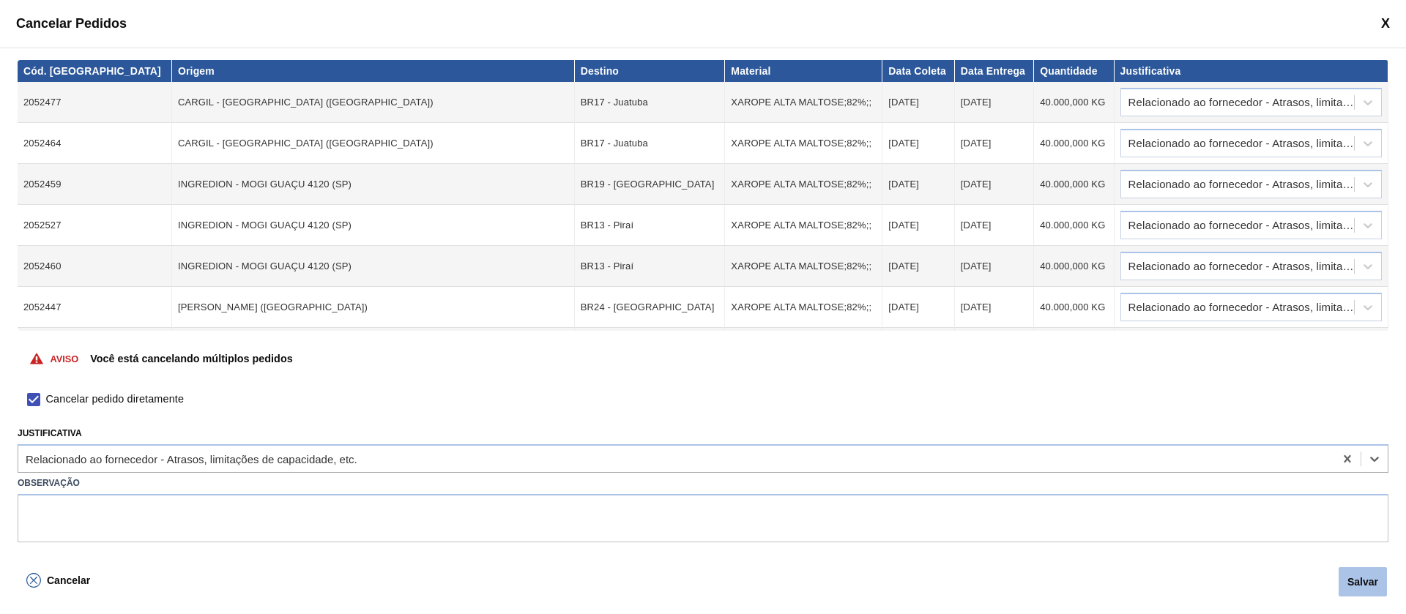
click at [1362, 572] on button "Salvar" at bounding box center [1362, 581] width 48 height 29
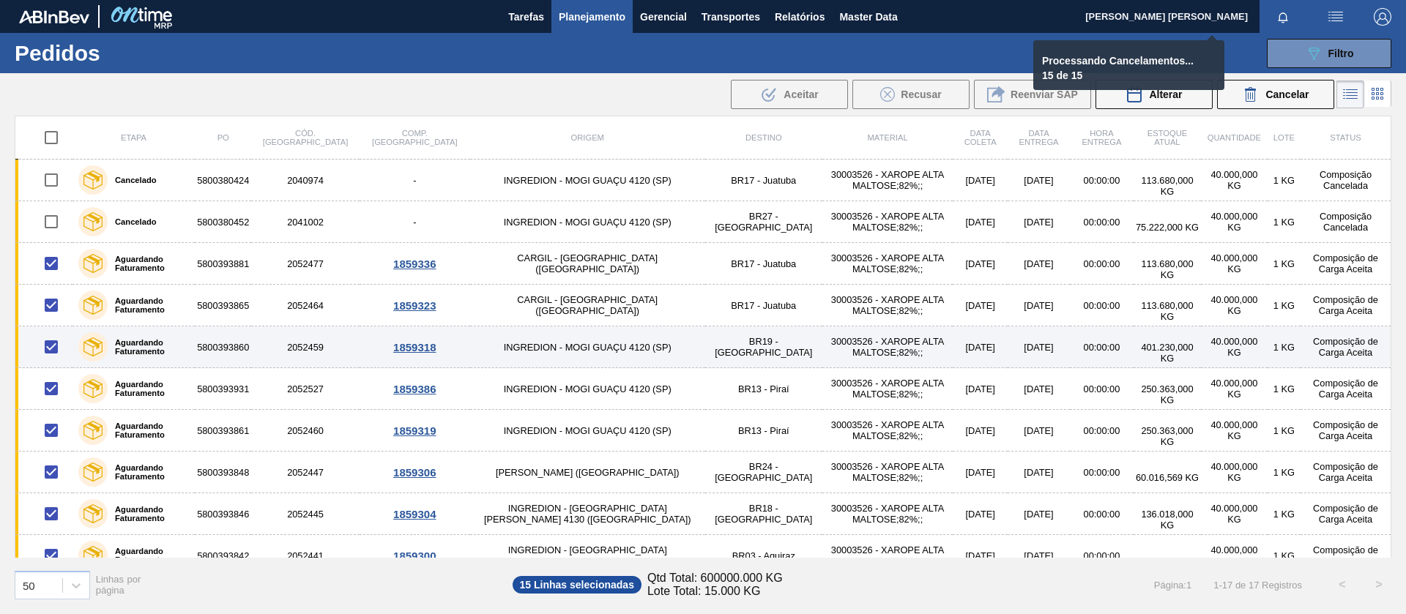
checkbox input "false"
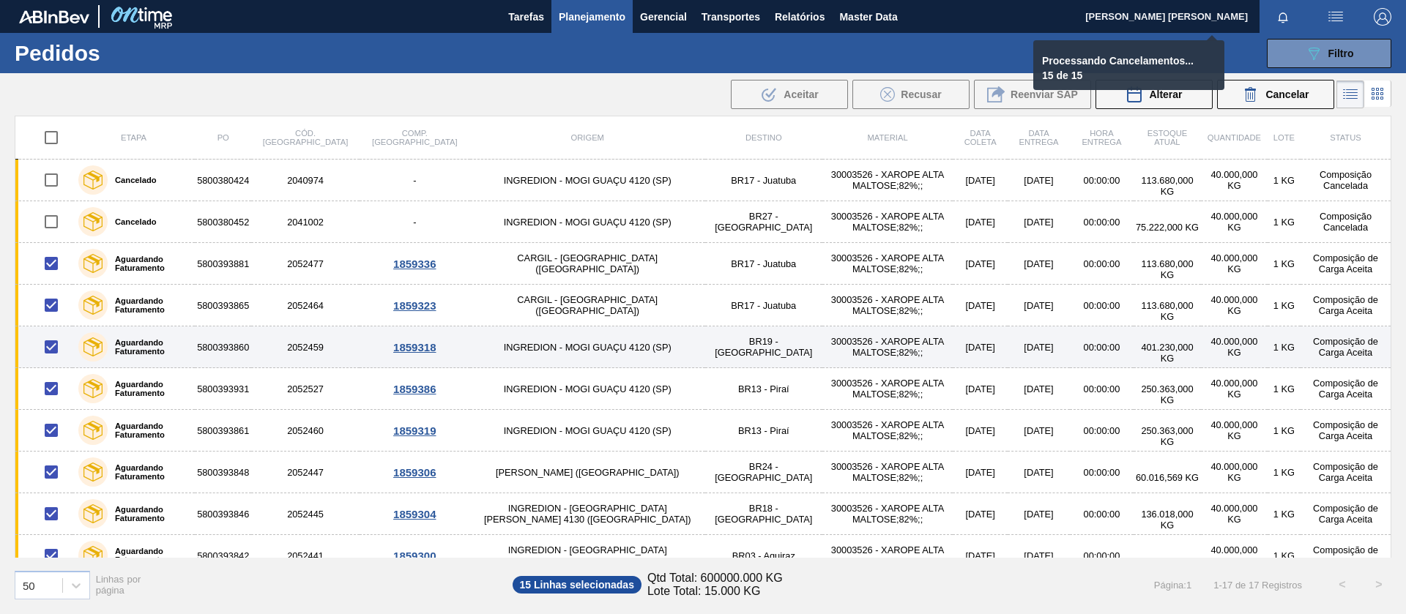
checkbox input "false"
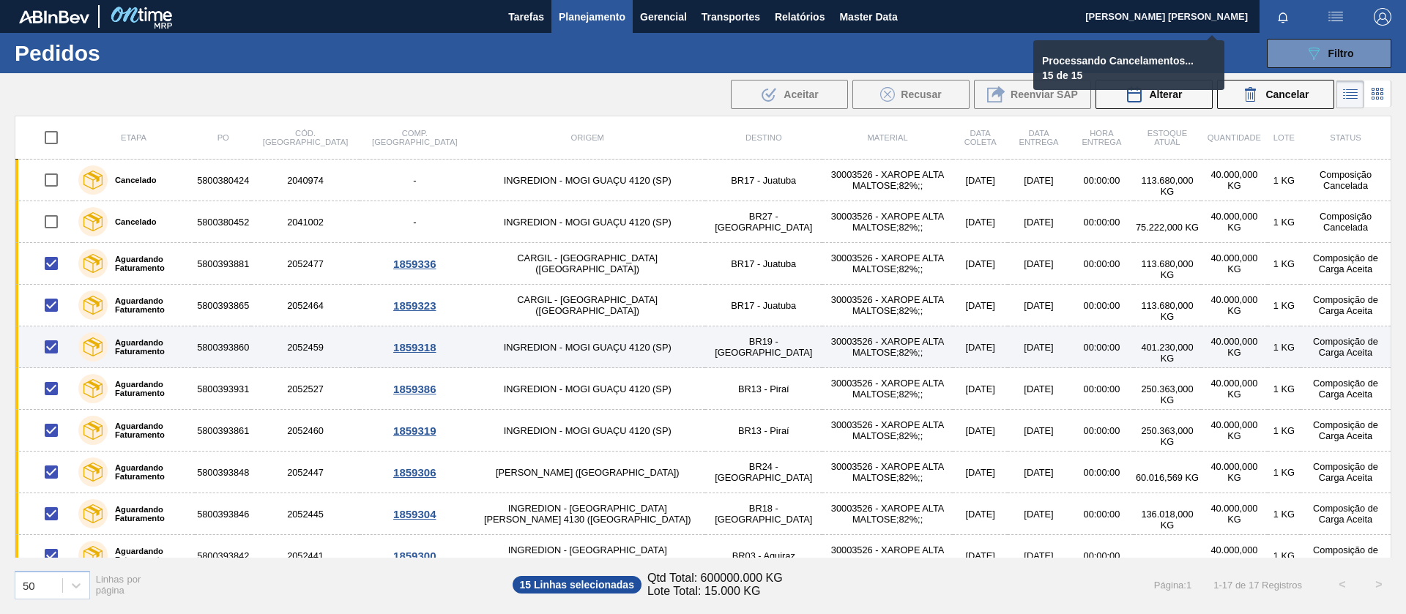
checkbox input "false"
